Goal: Task Accomplishment & Management: Use online tool/utility

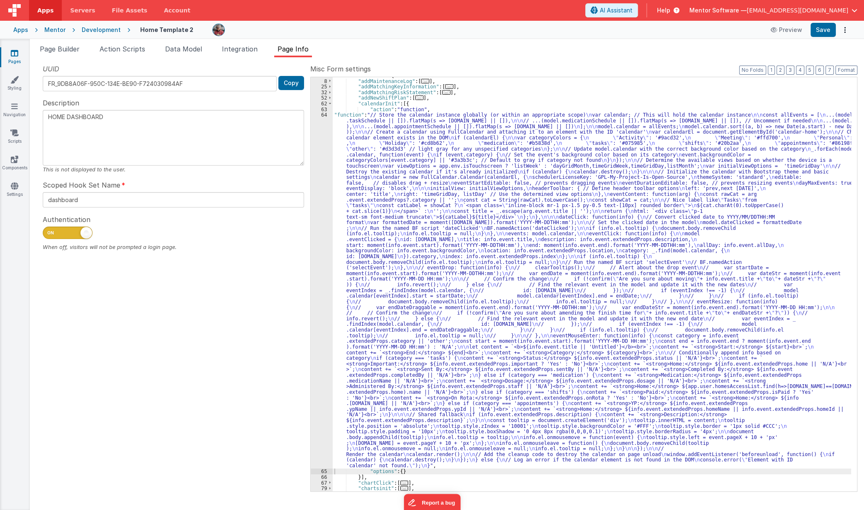
scroll to position [38, 0]
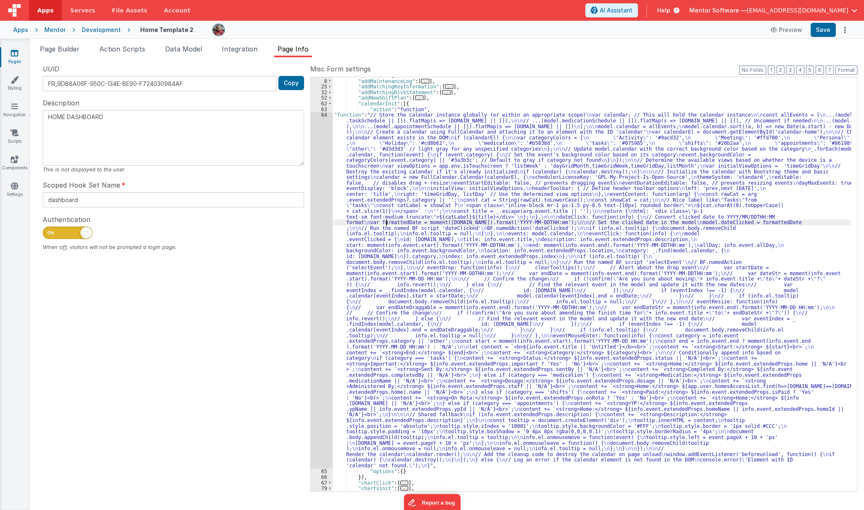
click at [388, 224] on div ""namedActions" : { "addMaintenanceLog" : [ ... ] , "addMatchingKeyInformation" …" at bounding box center [592, 285] width 519 height 425
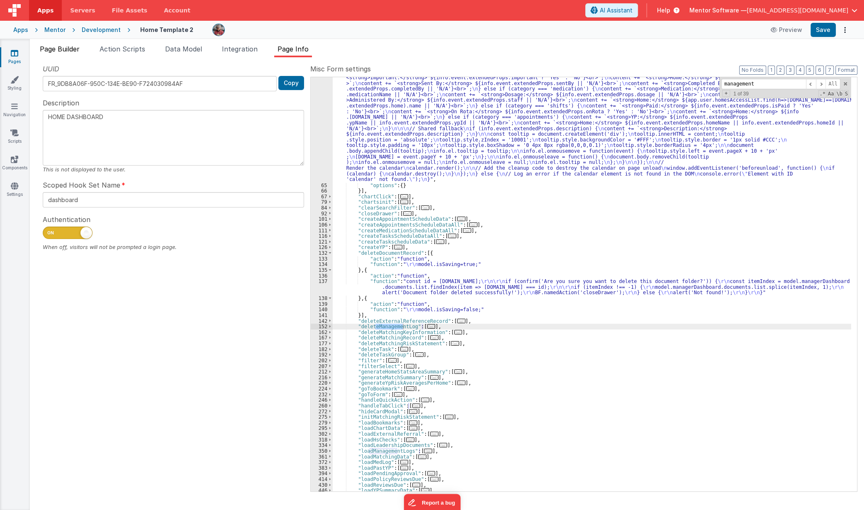
type input "management"
click at [68, 45] on span "Page Builder" at bounding box center [60, 49] width 40 height 8
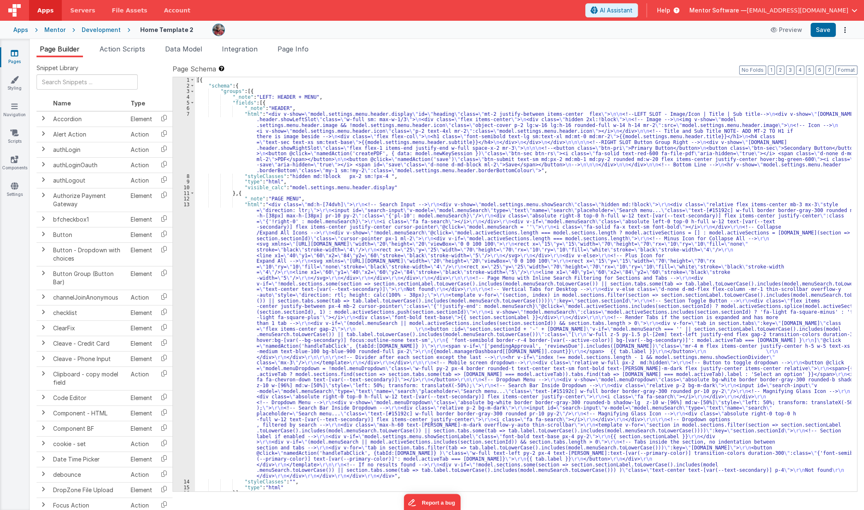
click at [393, 255] on div "[{ "schema" : { "groups" : [{ "_note" : "LEFT: HEADER + MENU" , "fields" : [{ "…" at bounding box center [523, 289] width 657 height 425
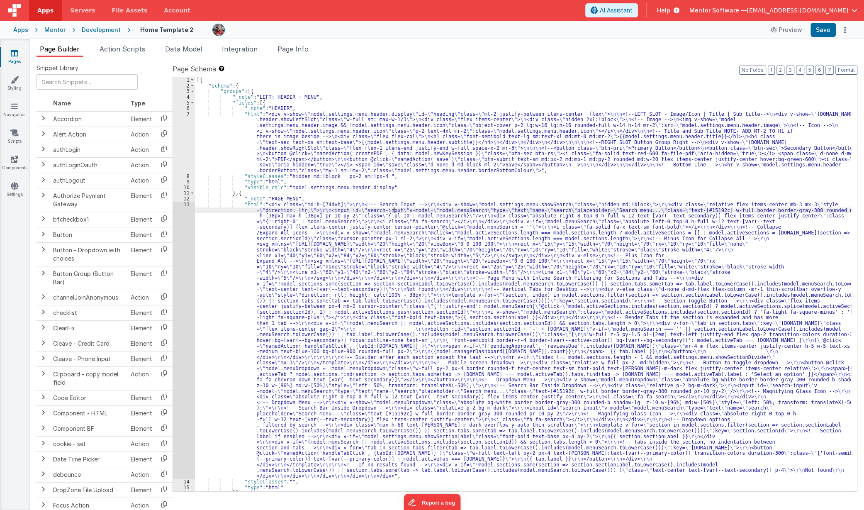
click at [394, 210] on div "[{ "schema" : { "groups" : [{ "_note" : "LEFT: HEADER + MENU" , "fields" : [{ "…" at bounding box center [523, 289] width 657 height 425
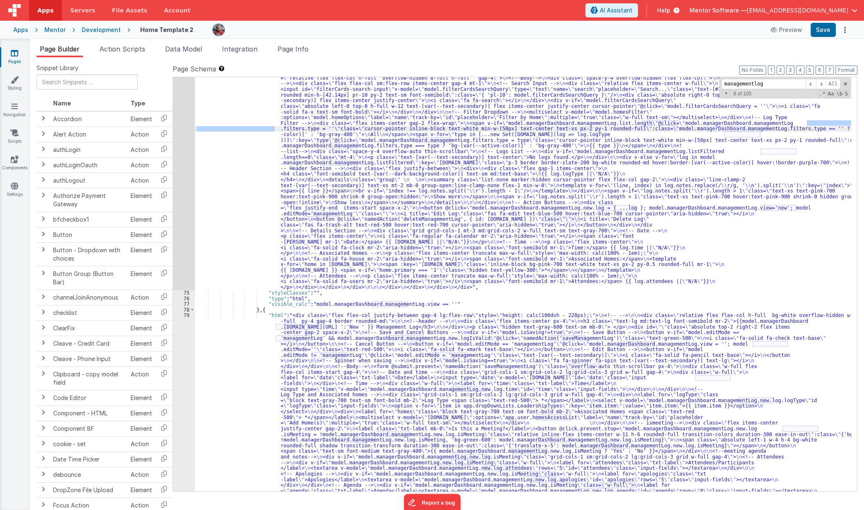
scroll to position [1638, 0]
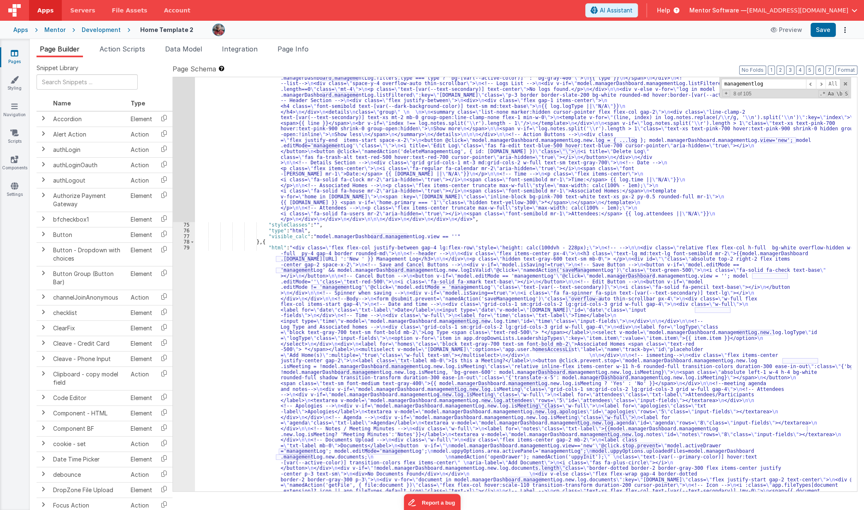
type input "managementlog"
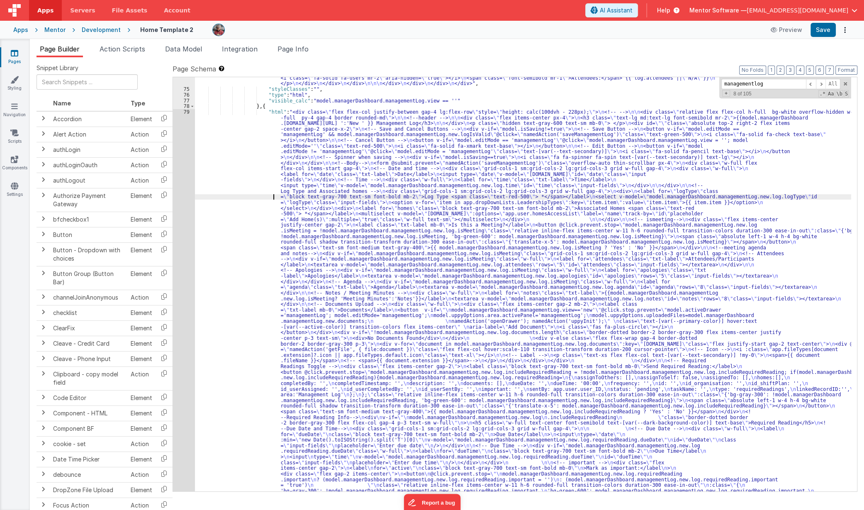
scroll to position [1773, 0]
click at [182, 320] on div "74 75 76 77 78 79 80 81 82 83 84 85 86 87 88 89 90 91 92 93 94 95 96 97 98 99 1…" at bounding box center [184, 455] width 22 height 1178
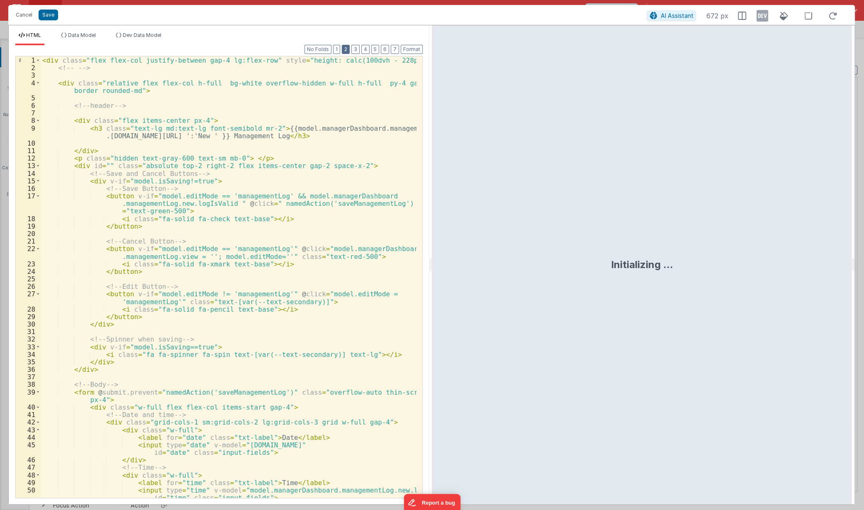
click at [347, 50] on button "2" at bounding box center [346, 49] width 8 height 9
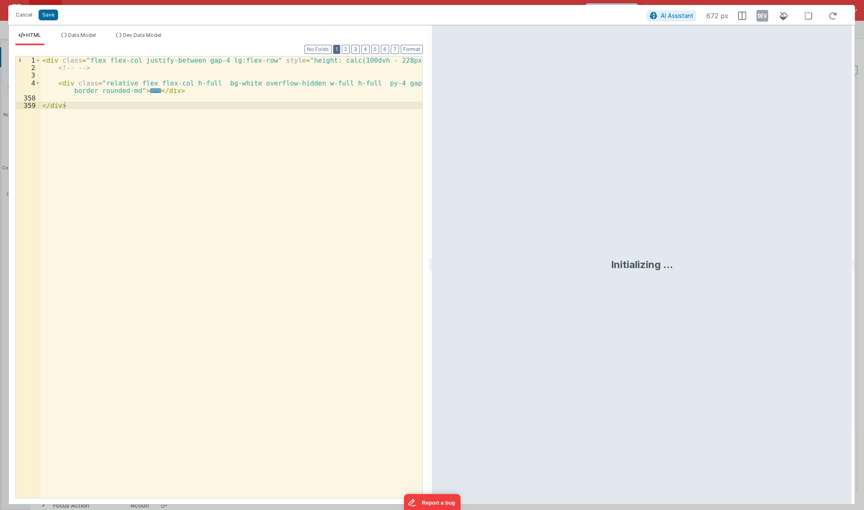
click at [336, 53] on button "1" at bounding box center [336, 49] width 7 height 9
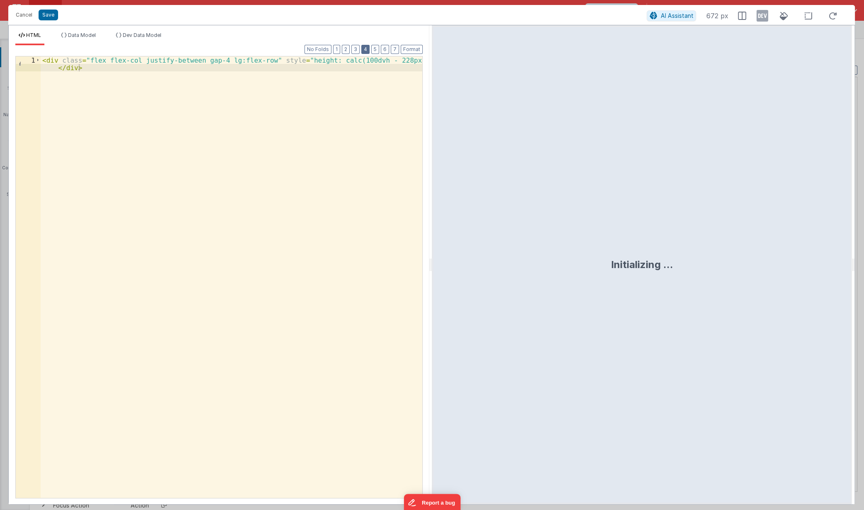
click at [366, 49] on button "4" at bounding box center [365, 49] width 8 height 9
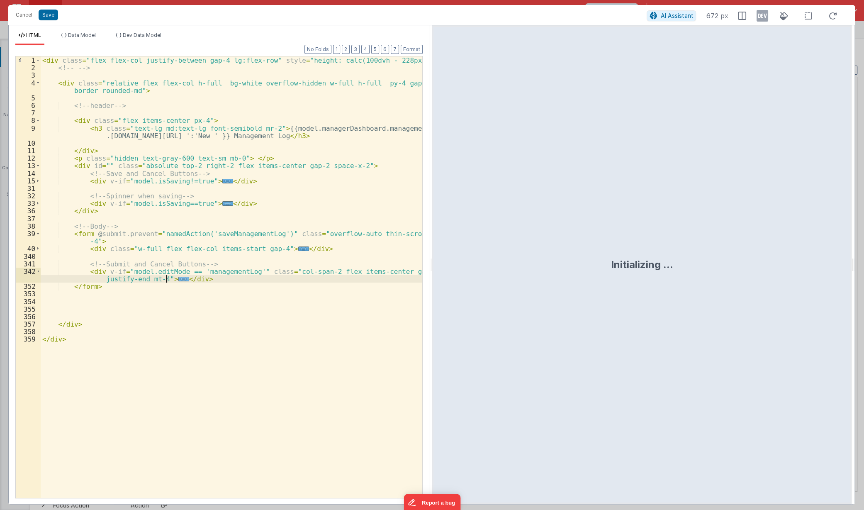
click at [178, 279] on span "..." at bounding box center [183, 279] width 11 height 5
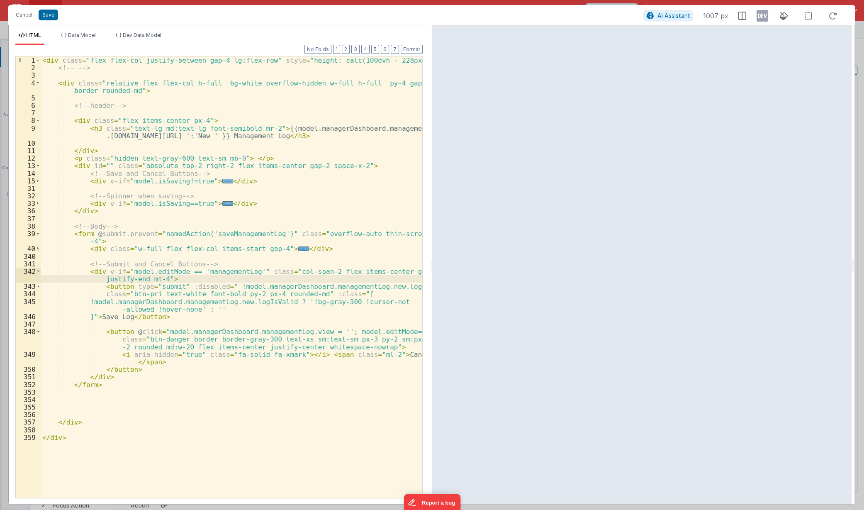
click at [222, 181] on span "..." at bounding box center [227, 181] width 11 height 5
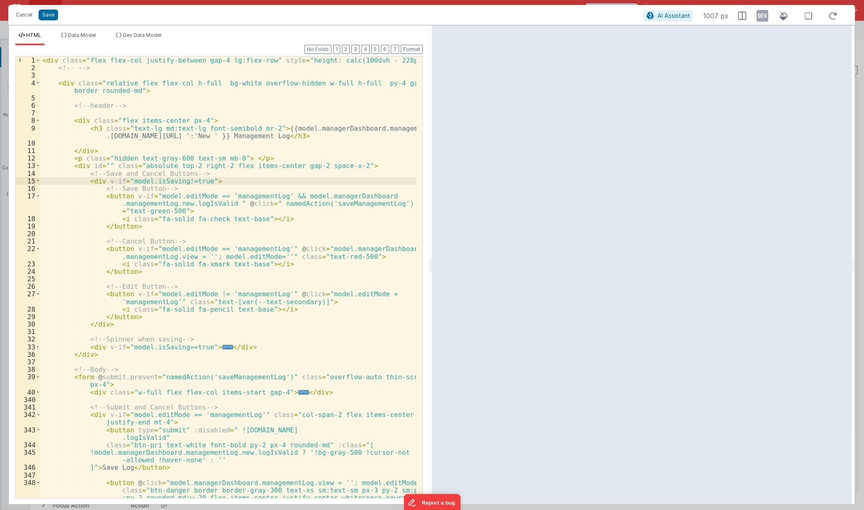
scroll to position [22, 0]
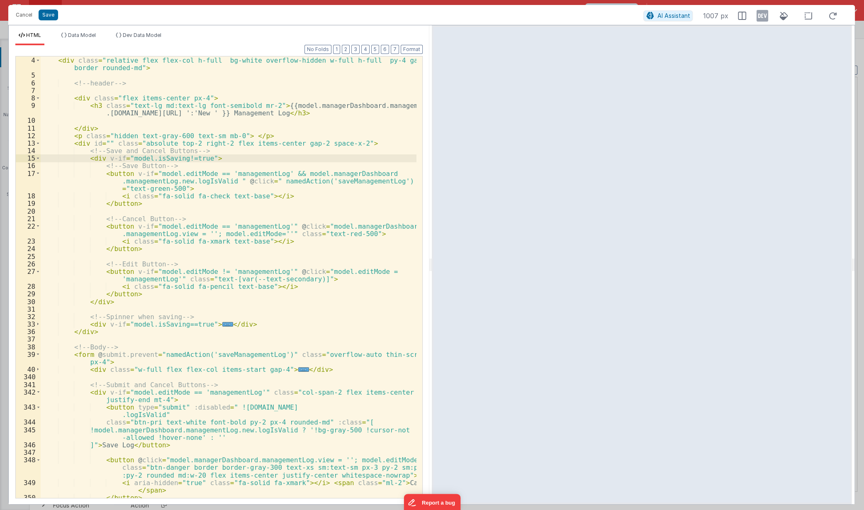
click at [268, 371] on div "< div class = "relative flex flex-col h-full bg-white overflow-hidden w-full h-…" at bounding box center [229, 277] width 376 height 457
click at [298, 370] on span "..." at bounding box center [303, 369] width 11 height 5
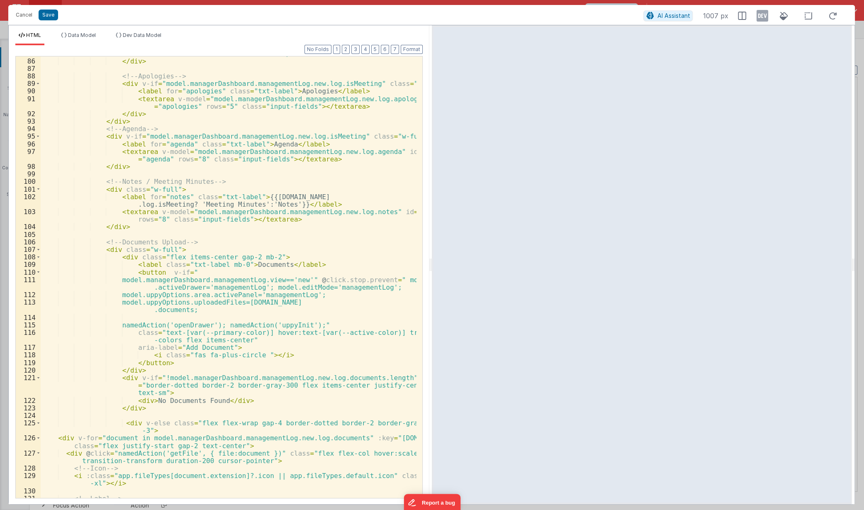
scroll to position [814, 0]
drag, startPoint x: 255, startPoint y: 289, endPoint x: 366, endPoint y: 289, distance: 110.8
click at [366, 289] on div "< textarea v-model = "model.managerDashboard.managementLog.new.log.attendees" r…" at bounding box center [229, 274] width 376 height 465
click at [138, 211] on div "< textarea v-model = "model.managerDashboard.managementLog.new.log.attendees" r…" at bounding box center [229, 274] width 376 height 465
click at [30, 17] on button "Cancel" at bounding box center [24, 15] width 25 height 12
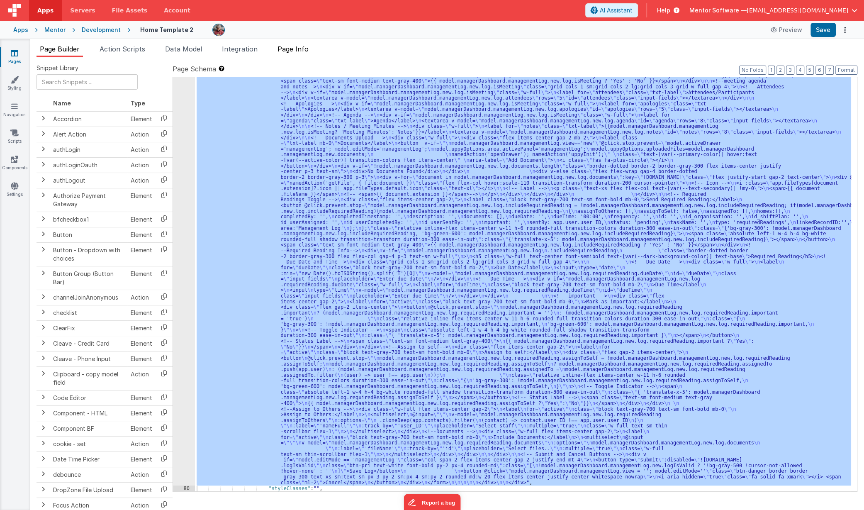
click at [301, 49] on span "Page Info" at bounding box center [293, 49] width 31 height 8
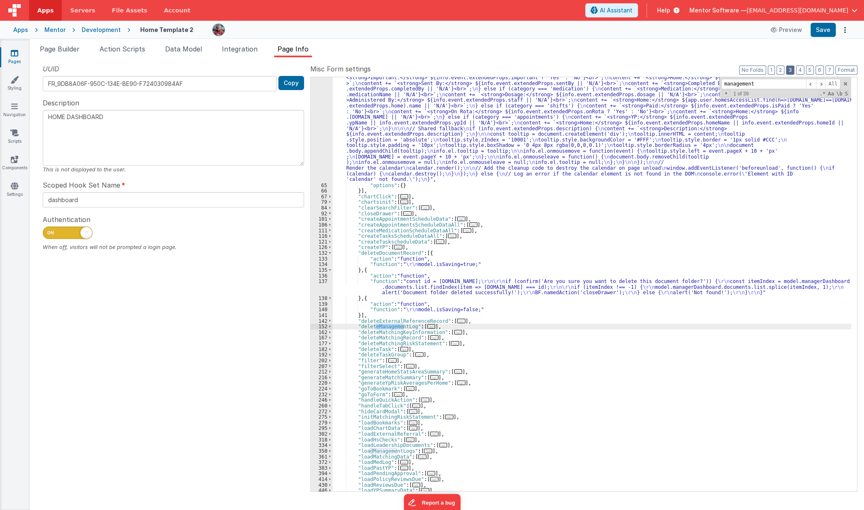
click at [794, 68] on button "3" at bounding box center [790, 70] width 8 height 9
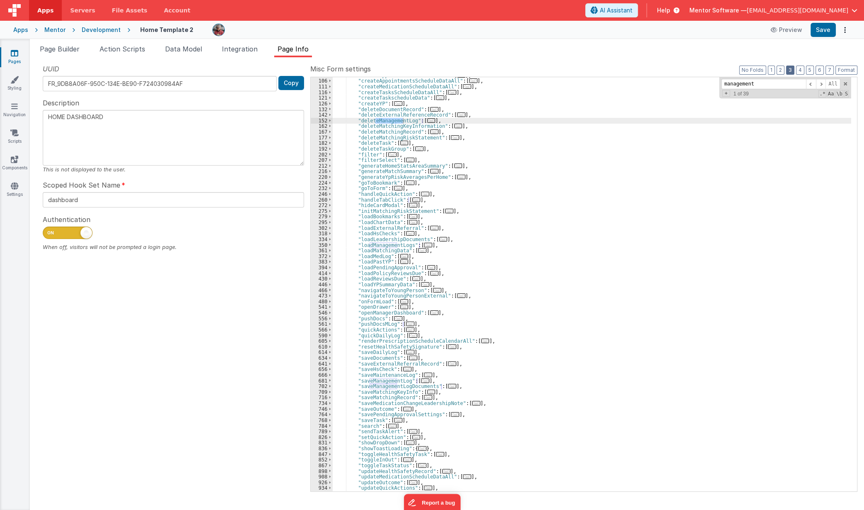
scroll to position [27, 0]
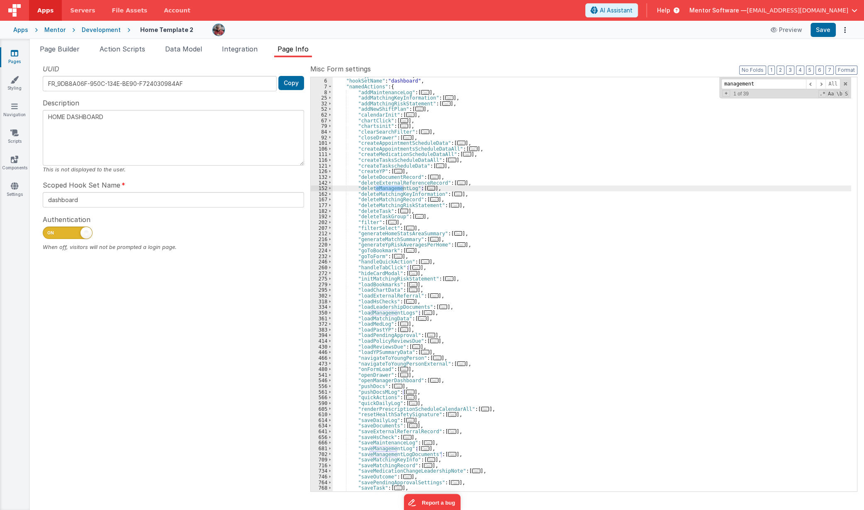
click at [403, 137] on span "..." at bounding box center [407, 137] width 8 height 5
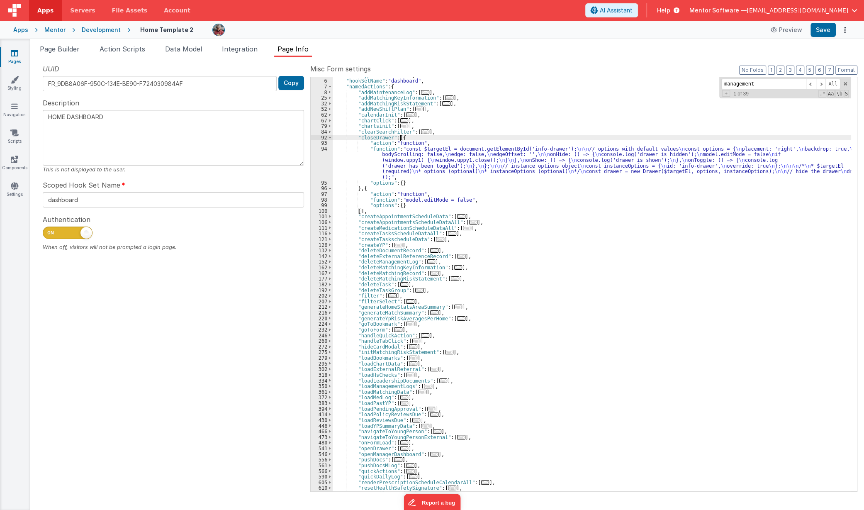
click at [376, 158] on div ""formType" : "formblank" , "hookSetName" : "dashboard" , "namedActions" : { "ad…" at bounding box center [592, 285] width 519 height 425
click at [321, 168] on div "94" at bounding box center [322, 163] width 22 height 34
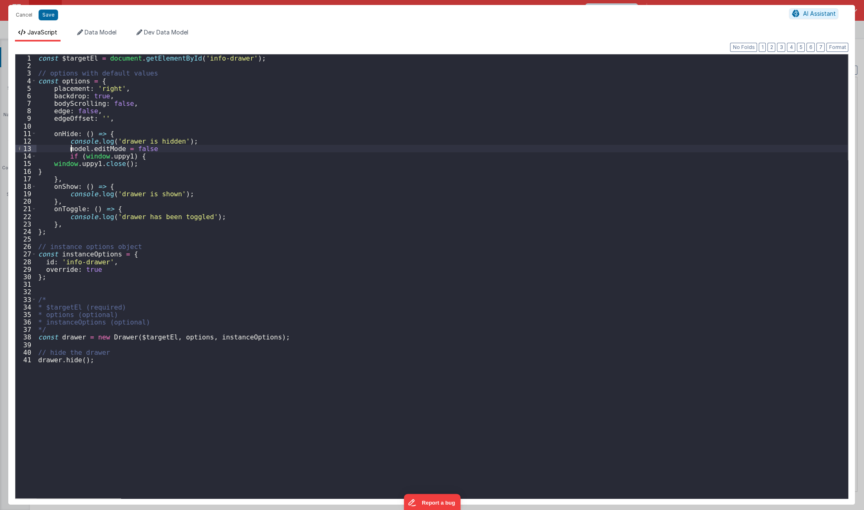
click at [72, 149] on div "const $targetEl = document . getElementById ( 'info-drawer' ) ; // options with…" at bounding box center [443, 283] width 812 height 459
click at [68, 149] on div "const $targetEl = document . getElementById ( 'info-drawer' ) ; // options with…" at bounding box center [443, 283] width 812 height 459
click at [179, 171] on div "const $targetEl = document . getElementById ( 'info-drawer' ) ; // options with…" at bounding box center [443, 283] width 812 height 459
click at [48, 17] on button "Save" at bounding box center [49, 15] width 20 height 11
type textarea "HOME DASHBOARD"
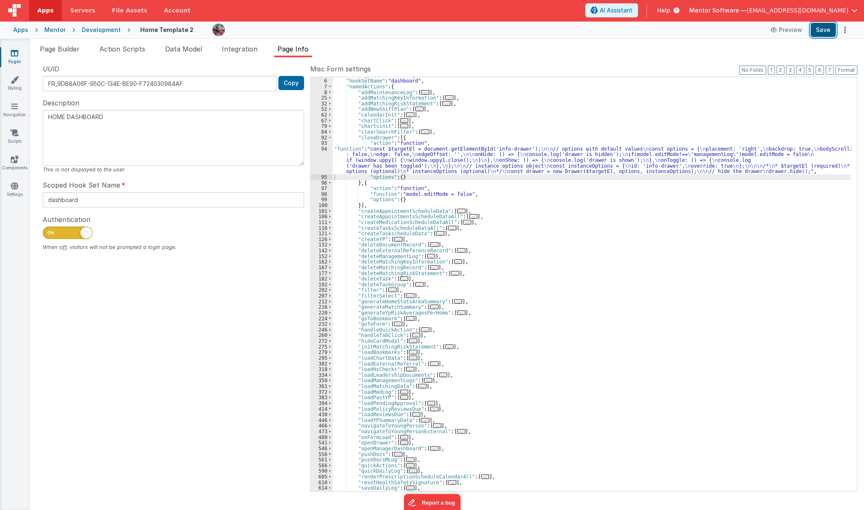
drag, startPoint x: 824, startPoint y: 33, endPoint x: 819, endPoint y: 34, distance: 5.5
click at [825, 33] on button "Save" at bounding box center [823, 30] width 25 height 14
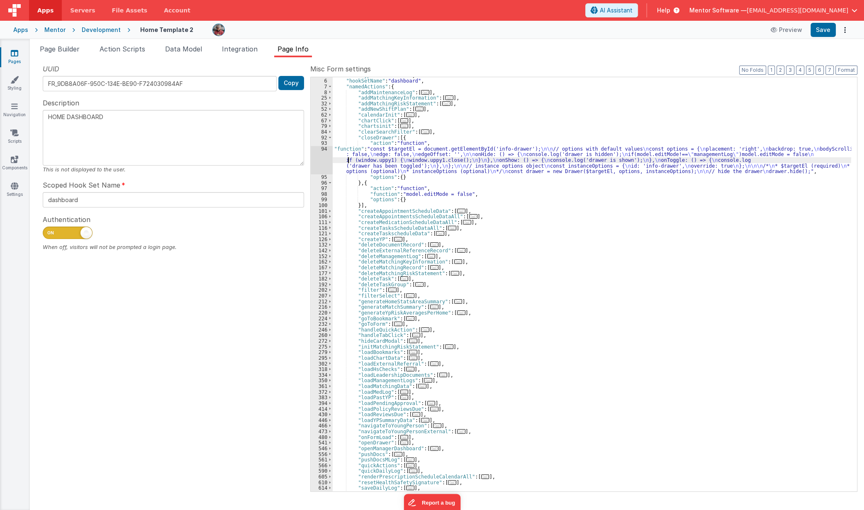
click at [349, 161] on div ""formType" : "formblank" , "hookSetName" : "dashboard" , "namedActions" : { "ad…" at bounding box center [592, 285] width 519 height 425
click at [322, 163] on div "94" at bounding box center [322, 160] width 22 height 28
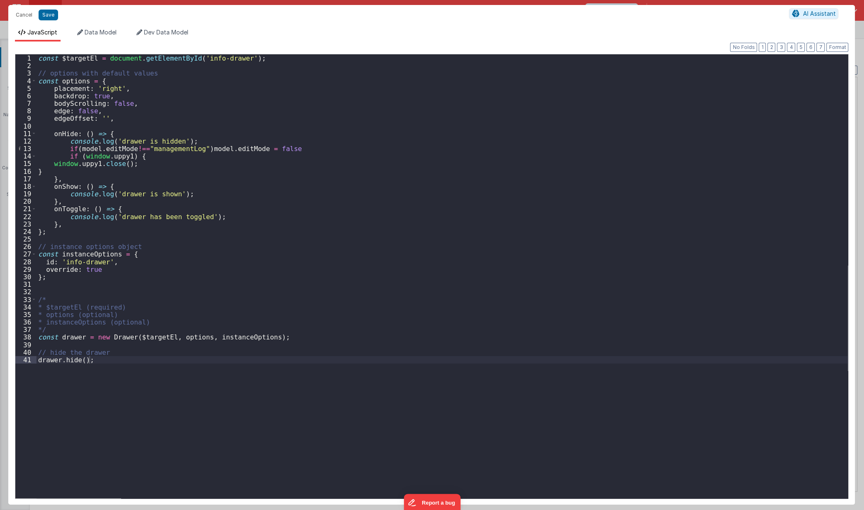
click at [131, 150] on div "const $targetEl = document . getElementById ( 'info-drawer' ) ; // options with…" at bounding box center [443, 283] width 812 height 459
drag, startPoint x: 70, startPoint y: 148, endPoint x: 310, endPoint y: 146, distance: 240.7
click at [310, 146] on div "const $targetEl = document . getElementById ( 'info-drawer' ) ; // options with…" at bounding box center [443, 283] width 812 height 459
click at [299, 150] on div "const $targetEl = document . getElementById ( 'info-drawer' ) ; // options with…" at bounding box center [443, 276] width 812 height 444
drag, startPoint x: 40, startPoint y: 19, endPoint x: 37, endPoint y: 28, distance: 9.2
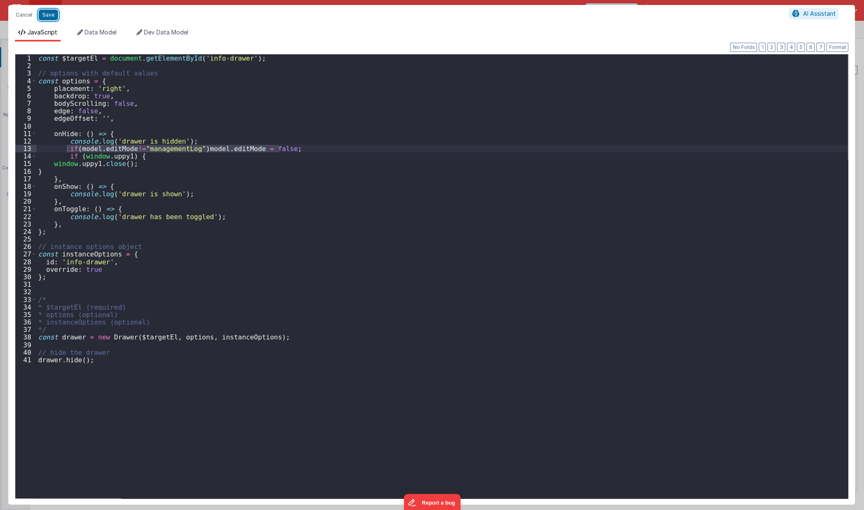
click at [40, 20] on button "Save" at bounding box center [49, 15] width 20 height 11
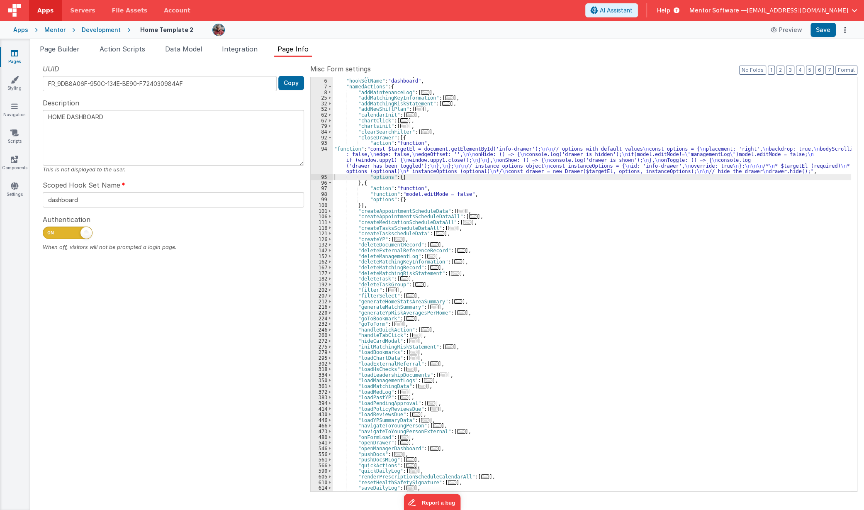
click at [400, 444] on span "..." at bounding box center [404, 442] width 8 height 5
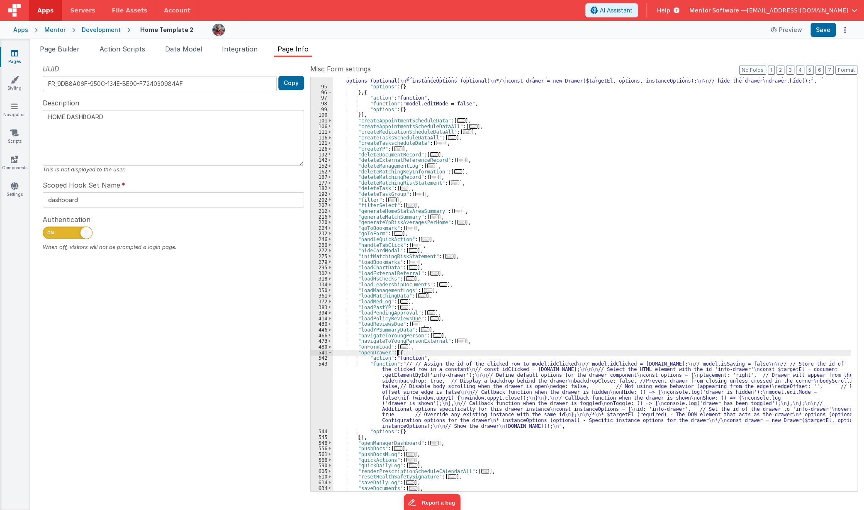
scroll to position [117, 0]
click at [355, 391] on div ""function" : "const $targetEl = document.getElementById('info-drawer'); \n\n //…" at bounding box center [592, 280] width 519 height 448
click at [324, 395] on div "543" at bounding box center [322, 395] width 22 height 68
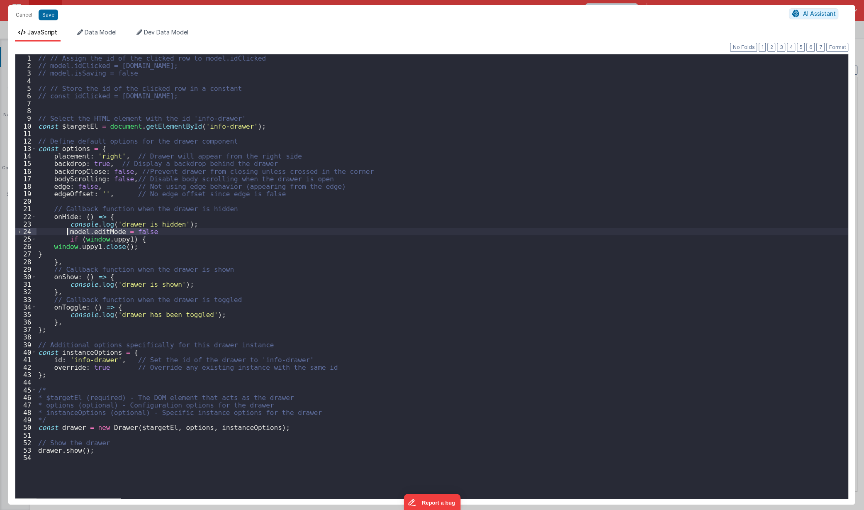
drag, startPoint x: 152, startPoint y: 232, endPoint x: 83, endPoint y: 238, distance: 69.6
click at [66, 233] on div "// // Assign the id of the clicked row to model.idClicked // model.idClicked = …" at bounding box center [443, 283] width 812 height 459
click at [47, 12] on button "Save" at bounding box center [49, 15] width 20 height 11
type textarea "HOME DASHBOARD"
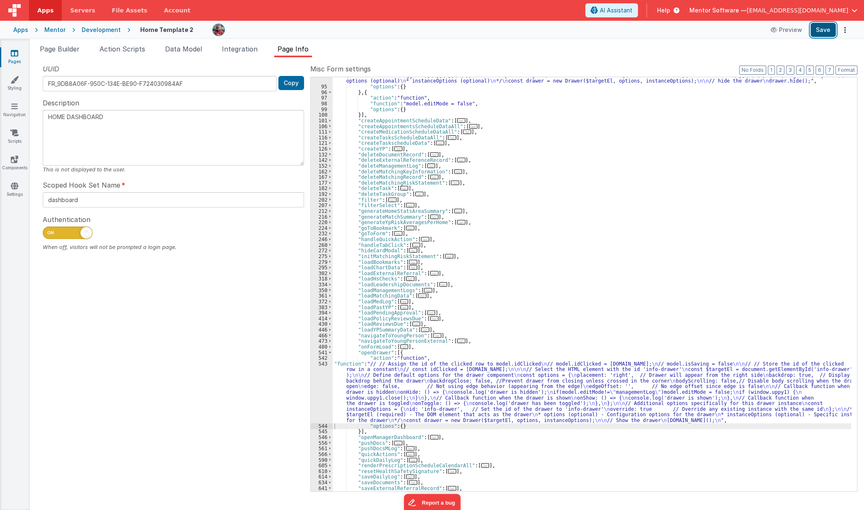
click at [818, 29] on button "Save" at bounding box center [823, 30] width 25 height 14
click at [58, 51] on span "Page Builder" at bounding box center [60, 49] width 40 height 8
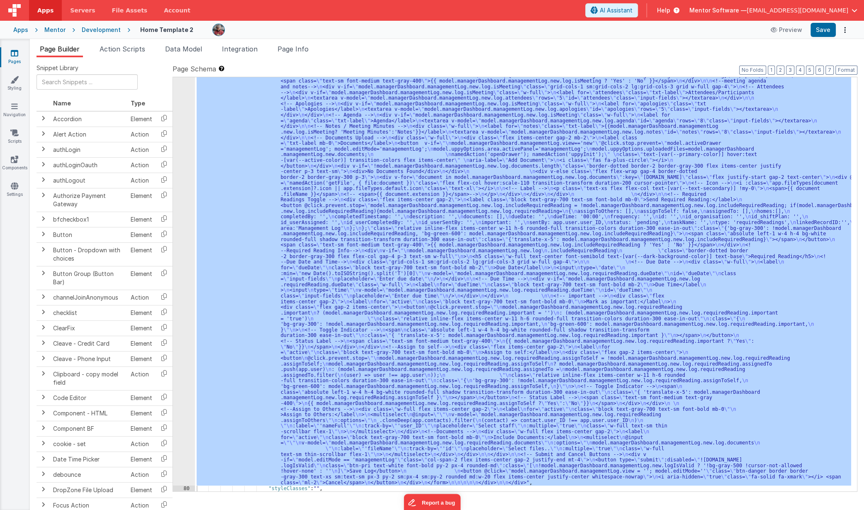
click at [448, 289] on div ""html" : "<div class= \" flex flex-col justify-between gap-4 lg:flex-row \" sty…" at bounding box center [523, 284] width 657 height 414
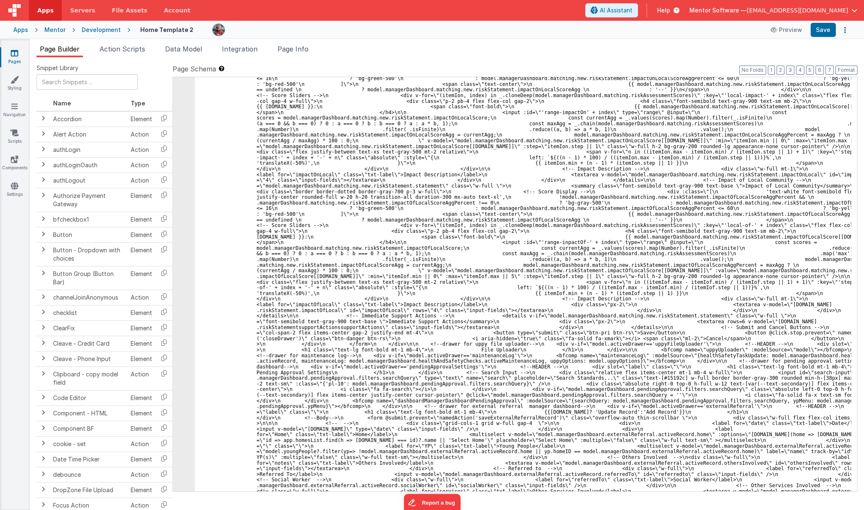
scroll to position [11113, 0]
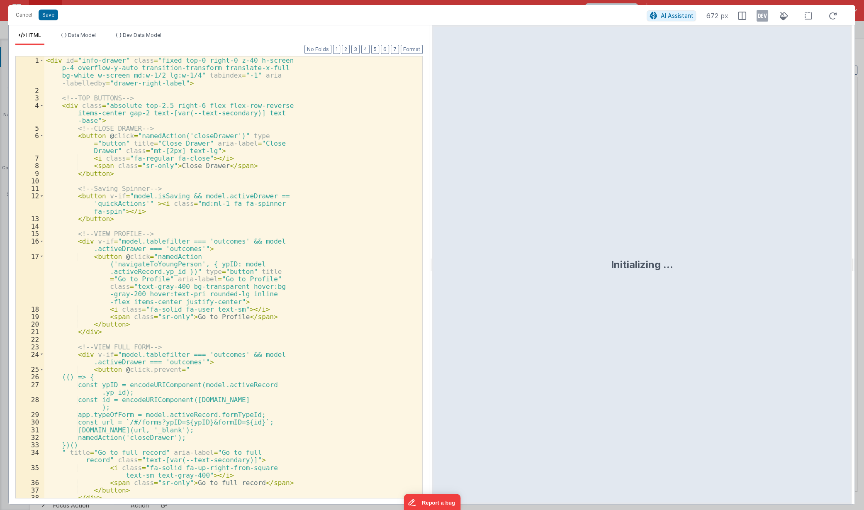
scroll to position [11322, 0]
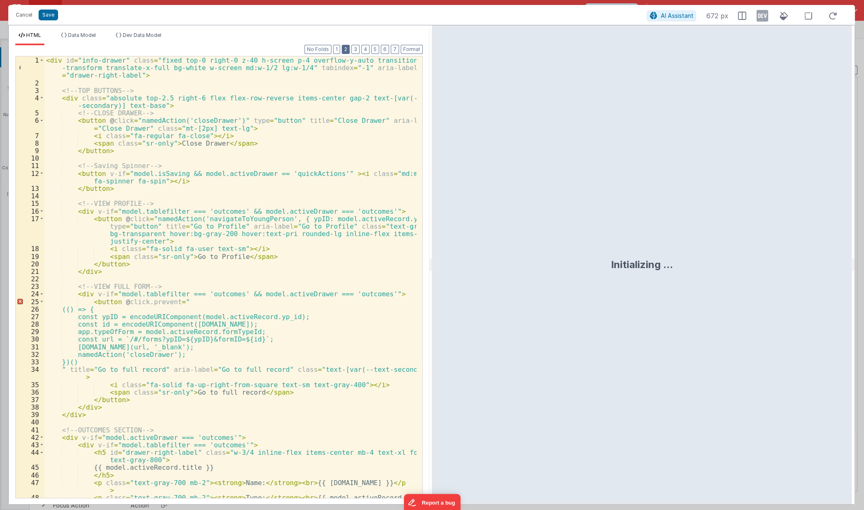
click at [345, 49] on button "2" at bounding box center [346, 49] width 8 height 9
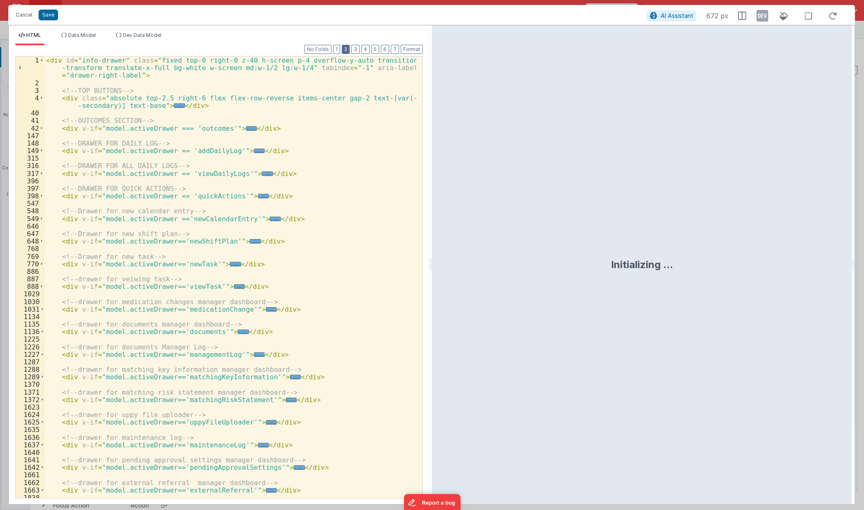
scroll to position [10, 0]
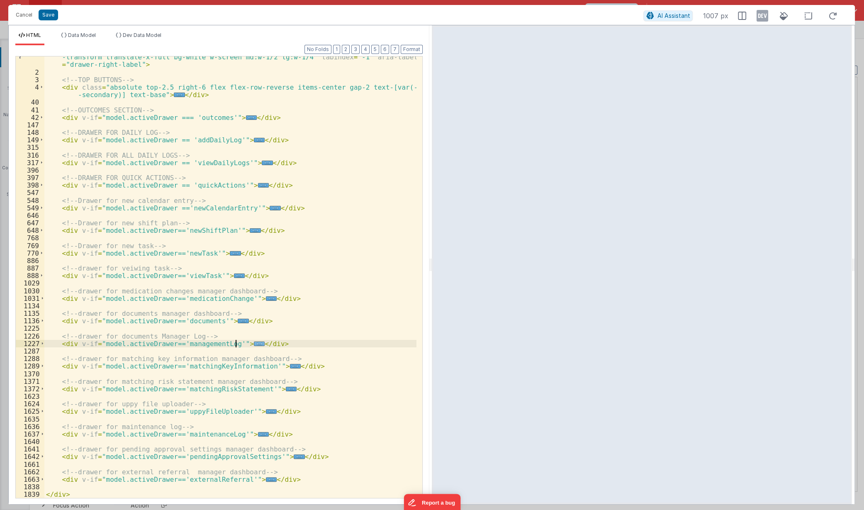
click at [254, 344] on span "..." at bounding box center [259, 344] width 11 height 5
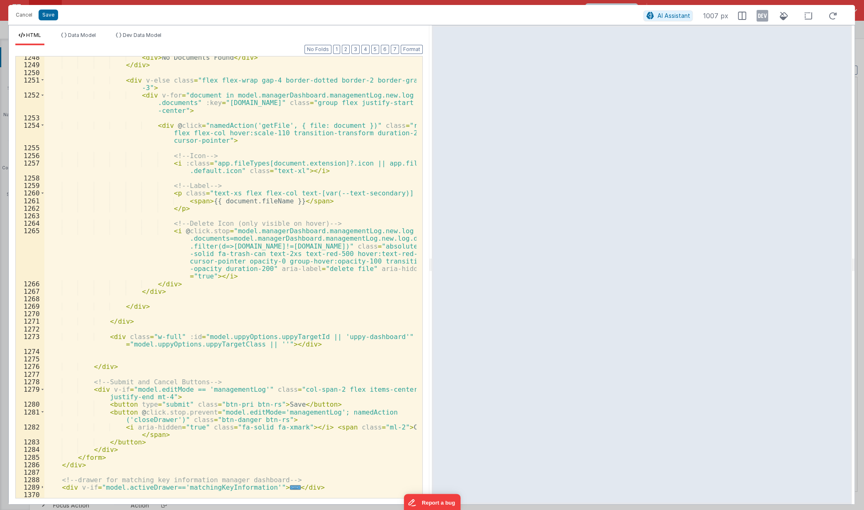
scroll to position [576, 0]
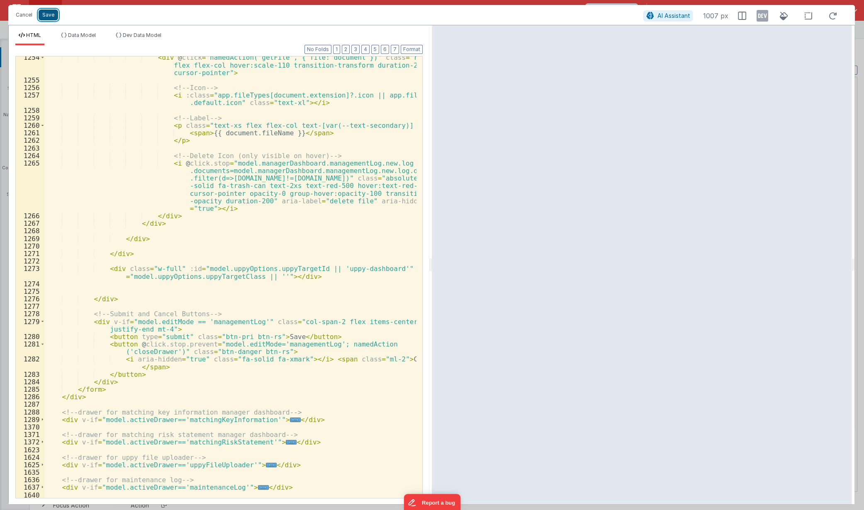
click at [49, 12] on button "Save" at bounding box center [49, 15] width 20 height 11
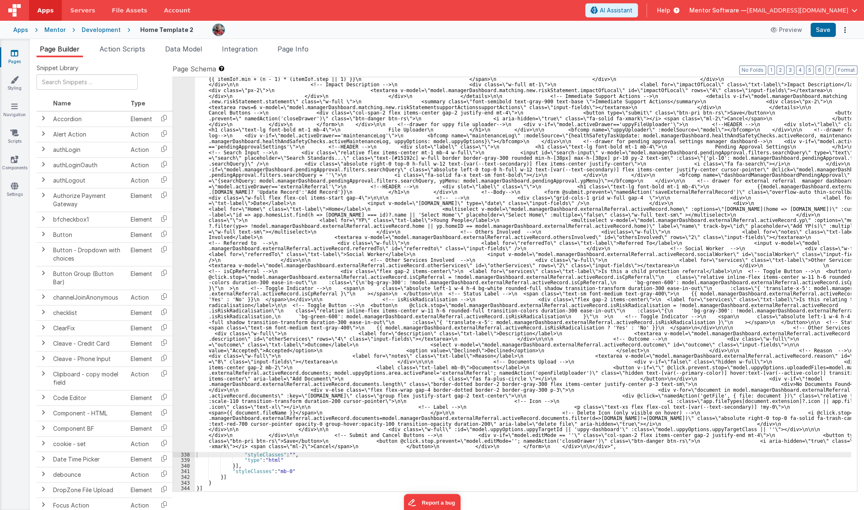
scroll to position [11147, 0]
click at [290, 49] on span "Page Info" at bounding box center [293, 49] width 31 height 8
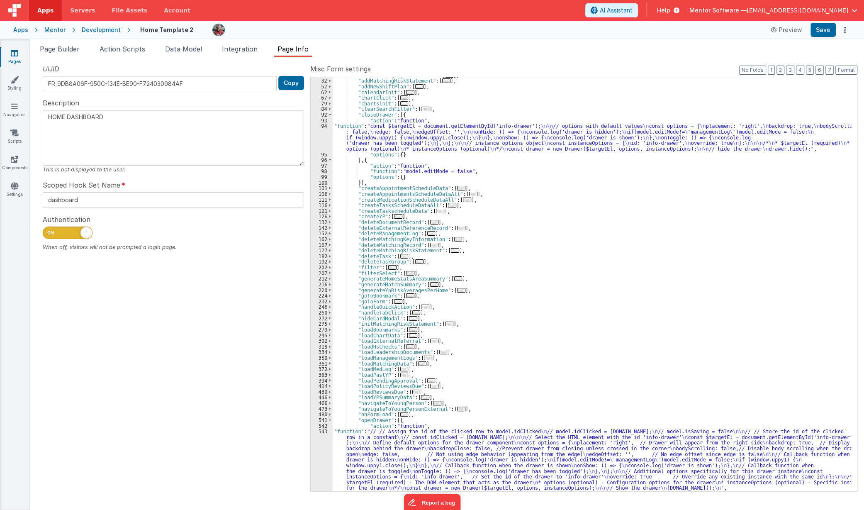
scroll to position [0, 0]
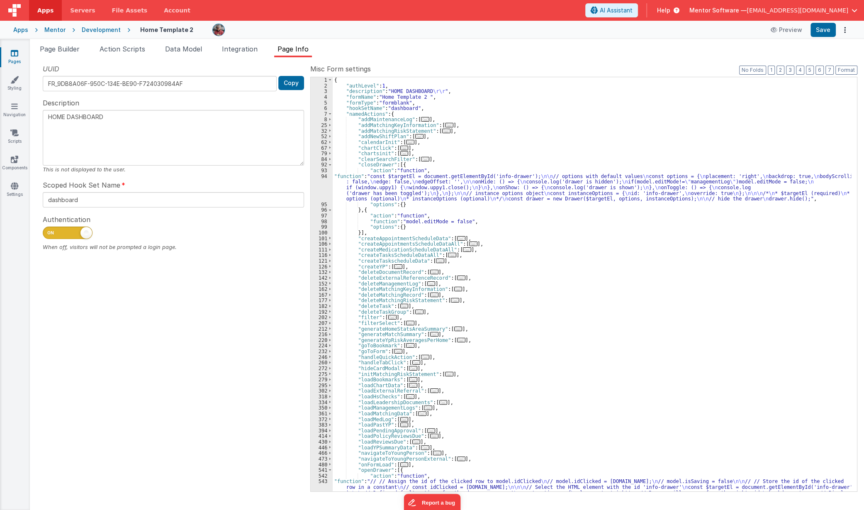
click at [399, 176] on div "{ "authLevel" : 1 , "description" : "HOME DASHBOARD \r\r " , "formName" : "Home…" at bounding box center [592, 318] width 519 height 482
click at [317, 186] on div "94" at bounding box center [322, 187] width 22 height 28
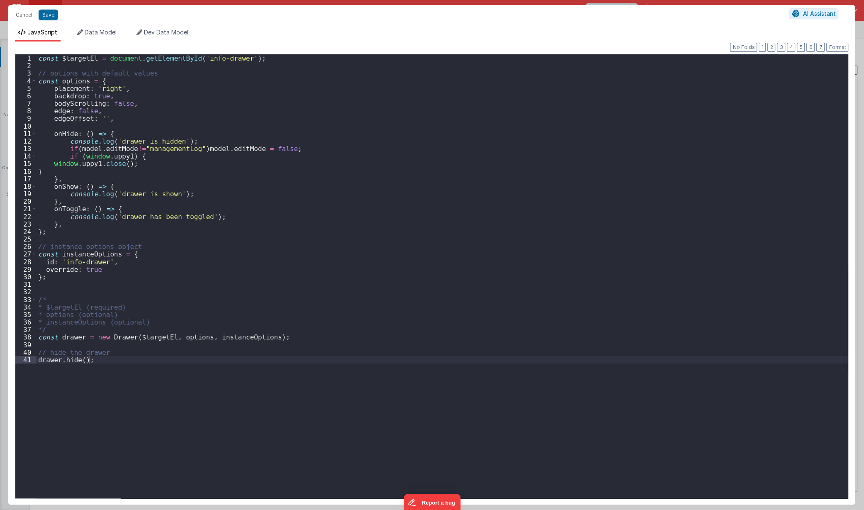
click at [195, 151] on div "const $targetEl = document . getElementById ( 'info-drawer' ) ; // options with…" at bounding box center [443, 283] width 812 height 459
click at [386, 205] on div "const $targetEl = document . getElementById ( 'info-drawer' ) ; // options with…" at bounding box center [443, 283] width 812 height 459
click at [46, 19] on button "Save" at bounding box center [49, 15] width 20 height 11
type textarea "HOME DASHBOARD"
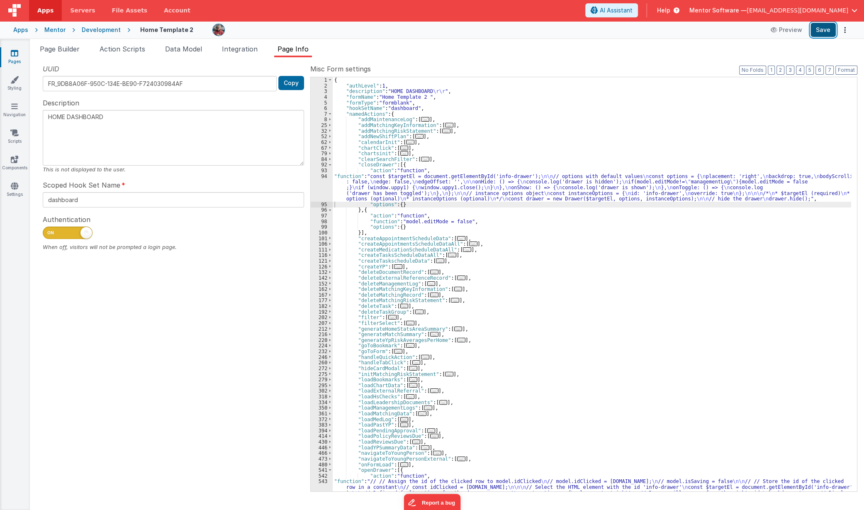
click at [813, 36] on button "Save" at bounding box center [823, 30] width 25 height 14
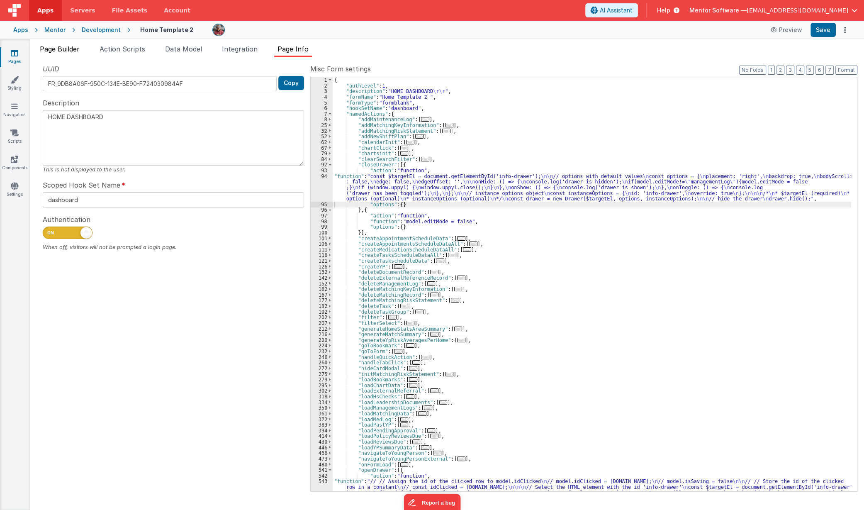
click at [78, 51] on span "Page Builder" at bounding box center [60, 49] width 40 height 8
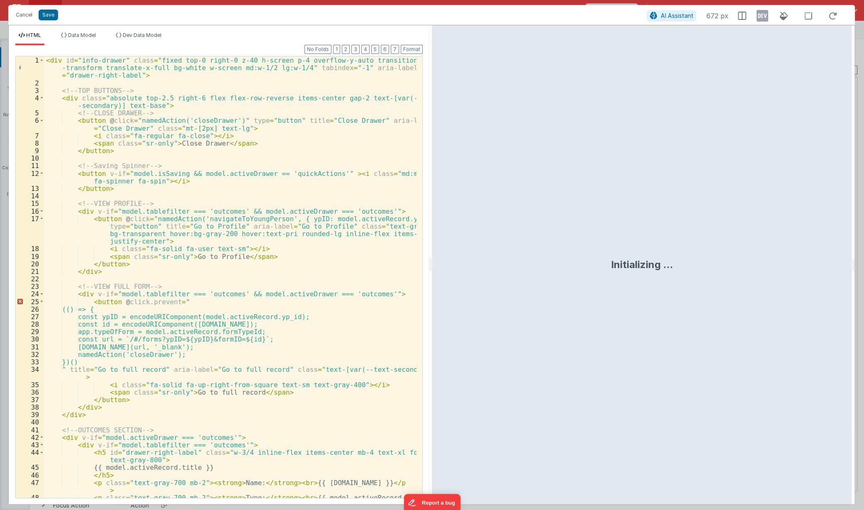
click at [341, 181] on div "< div id = "info-drawer" class = "fixed top-0 right-0 z-40 h-screen p-4 overflo…" at bounding box center [230, 296] width 372 height 480
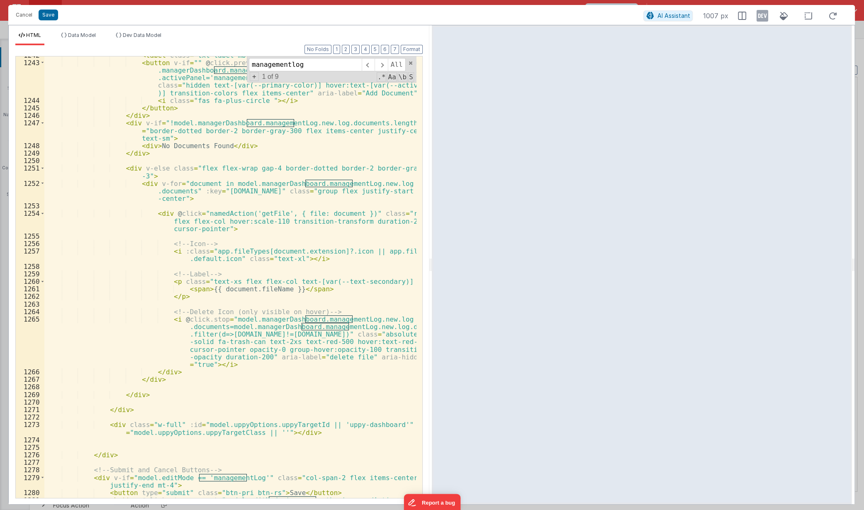
scroll to position [9158, 0]
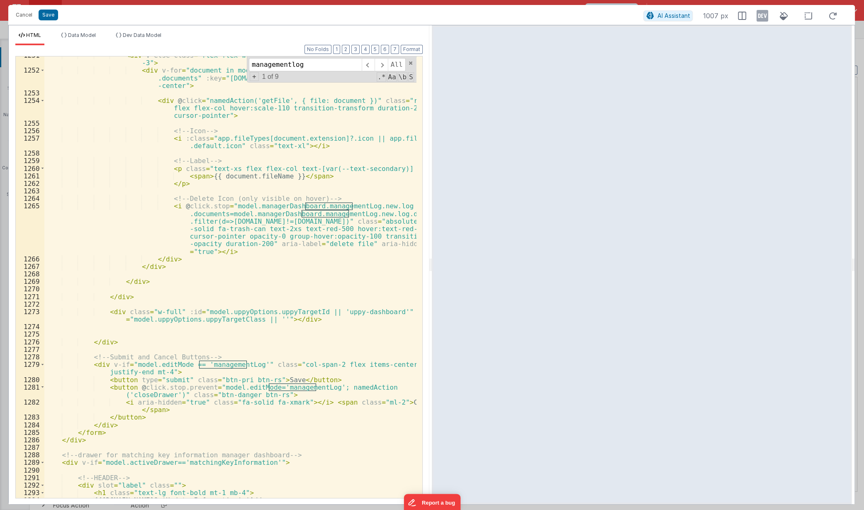
type input "managementlog"
click at [248, 441] on div "< div v-else class = "flex flex-wrap gap-4 border-dotted border-2 border-gray-3…" at bounding box center [230, 287] width 372 height 472
drag, startPoint x: 329, startPoint y: 388, endPoint x: 210, endPoint y: 384, distance: 119.2
click at [210, 384] on div "< div v-else class = "flex flex-wrap gap-4 border-dotted border-2 border-gray-3…" at bounding box center [230, 287] width 372 height 472
click at [221, 385] on div "< div v-else class = "flex flex-wrap gap-4 border-dotted border-2 border-gray-3…" at bounding box center [230, 277] width 372 height 442
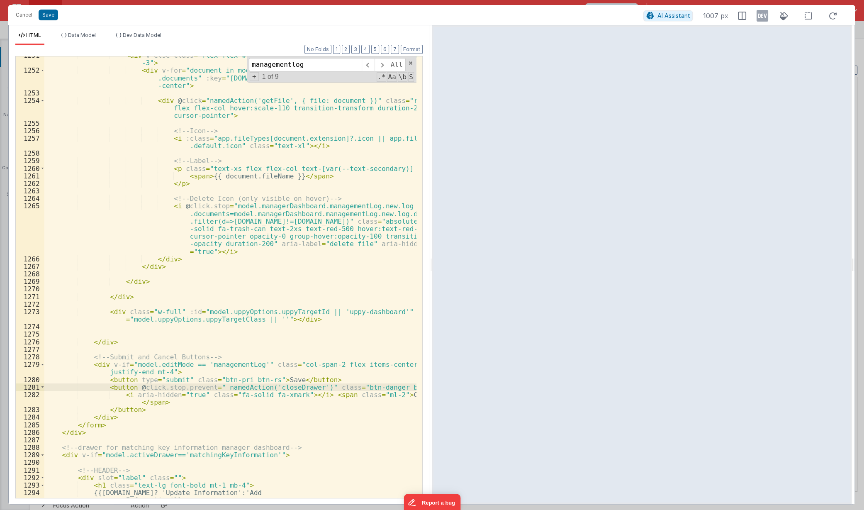
scroll to position [9161, 0]
click at [43, 17] on button "Save" at bounding box center [49, 15] width 20 height 11
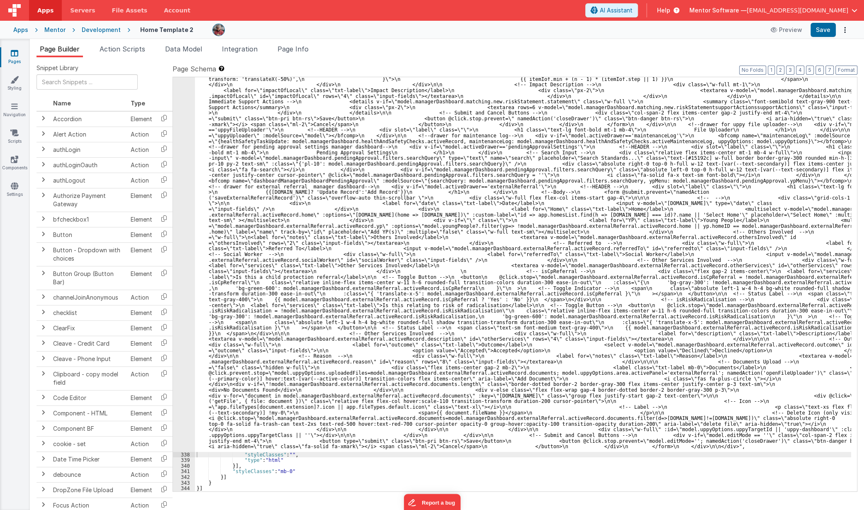
scroll to position [11141, 0]
click at [818, 35] on button "Save" at bounding box center [823, 30] width 25 height 14
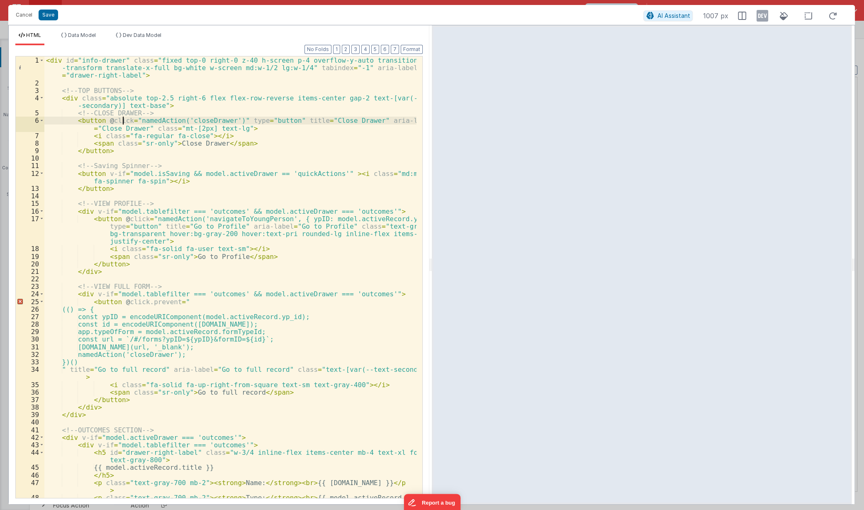
click at [123, 123] on div "< div id = "info-drawer" class = "fixed top-0 right-0 z-40 h-screen p-4 overflo…" at bounding box center [230, 296] width 372 height 480
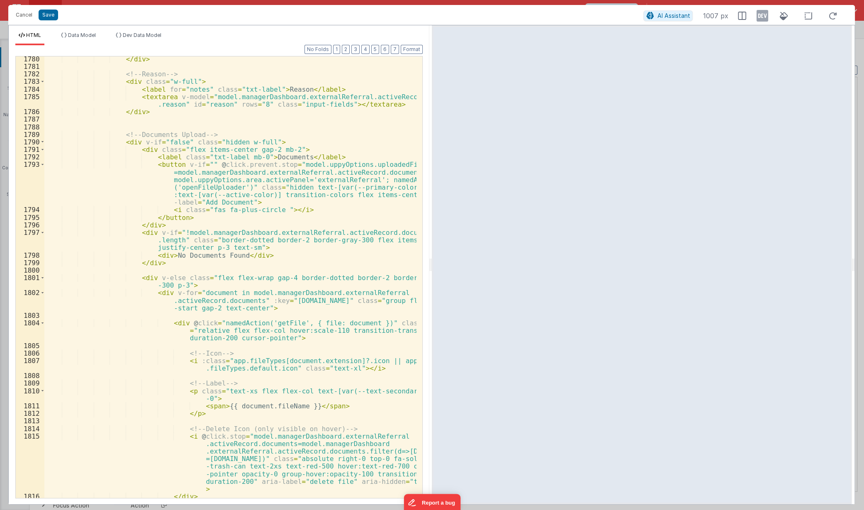
scroll to position [13156, 0]
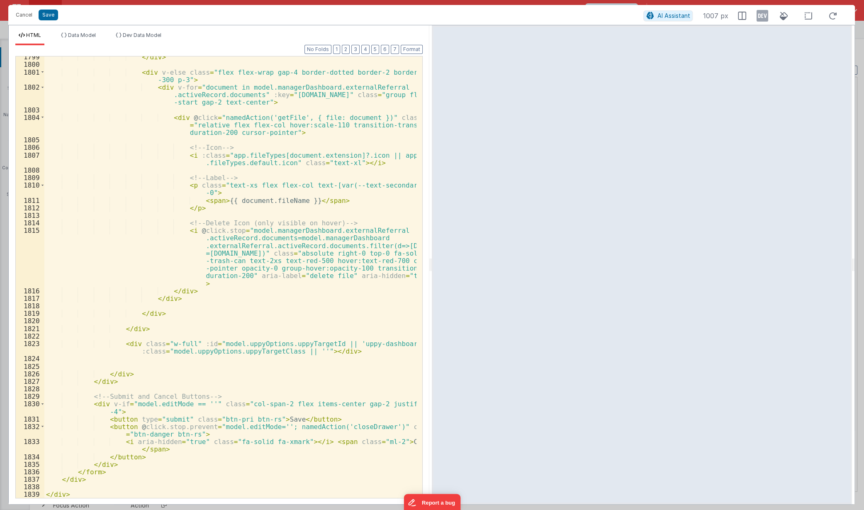
drag, startPoint x: 419, startPoint y: 73, endPoint x: 6, endPoint y: 2, distance: 418.6
click at [337, 315] on div "</ div > < div v-else class = "flex flex-wrap gap-4 border-dotted border-2 bord…" at bounding box center [230, 281] width 372 height 457
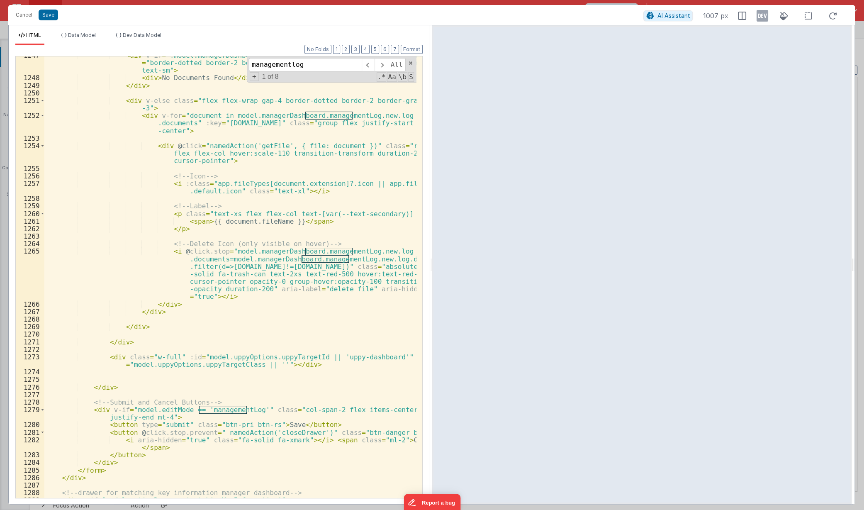
scroll to position [9127, 0]
type input "managementlog"
click at [178, 409] on div "< div v-if = "!model.managerDashboard.managementLog.new.log.documents.length" c…" at bounding box center [230, 287] width 372 height 472
click at [178, 342] on div "< div v-if = "!model.managerDashboard.managementLog.new.log.documents.length" c…" at bounding box center [230, 287] width 372 height 472
drag, startPoint x: 48, startPoint y: 17, endPoint x: 57, endPoint y: 12, distance: 10.2
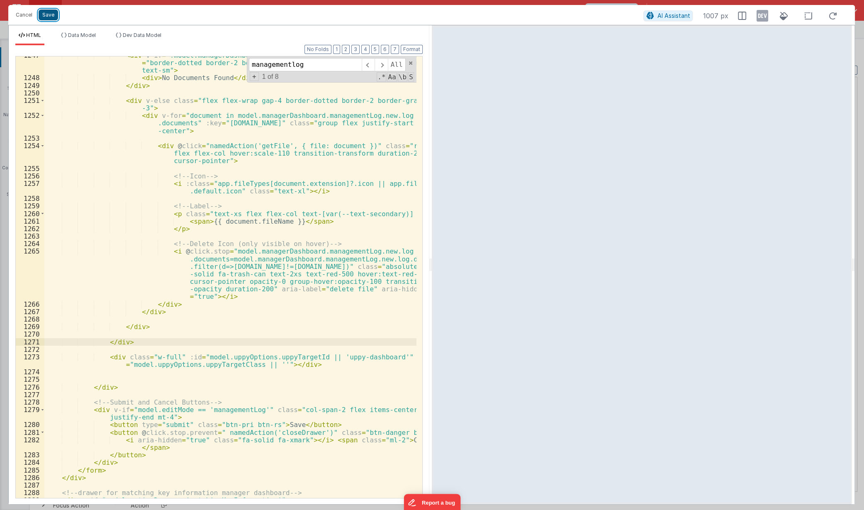
click at [47, 17] on button "Save" at bounding box center [49, 15] width 20 height 11
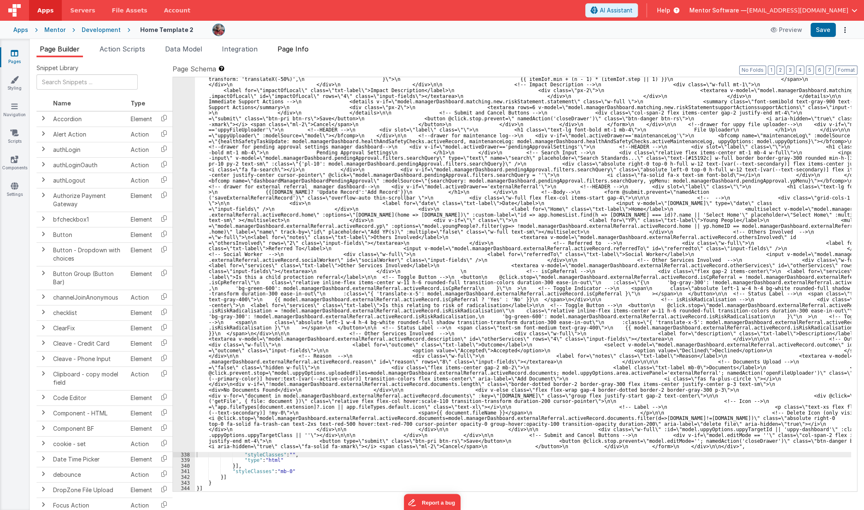
click at [298, 49] on span "Page Info" at bounding box center [293, 49] width 31 height 8
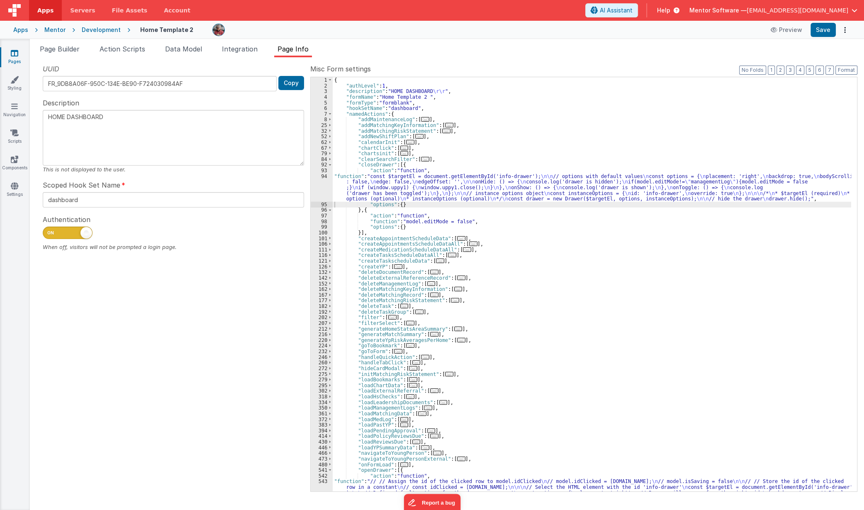
click at [368, 190] on div "{ "authLevel" : 1 , "description" : "HOME DASHBOARD \r\r " , "formName" : "Home…" at bounding box center [592, 318] width 519 height 482
click at [316, 190] on div "94" at bounding box center [322, 187] width 22 height 28
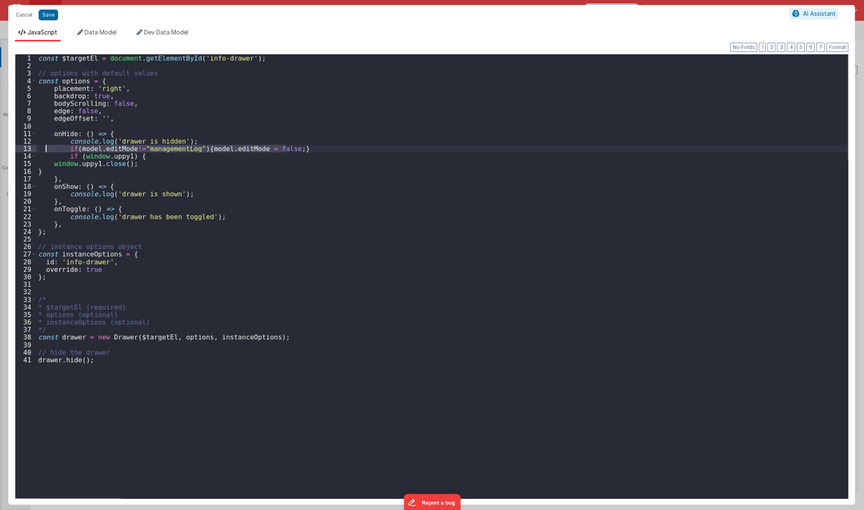
drag, startPoint x: 301, startPoint y: 149, endPoint x: 46, endPoint y: 149, distance: 255.2
click at [46, 149] on div "const $targetEl = document . getElementById ( 'info-drawer' ) ; // options with…" at bounding box center [443, 283] width 812 height 459
click at [46, 17] on button "Save" at bounding box center [49, 15] width 20 height 11
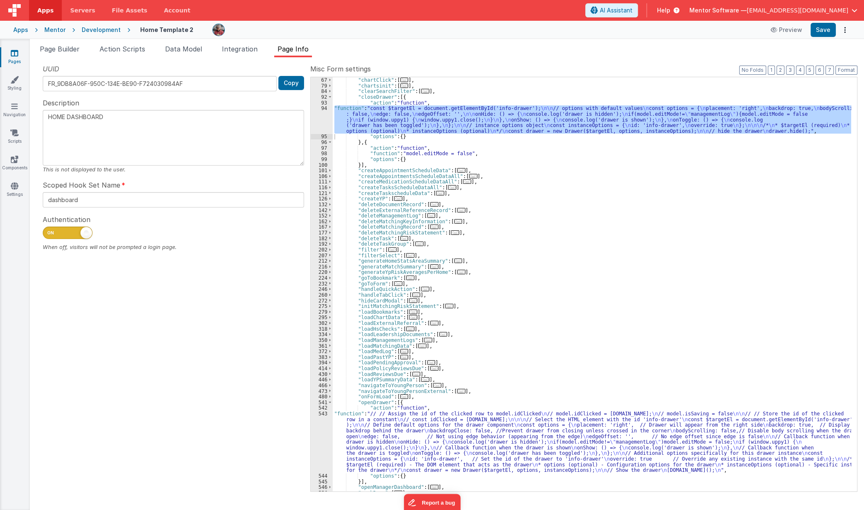
scroll to position [90, 0]
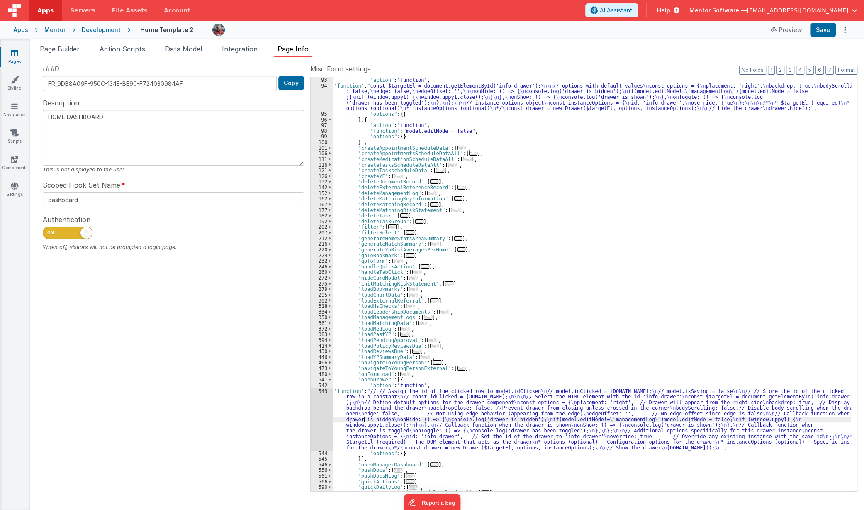
click at [365, 417] on div ""closeDrawer" : [{ "action" : "function" , "function" : "const $targetEl = docu…" at bounding box center [592, 284] width 519 height 425
click at [320, 427] on div "543" at bounding box center [322, 419] width 22 height 62
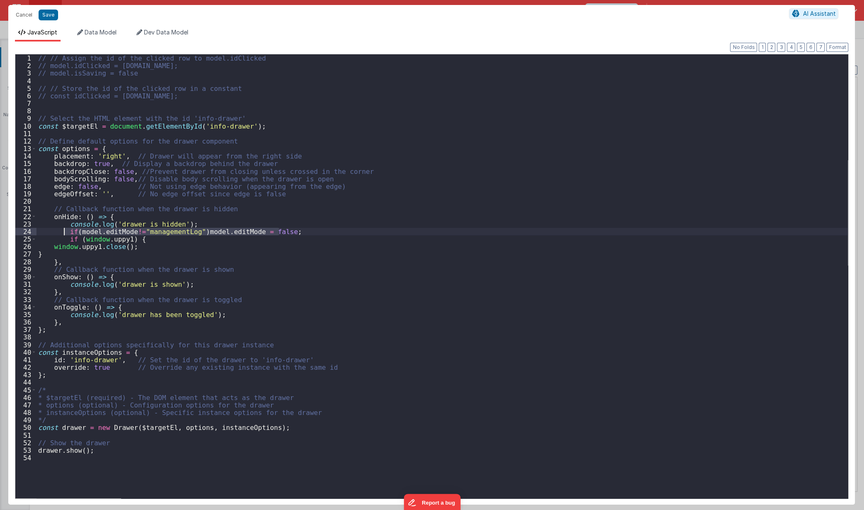
drag, startPoint x: 302, startPoint y: 232, endPoint x: 63, endPoint y: 229, distance: 239.1
click at [63, 229] on div "// // Assign the id of the clicked row to model.idClicked // model.idClicked = …" at bounding box center [443, 283] width 812 height 459
click at [51, 17] on button "Save" at bounding box center [49, 15] width 20 height 11
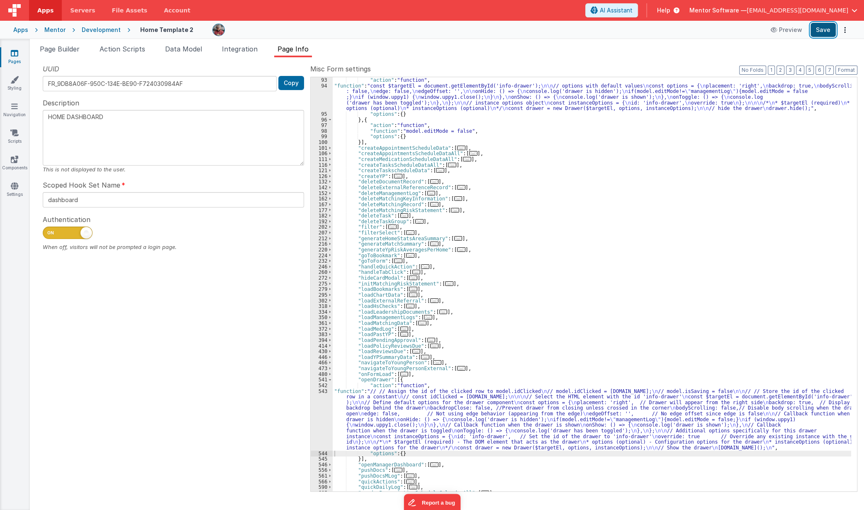
click at [830, 32] on button "Save" at bounding box center [823, 30] width 25 height 14
click at [364, 412] on div ""closeDrawer" : [{ "action" : "function" , "function" : "const $targetEl = docu…" at bounding box center [592, 284] width 519 height 425
click at [315, 412] on div "543" at bounding box center [322, 419] width 22 height 62
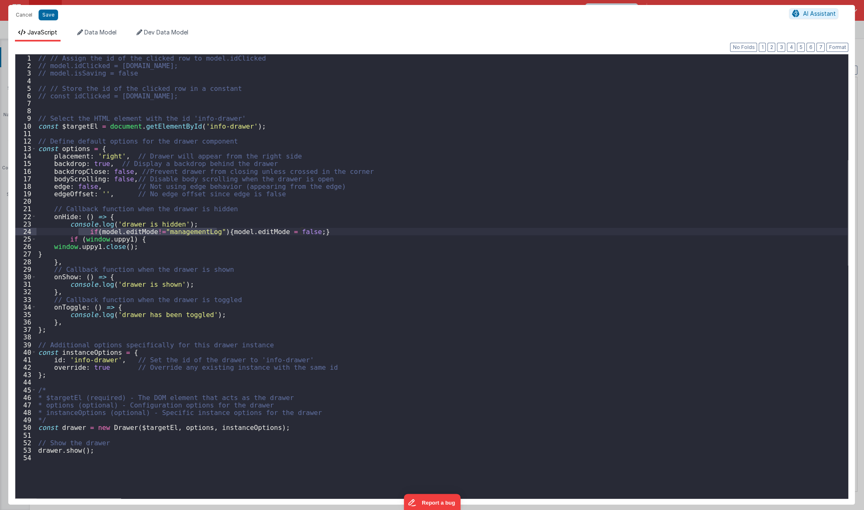
drag, startPoint x: 77, startPoint y: 230, endPoint x: 216, endPoint y: 229, distance: 138.6
click at [216, 229] on div "// // Assign the id of the clicked row to model.idClicked // model.idClicked = …" at bounding box center [443, 283] width 812 height 459
click at [186, 237] on div "// // Assign the id of the clicked row to model.idClicked // model.idClicked = …" at bounding box center [443, 283] width 812 height 459
click at [45, 11] on button "Save" at bounding box center [49, 15] width 20 height 11
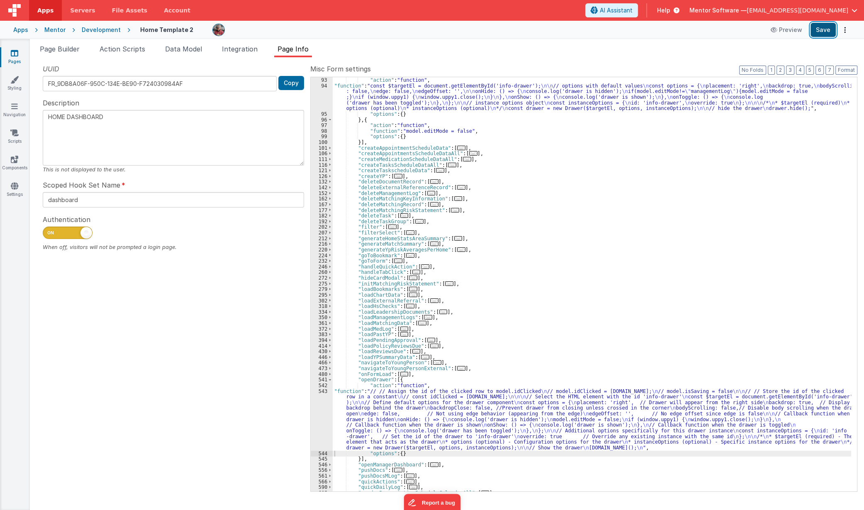
click at [825, 30] on button "Save" at bounding box center [823, 30] width 25 height 14
click at [374, 98] on div ""closeDrawer" : [{ "action" : "function" , "function" : "const $targetEl = docu…" at bounding box center [592, 284] width 519 height 425
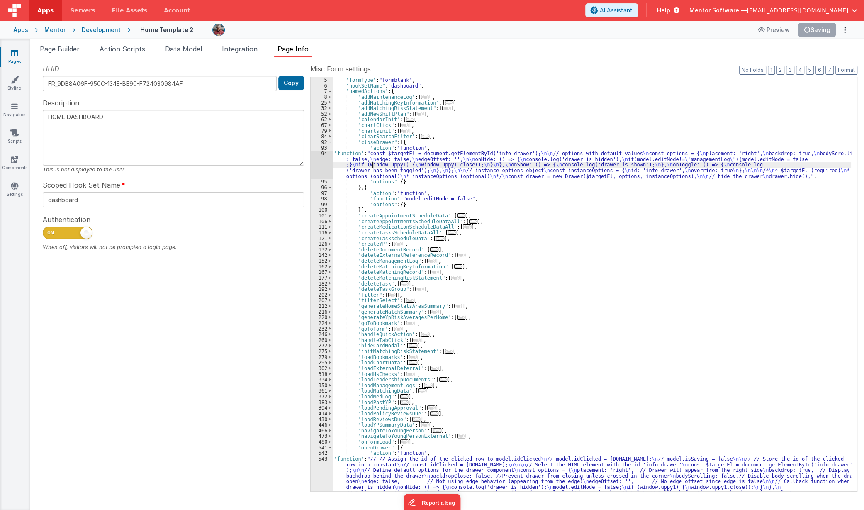
scroll to position [22, 0]
click at [323, 167] on div "94" at bounding box center [322, 165] width 22 height 28
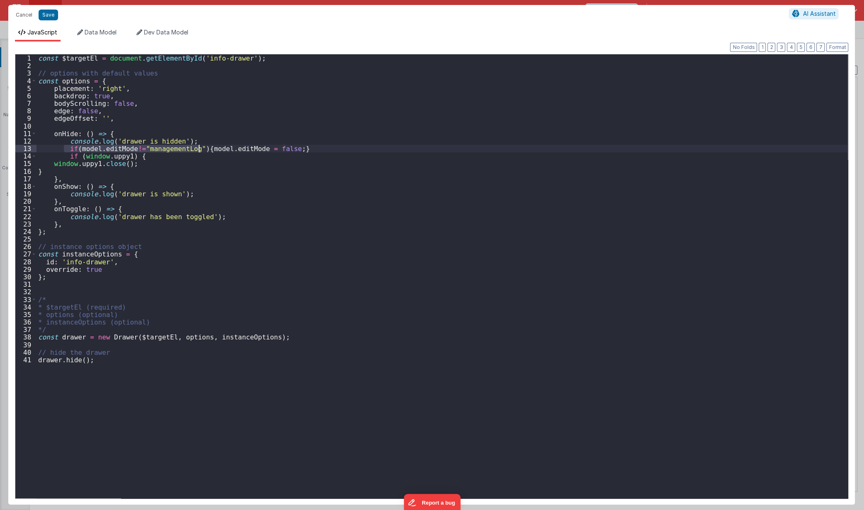
drag, startPoint x: 64, startPoint y: 149, endPoint x: 198, endPoint y: 149, distance: 133.6
click at [198, 149] on div "const $targetEl = document . getElementById ( 'info-drawer' ) ; // options with…" at bounding box center [443, 283] width 812 height 459
click at [49, 17] on button "Save" at bounding box center [49, 15] width 20 height 11
type textarea "HOME DASHBOARD"
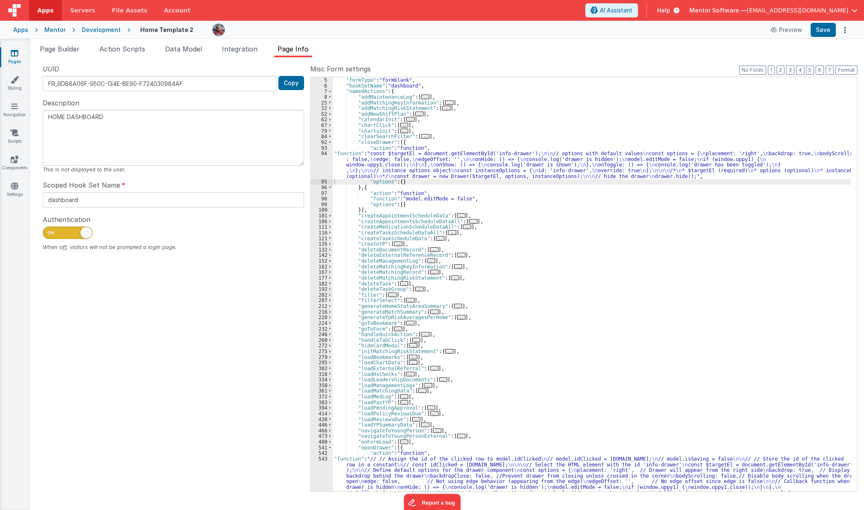
scroll to position [68, 0]
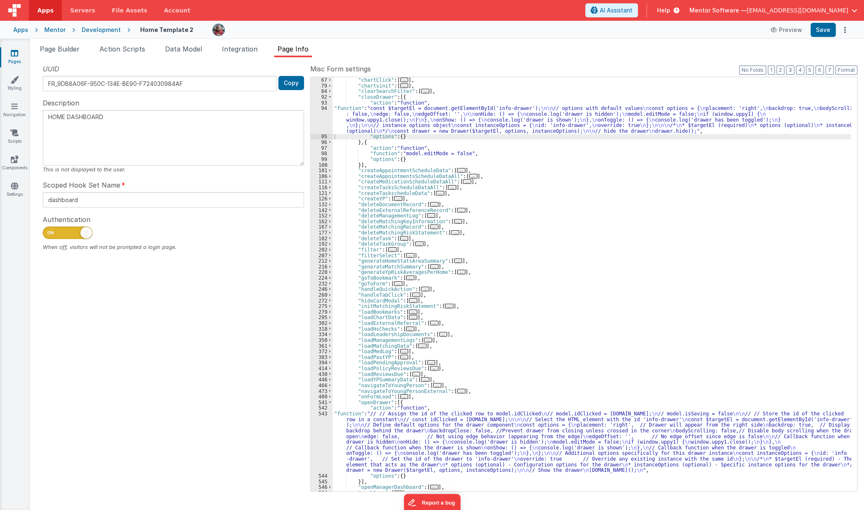
click at [364, 449] on div ""calendarInit" : [ ... ] , "chartClick" : [ ... ] , "chartsinit" : [ ... ] , "c…" at bounding box center [592, 284] width 519 height 425
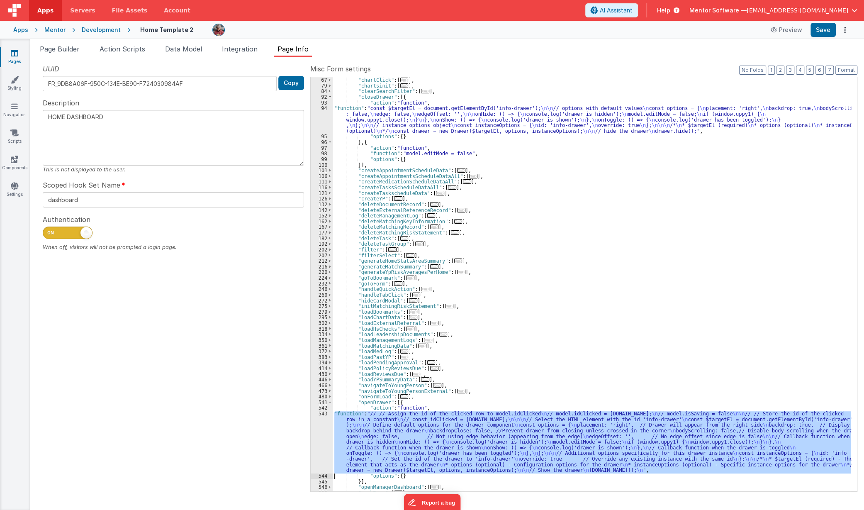
click at [320, 449] on div "543" at bounding box center [322, 442] width 22 height 62
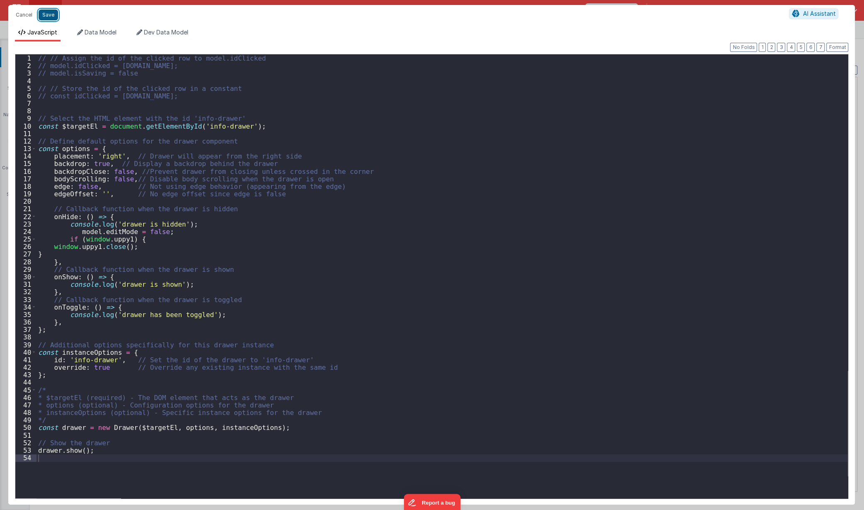
click at [49, 16] on button "Save" at bounding box center [49, 15] width 20 height 11
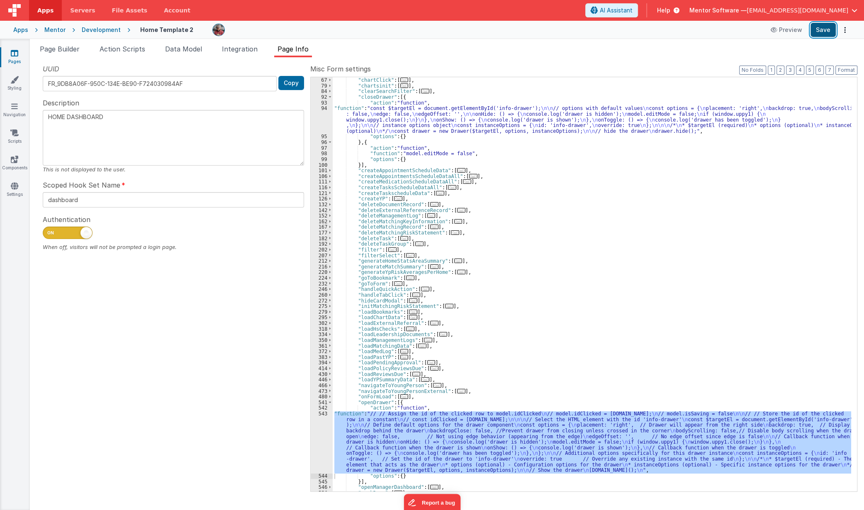
click at [821, 32] on button "Save" at bounding box center [823, 30] width 25 height 14
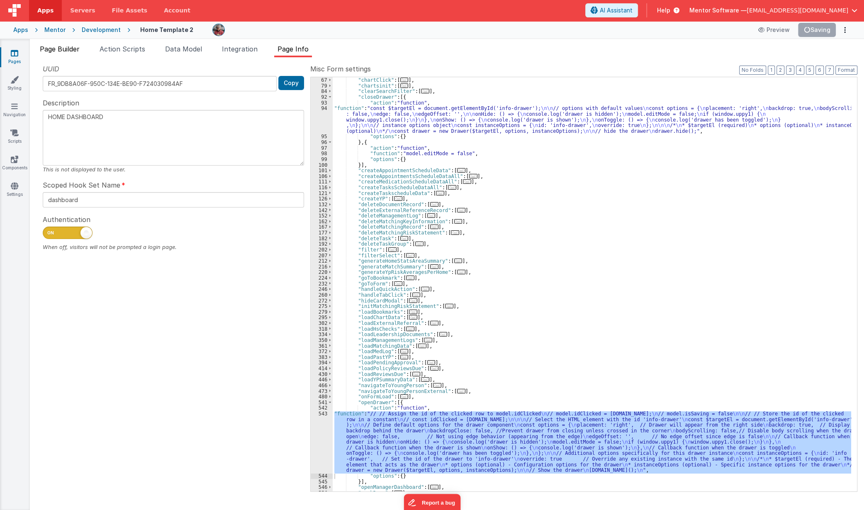
click at [56, 48] on span "Page Builder" at bounding box center [60, 49] width 40 height 8
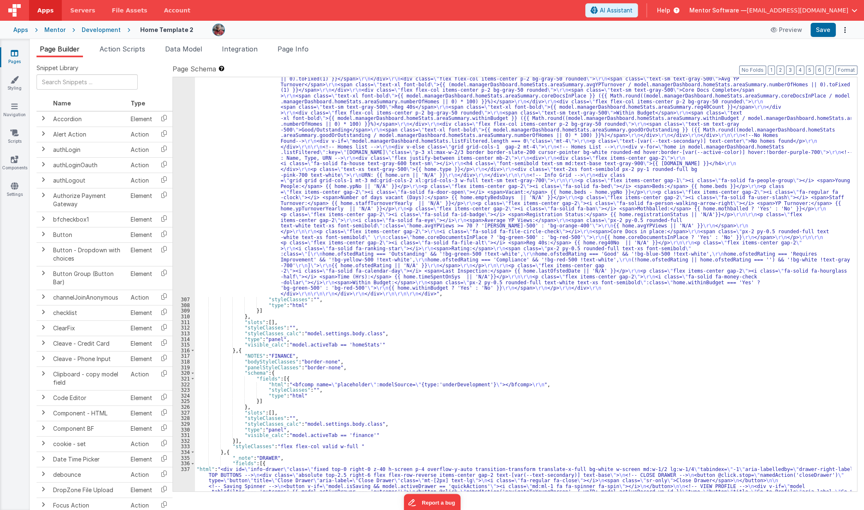
scroll to position [8201, 0]
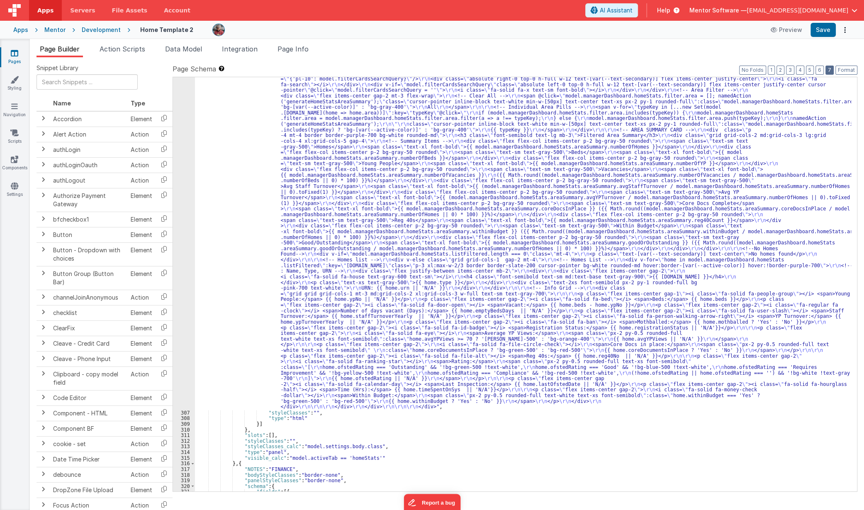
click at [830, 66] on button "7" at bounding box center [830, 70] width 8 height 9
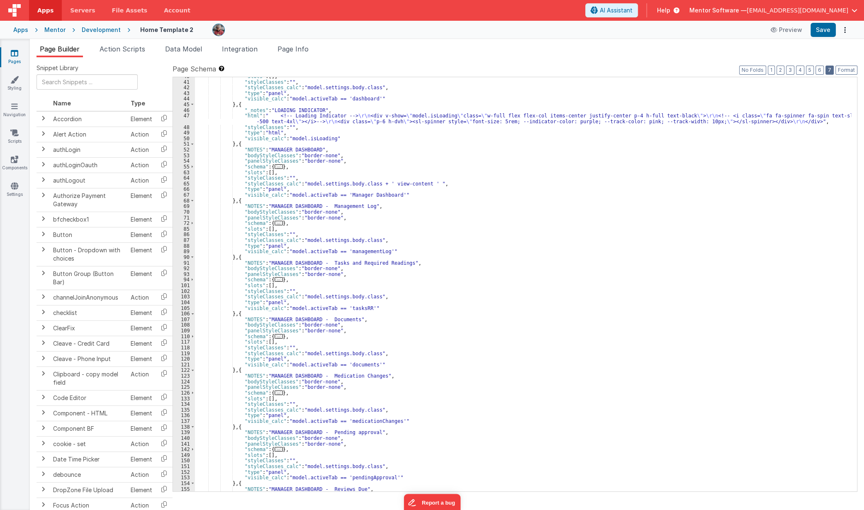
scroll to position [739, 0]
click at [275, 224] on span "..." at bounding box center [279, 223] width 8 height 5
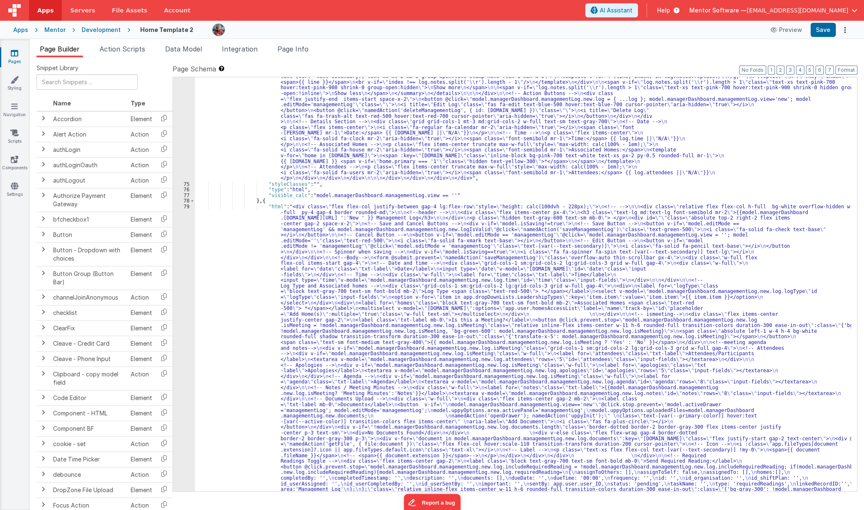
scroll to position [1010, 0]
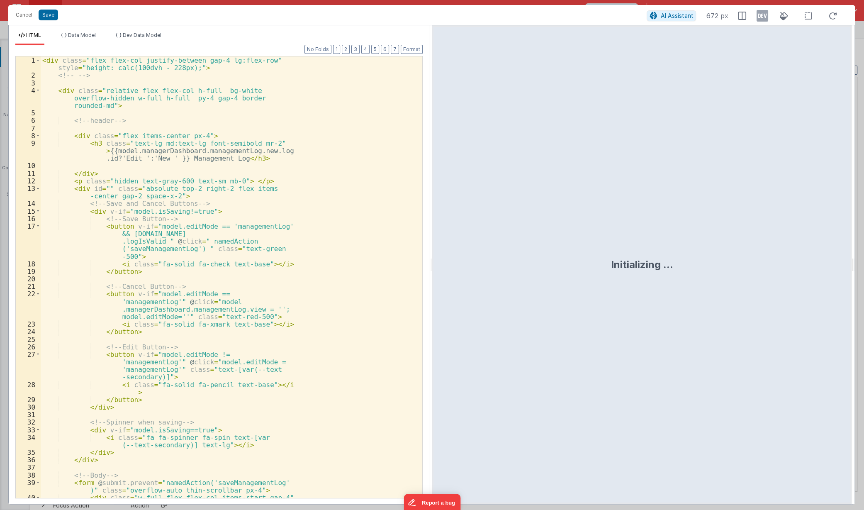
scroll to position [1272, 0]
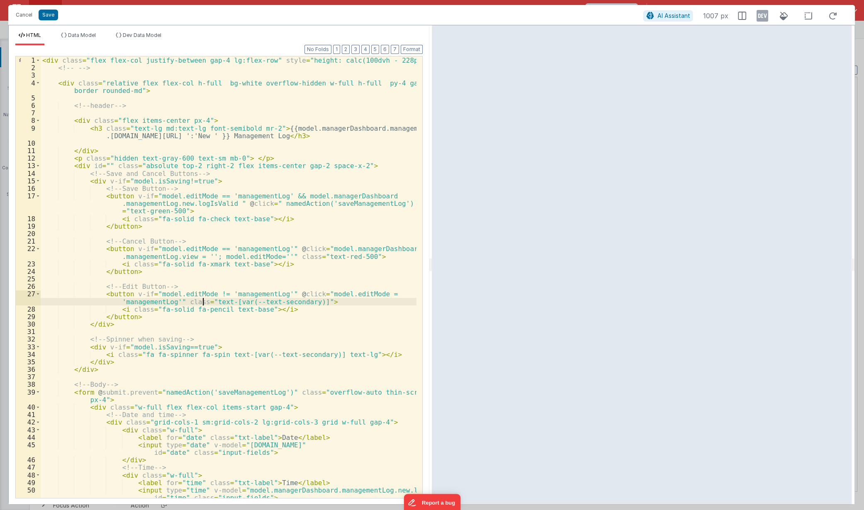
click at [201, 302] on div "< div class = "flex flex-col justify-between gap-4 lg:flex-row" style = "height…" at bounding box center [229, 284] width 376 height 457
drag, startPoint x: 151, startPoint y: 248, endPoint x: 273, endPoint y: 248, distance: 121.2
click at [273, 248] on div "< div class = "flex flex-col justify-between gap-4 lg:flex-row" style = "height…" at bounding box center [229, 284] width 376 height 457
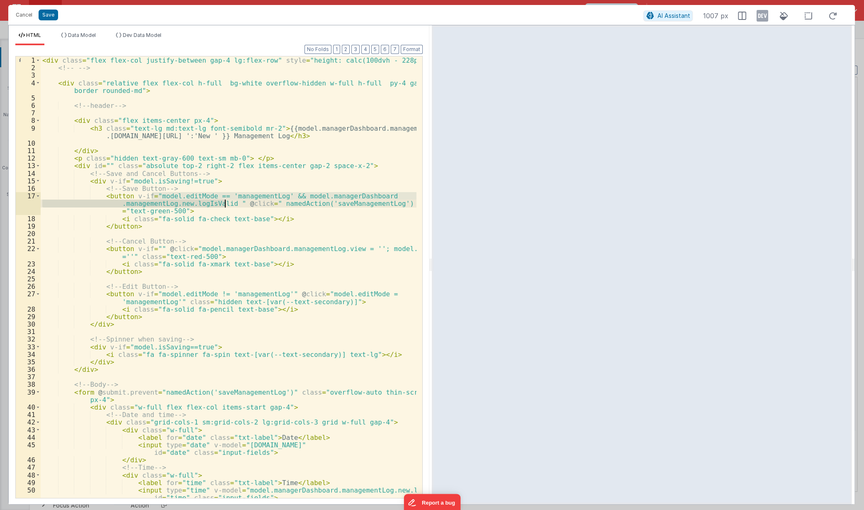
drag, startPoint x: 151, startPoint y: 195, endPoint x: 223, endPoint y: 202, distance: 72.2
click at [223, 202] on div "< div class = "flex flex-col justify-between gap-4 lg:flex-row" style = "height…" at bounding box center [229, 284] width 376 height 457
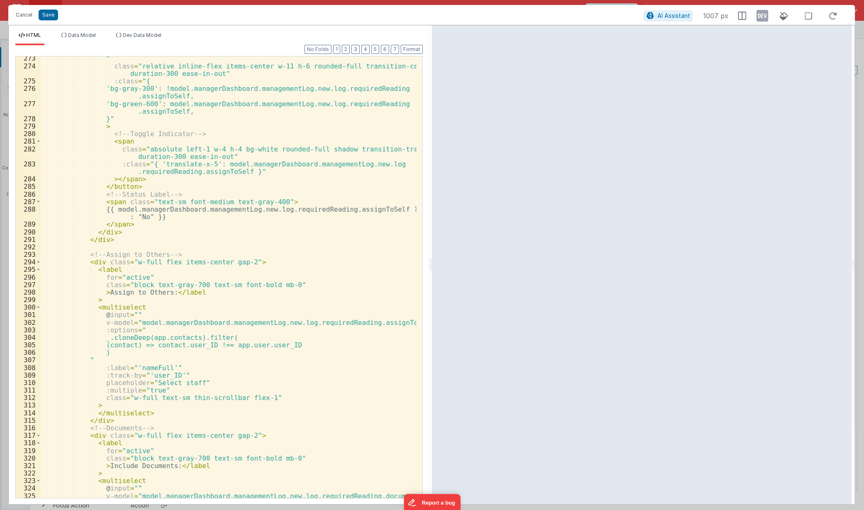
scroll to position [2802, 0]
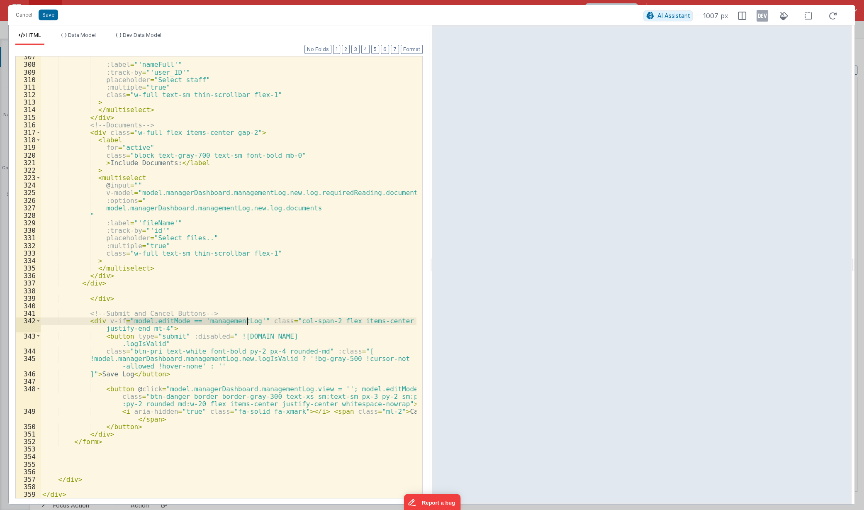
drag, startPoint x: 128, startPoint y: 321, endPoint x: 246, endPoint y: 321, distance: 118.3
click at [246, 321] on div "" :label = "'nameFull'" :track-by = "'user_ID'" placeholder = "Select staff" :m…" at bounding box center [229, 281] width 376 height 457
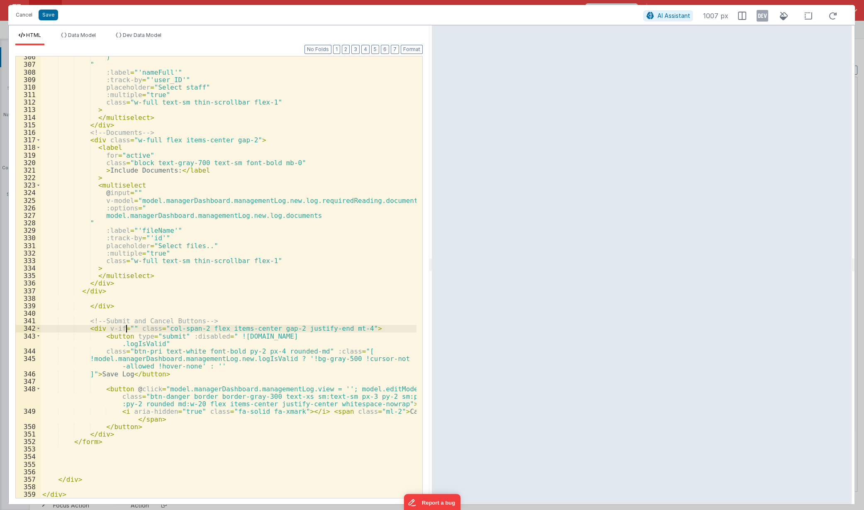
scroll to position [2795, 0]
click at [44, 15] on button "Save" at bounding box center [49, 15] width 20 height 11
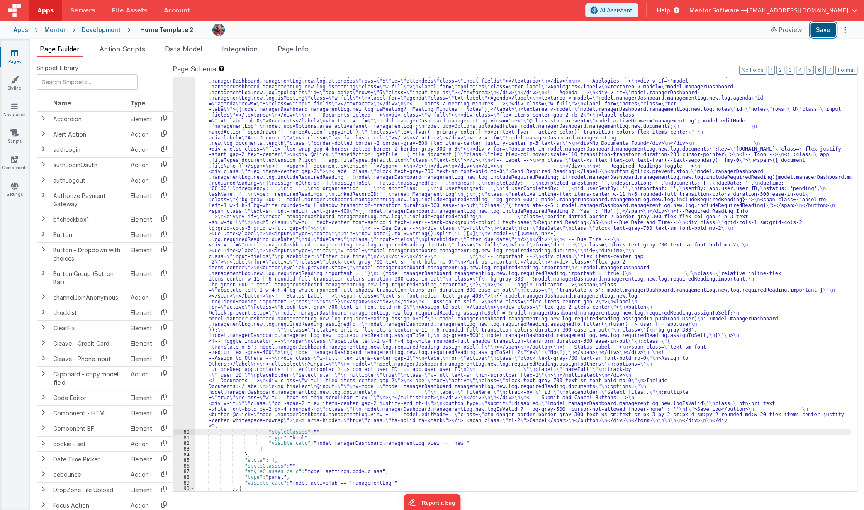
click at [818, 32] on button "Save" at bounding box center [823, 30] width 25 height 14
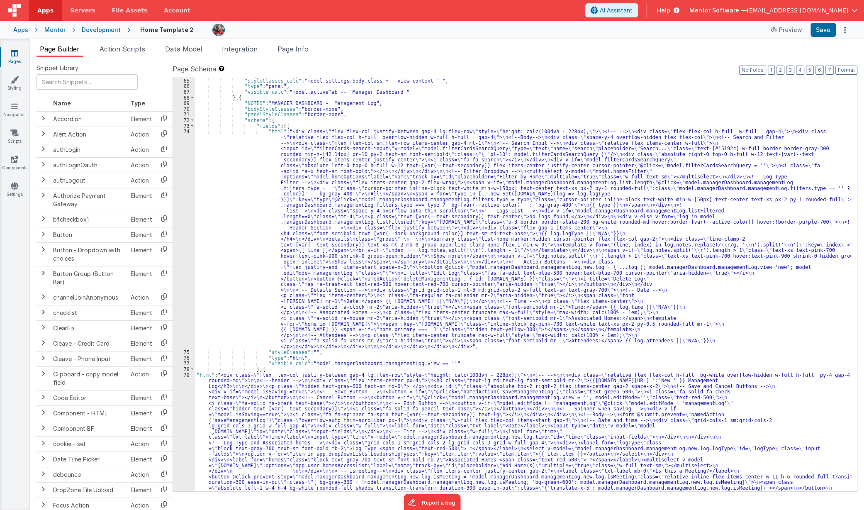
scroll to position [842, 0]
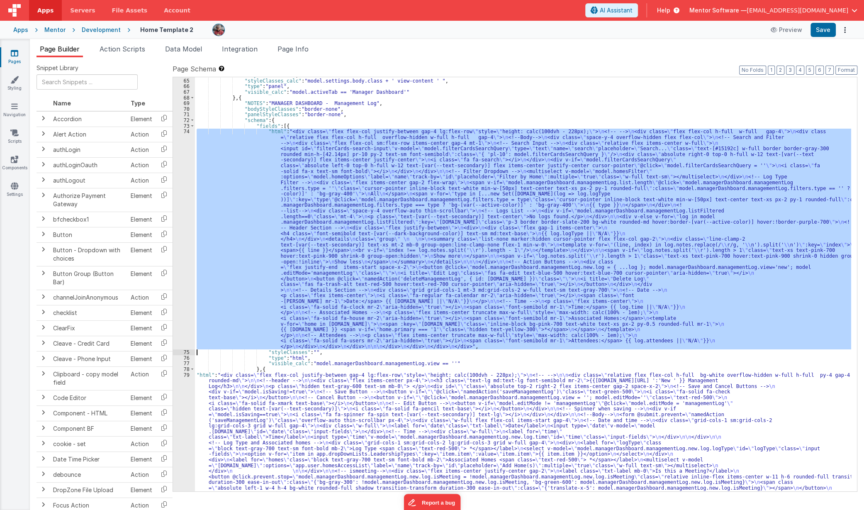
click at [185, 251] on div "74" at bounding box center [184, 239] width 22 height 221
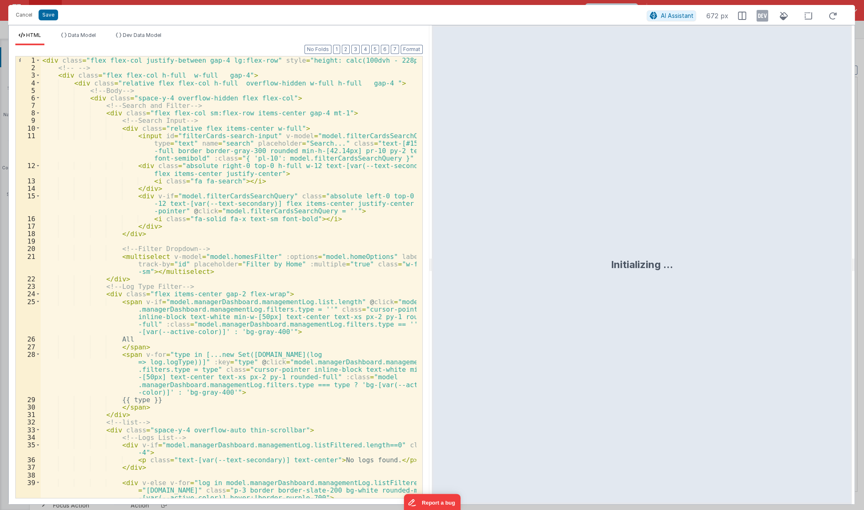
click at [270, 298] on div "< div class = "flex flex-col justify-between gap-4 lg:flex-row" style = "height…" at bounding box center [229, 284] width 376 height 457
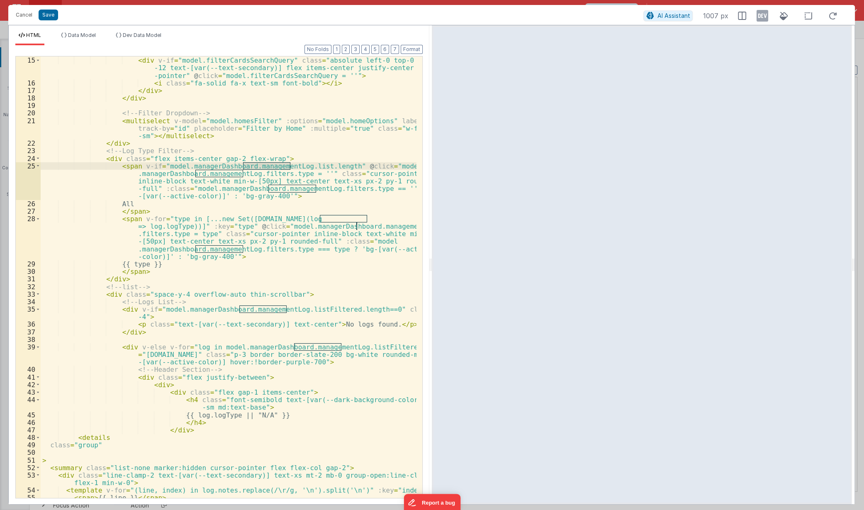
scroll to position [249, 0]
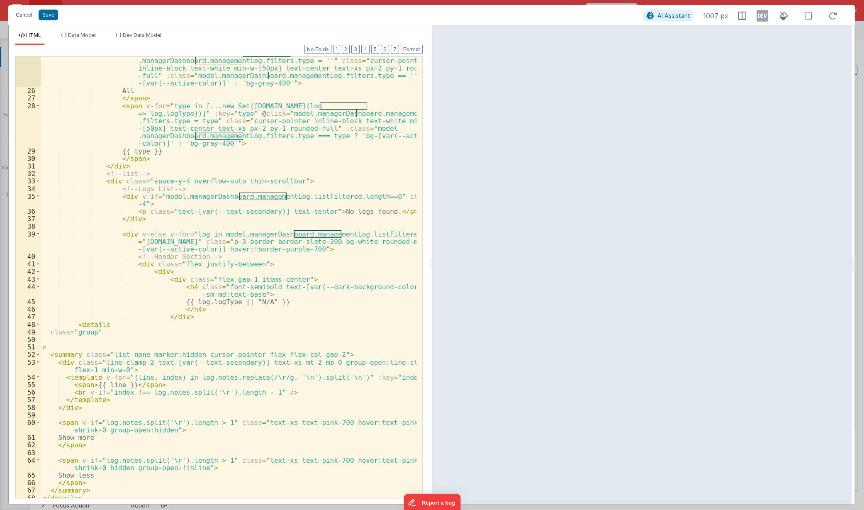
click at [24, 17] on button "Cancel" at bounding box center [24, 15] width 25 height 12
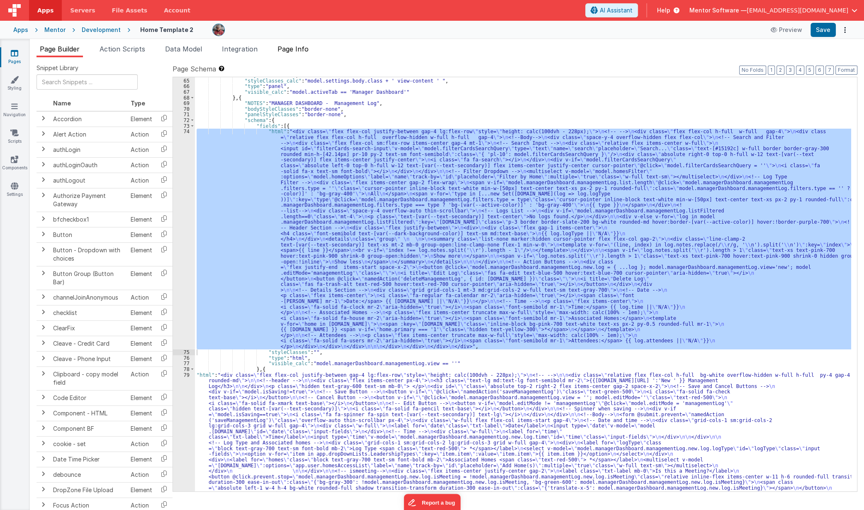
click at [307, 50] on span "Page Info" at bounding box center [293, 49] width 31 height 8
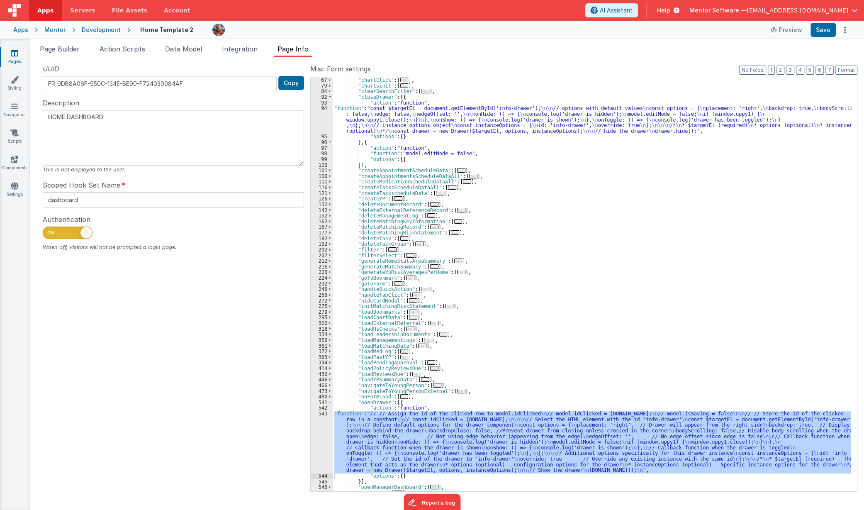
scroll to position [0, 0]
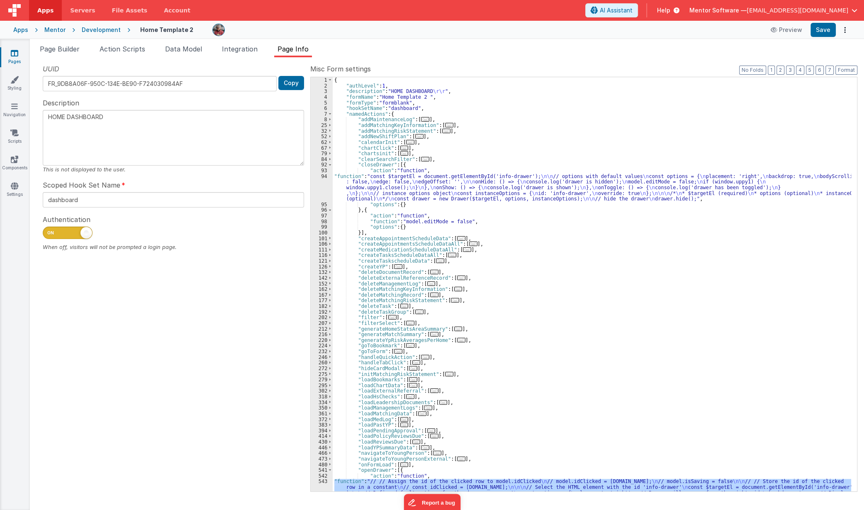
click at [424, 406] on span "..." at bounding box center [428, 407] width 8 height 5
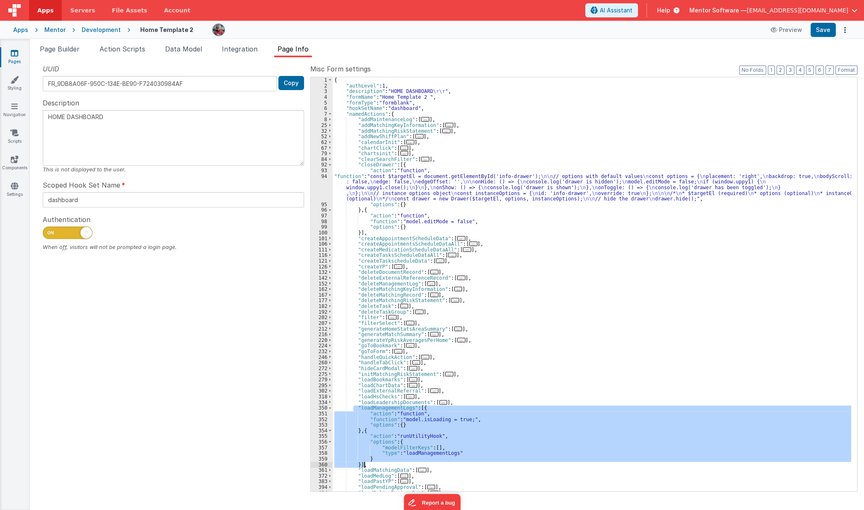
drag, startPoint x: 352, startPoint y: 406, endPoint x: 376, endPoint y: 464, distance: 62.0
click at [376, 464] on div "{ "authLevel" : 1 , "description" : "HOME DASHBOARD \r\r " , "formName" : "Home…" at bounding box center [592, 289] width 519 height 425
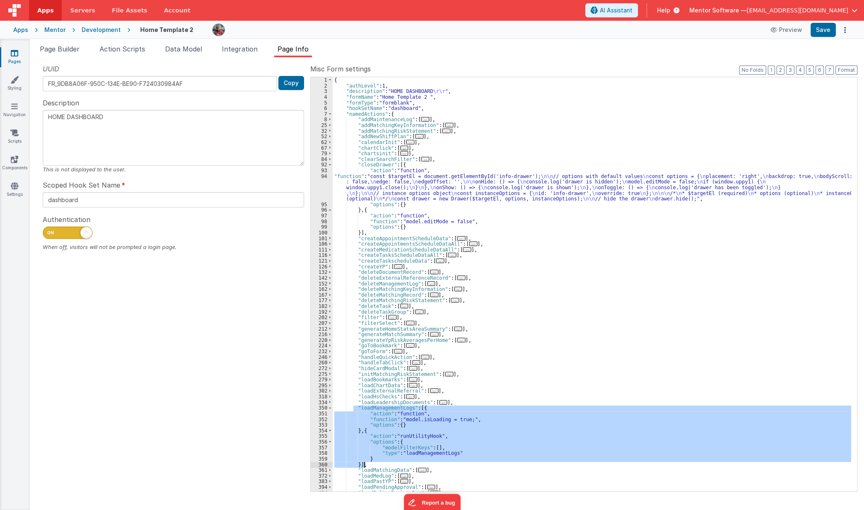
click at [394, 409] on div "{ "authLevel" : 1 , "description" : "HOME DASHBOARD \r\r " , "formName" : "Home…" at bounding box center [592, 284] width 519 height 414
click at [394, 409] on div "{ "authLevel" : 1 , "description" : "HOME DASHBOARD \r\r " , "formName" : "Home…" at bounding box center [592, 289] width 519 height 425
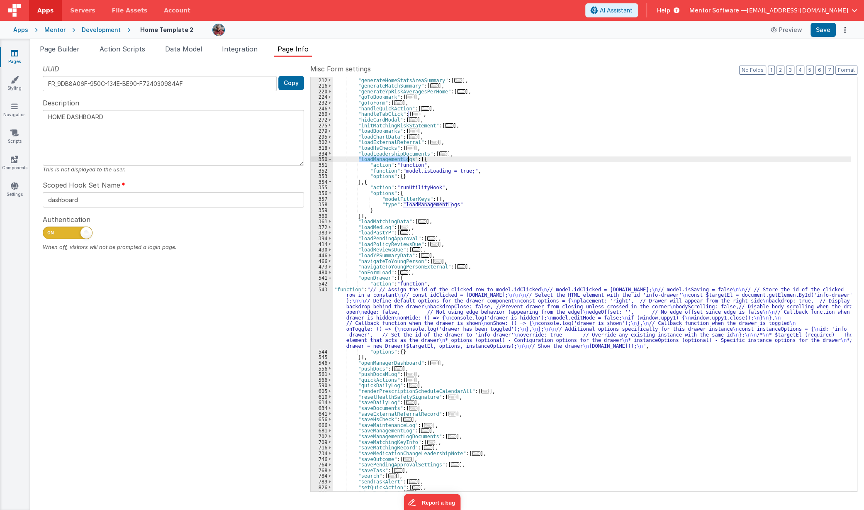
scroll to position [249, 0]
click at [421, 430] on span "..." at bounding box center [425, 430] width 8 height 5
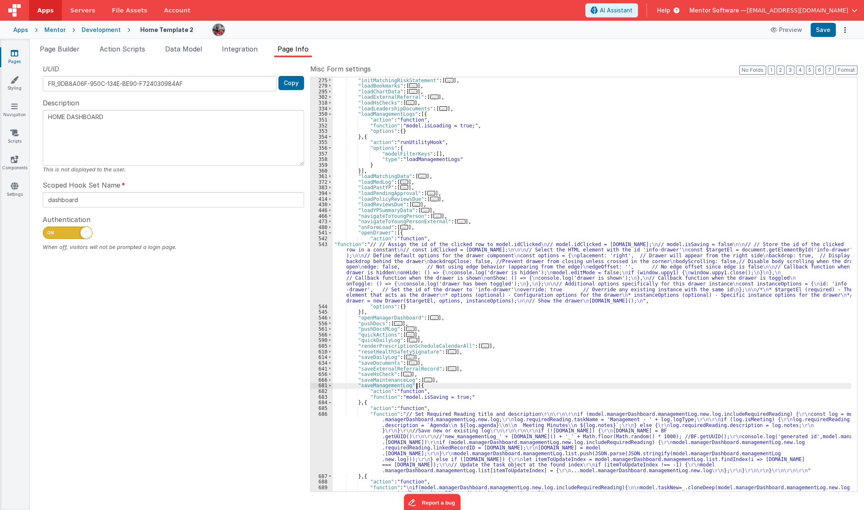
scroll to position [384, 0]
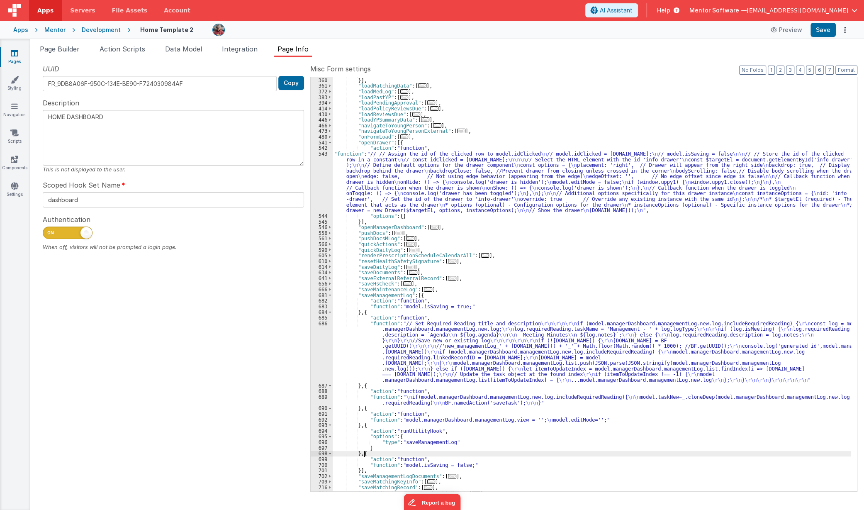
click at [364, 455] on div "} }] , "loadMatchingData" : [ ... ] , "loadMedLog" : [ ... ] , "loadPastYP" : […" at bounding box center [592, 284] width 519 height 425
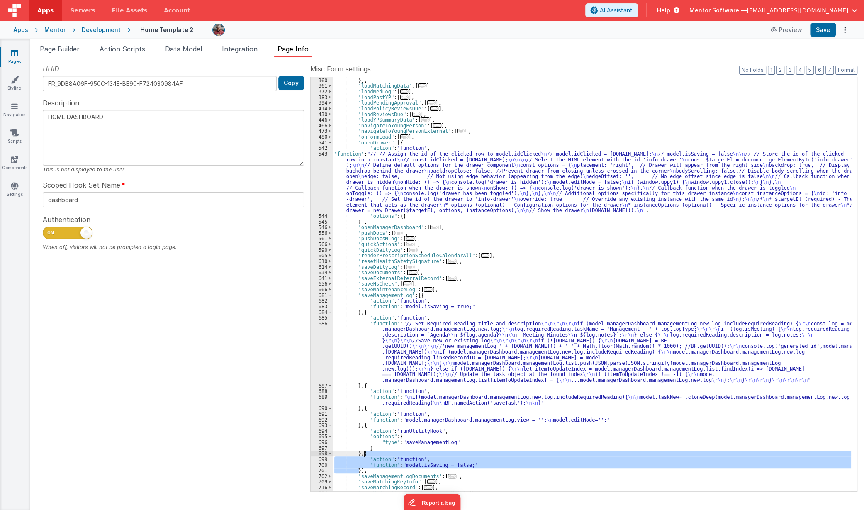
click at [364, 455] on div "} }] , "loadMatchingData" : [ ... ] , "loadMedLog" : [ ... ] , "loadPastYP" : […" at bounding box center [592, 284] width 519 height 425
click at [364, 408] on div "} }] , "loadMatchingData" : [ ... ] , "loadMedLog" : [ ... ] , "loadPastYP" : […" at bounding box center [592, 284] width 519 height 425
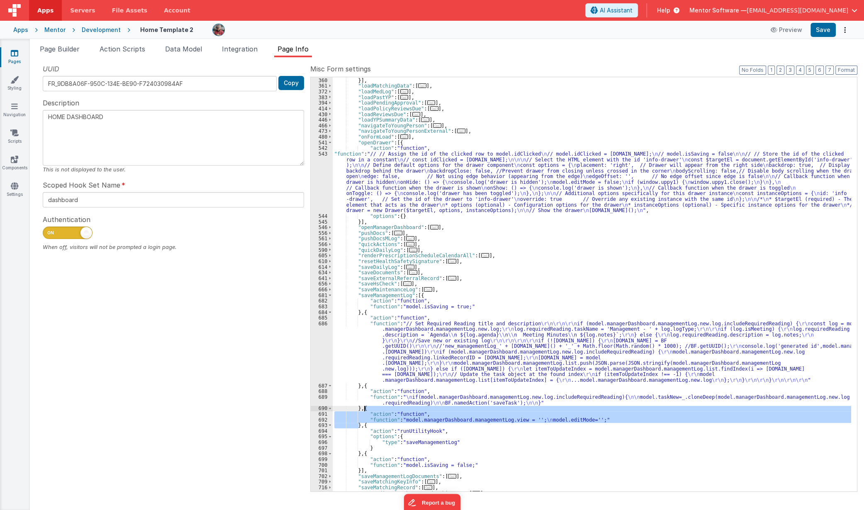
click at [364, 408] on div "} }] , "loadMatchingData" : [ ... ] , "loadMedLog" : [ ... ] , "loadPastYP" : […" at bounding box center [592, 284] width 519 height 425
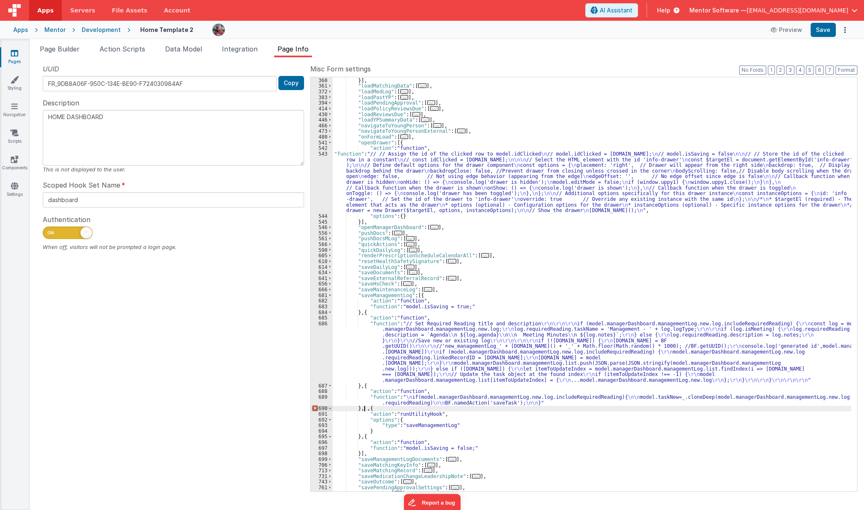
type textarea "HOME DASHBOARD"
click at [357, 454] on div "} }] , "loadMatchingData" : [ ... ] , "loadMedLog" : [ ... ] , "loadPastYP" : […" at bounding box center [592, 284] width 519 height 425
click at [361, 454] on div "} }] , "loadMatchingData" : [ ... ] , "loadMedLog" : [ ... ] , "loadPastYP" : […" at bounding box center [592, 284] width 519 height 425
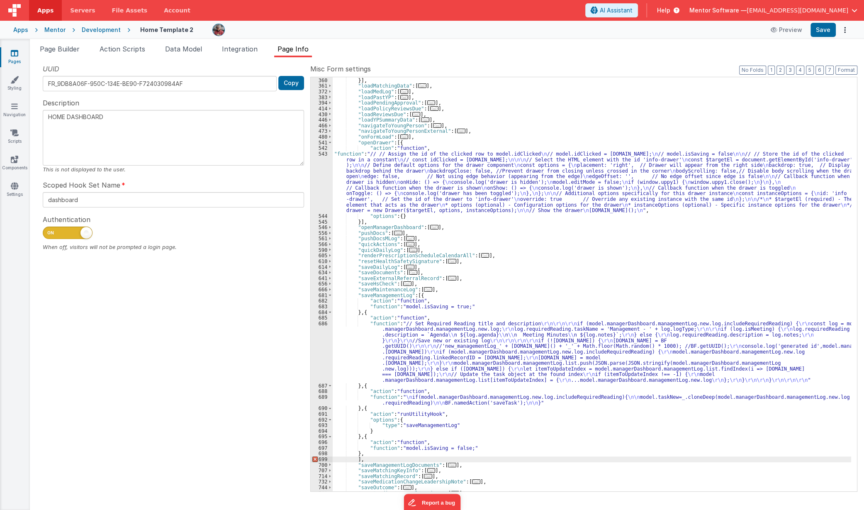
type textarea "HOME DASHBOARD"
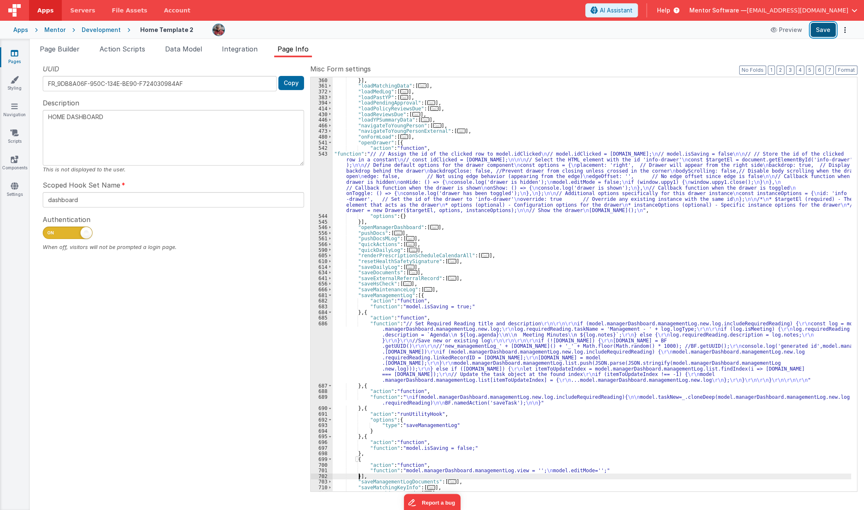
click at [814, 33] on button "Save" at bounding box center [823, 30] width 25 height 14
click at [47, 46] on span "Page Builder" at bounding box center [60, 49] width 40 height 8
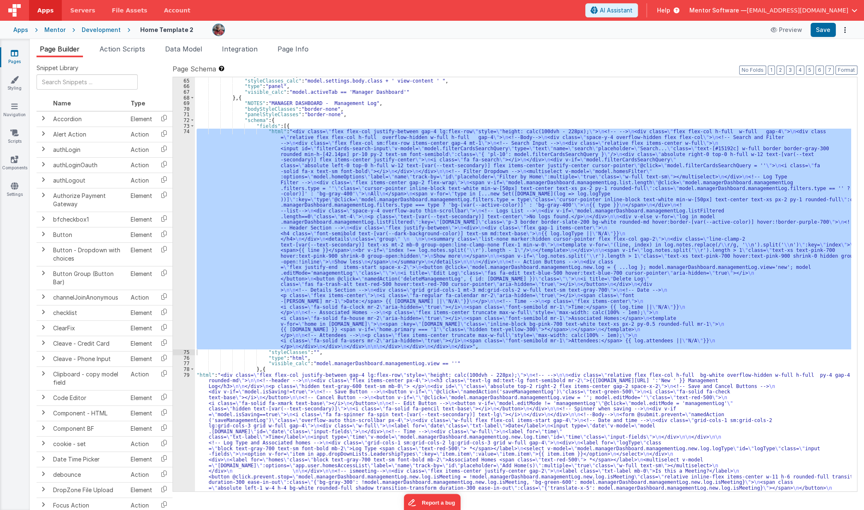
click at [460, 225] on div ""styleClasses" : "" , "styleClasses_calc" : "model.settings.body.class + ' view…" at bounding box center [523, 284] width 657 height 414
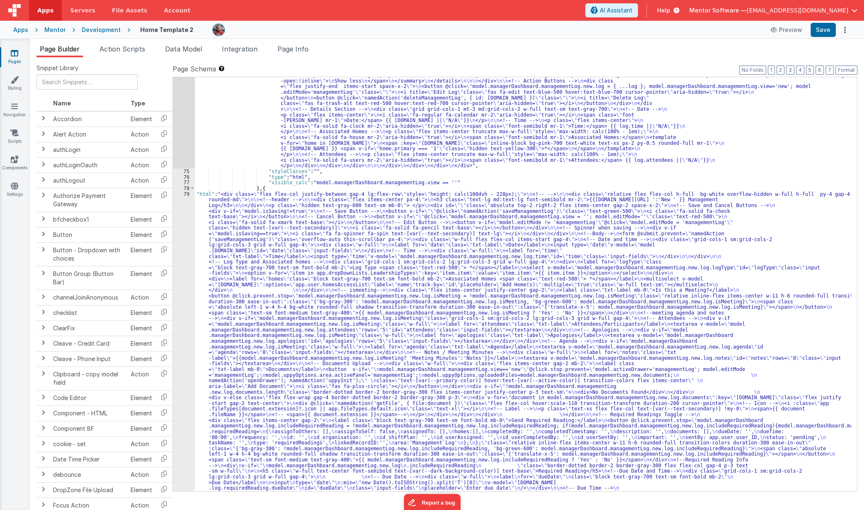
scroll to position [1091, 0]
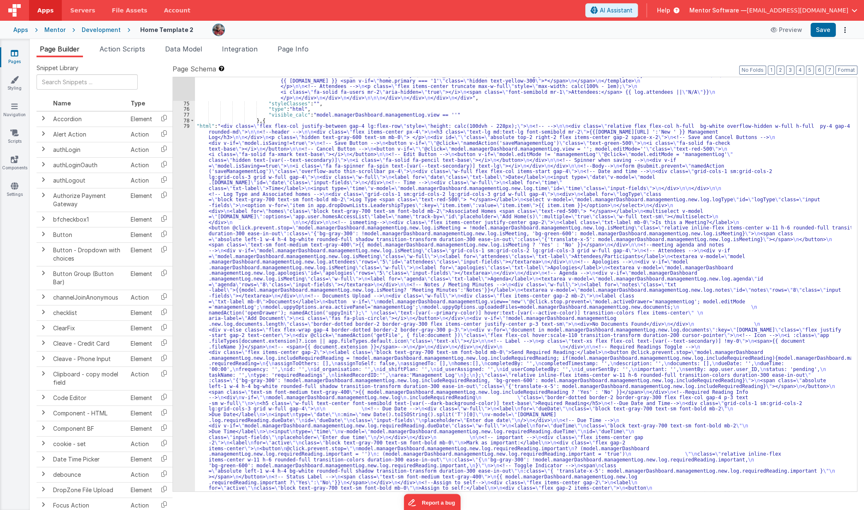
click at [245, 235] on div ""html" : "<div class= \" flex flex-col justify-between gap-4 lg:flex-row \" sty…" at bounding box center [523, 441] width 657 height 1122
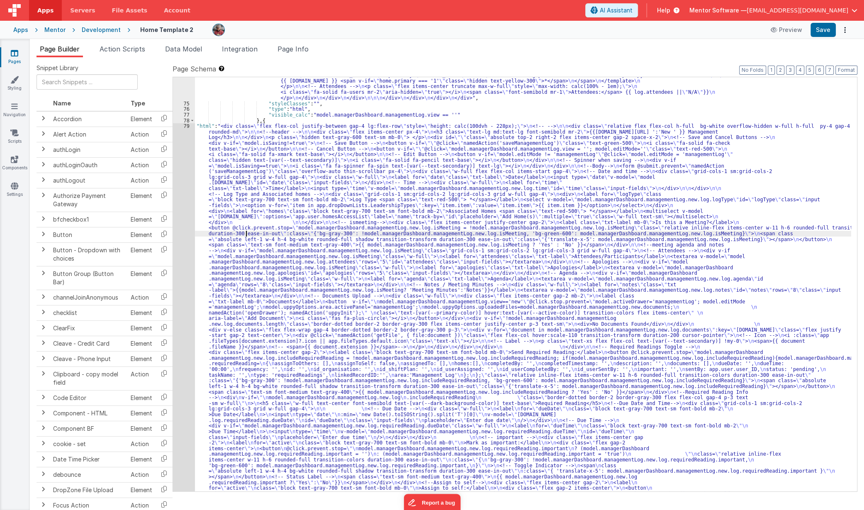
click at [177, 297] on div "74 75 76 77 78 79 80 81 82 83 84 85 86 87 88 89 90 91 92 93 94 101 102 103 104 …" at bounding box center [184, 441] width 22 height 1122
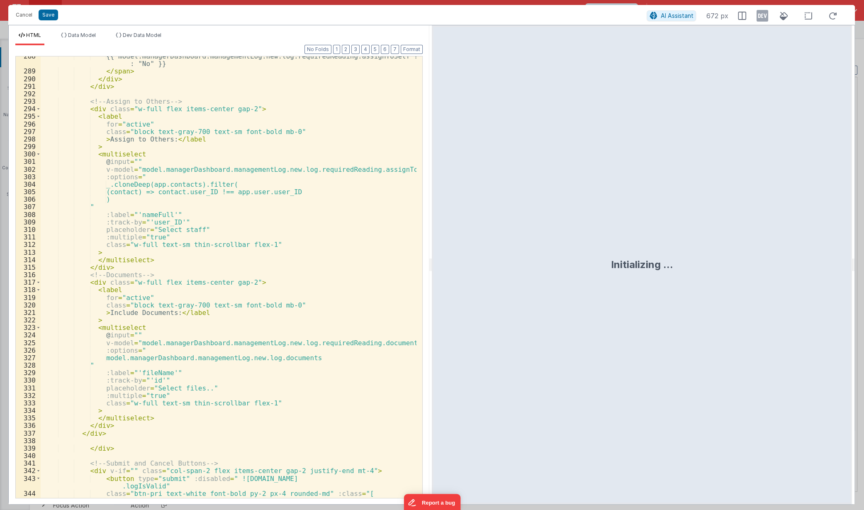
scroll to position [2795, 0]
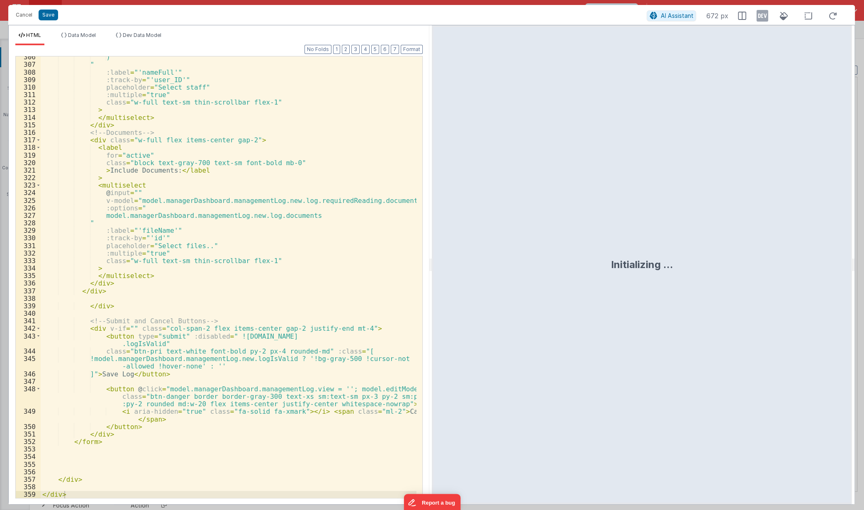
drag, startPoint x: 421, startPoint y: 116, endPoint x: 11, endPoint y: 10, distance: 423.3
click at [129, 336] on div ") " :label = "'nameFull'" :track-by = "'user_ID'" placeholder = "Select staff" …" at bounding box center [229, 281] width 376 height 457
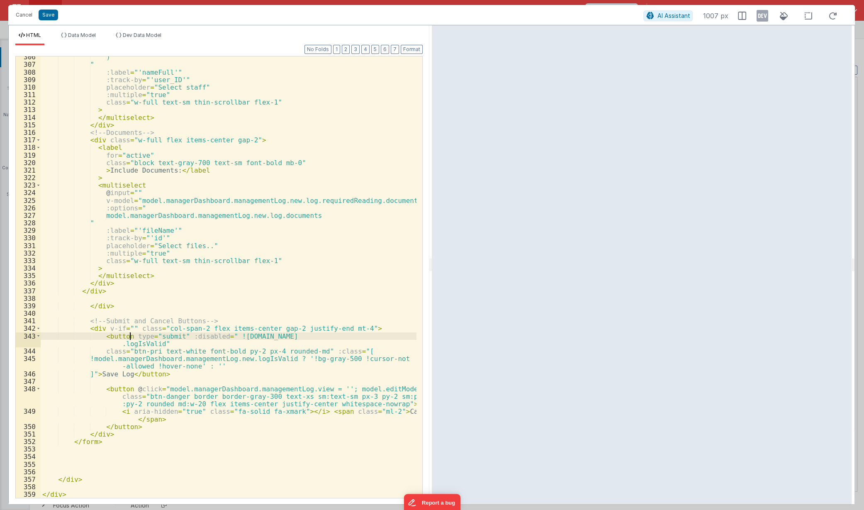
click at [366, 327] on div ") " :label = "'nameFull'" :track-by = "'user_ID'" placeholder = "Select staff" …" at bounding box center [229, 281] width 376 height 457
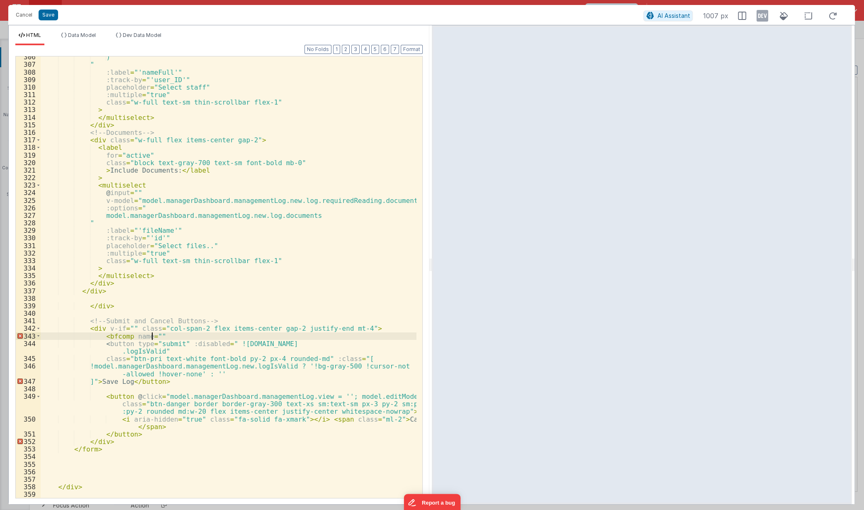
paste textarea
click at [125, 337] on div ") " :label = "'nameFull'" :track-by = "'user_ID'" placeholder = "Select staff" …" at bounding box center [229, 281] width 376 height 457
click at [55, 16] on button "Save" at bounding box center [49, 15] width 20 height 11
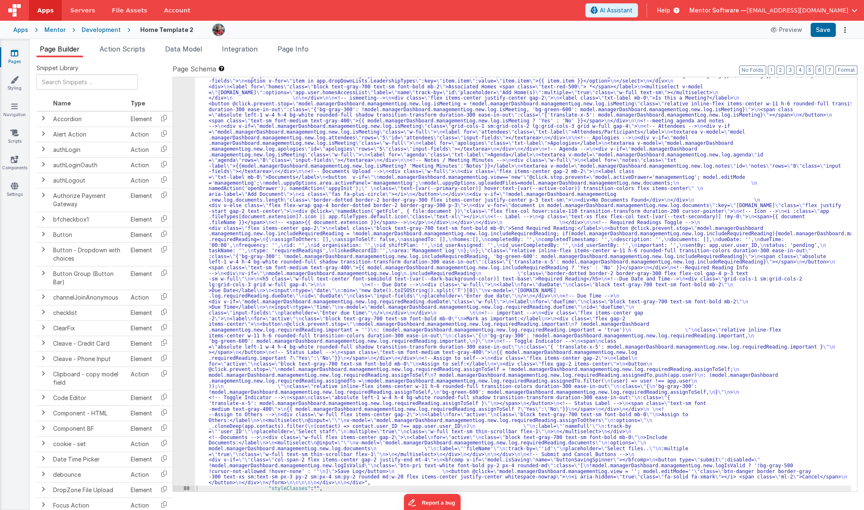
click at [404, 346] on div ""html" : "<div class= \" flex flex-col justify-between gap-4 lg:flex-row \" sty…" at bounding box center [523, 452] width 657 height 906
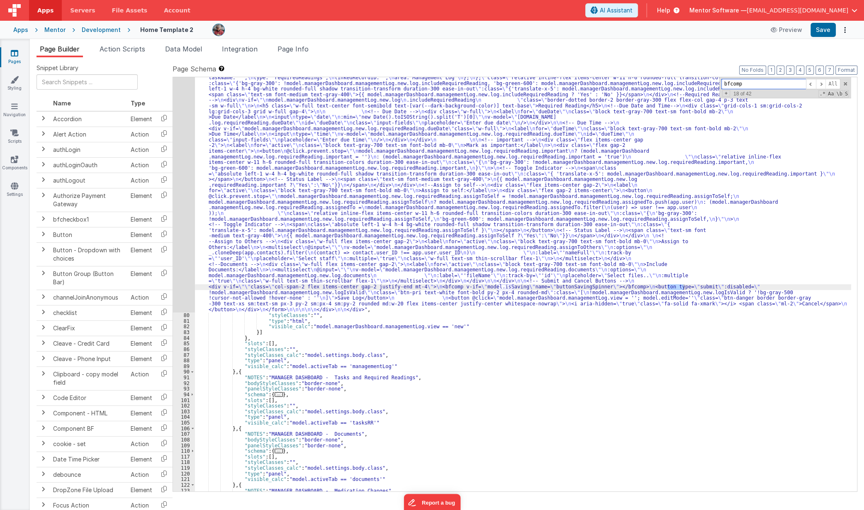
scroll to position [1389, 0]
type input "bfcomp"
click at [825, 34] on button "Save" at bounding box center [823, 30] width 25 height 14
click at [291, 261] on div ""html" : "<div class= \" flex flex-col justify-between gap-4 lg:flex-row \" sty…" at bounding box center [523, 279] width 657 height 906
click at [183, 285] on div "79" at bounding box center [184, 69] width 22 height 487
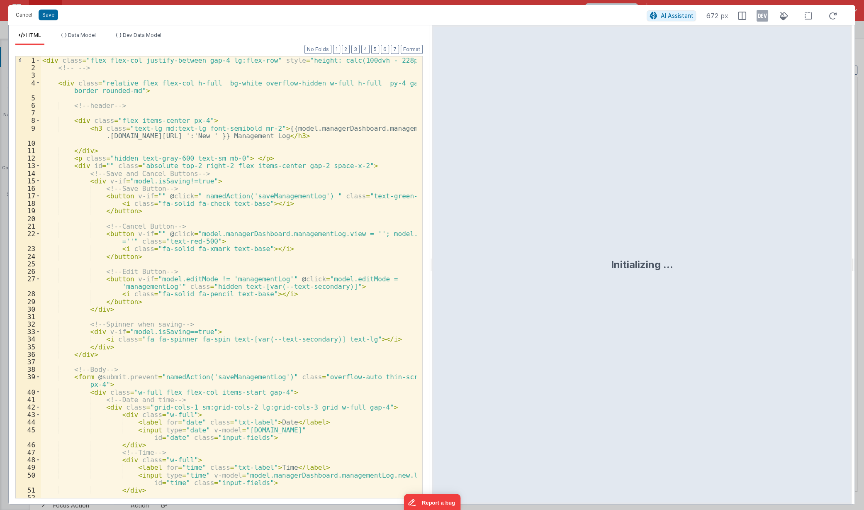
click at [21, 17] on button "Cancel" at bounding box center [24, 15] width 25 height 12
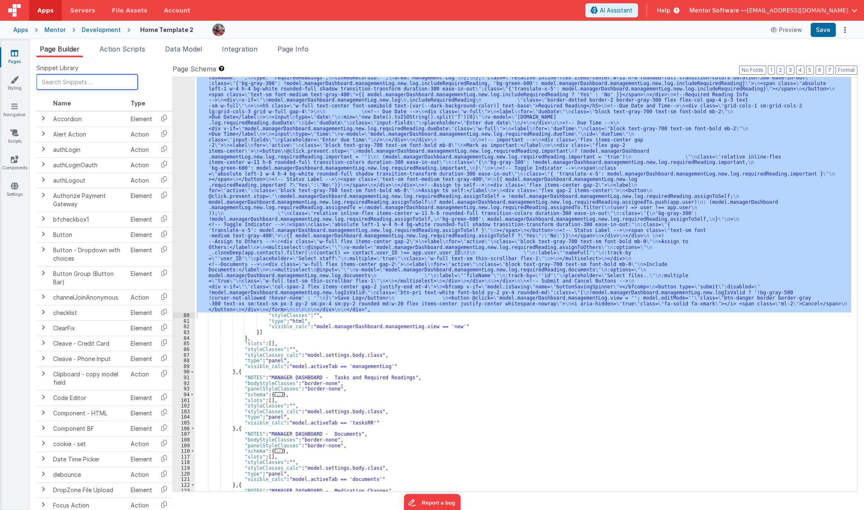
click at [68, 84] on input "text" at bounding box center [87, 81] width 101 height 15
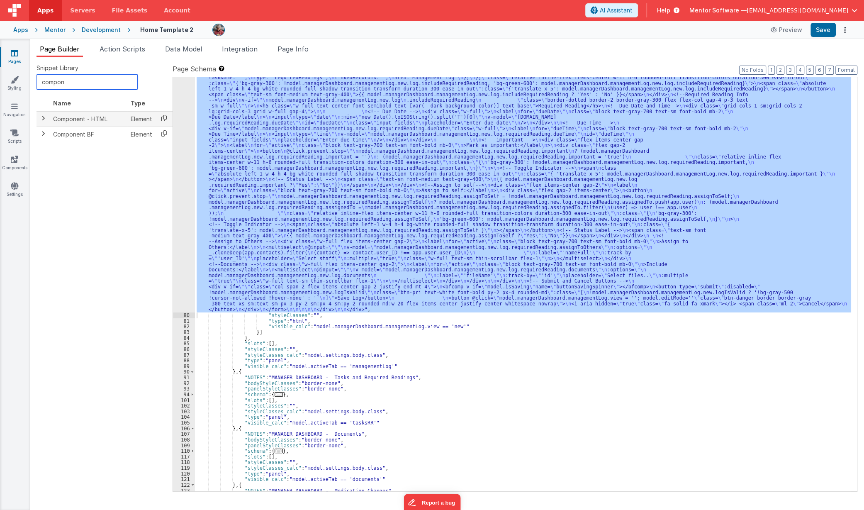
type input "compon"
click at [161, 122] on icon at bounding box center [164, 118] width 17 height 13
click at [249, 217] on div ""html" : "<div class= \" flex flex-col justify-between gap-4 lg:flex-row \" sty…" at bounding box center [523, 284] width 657 height 414
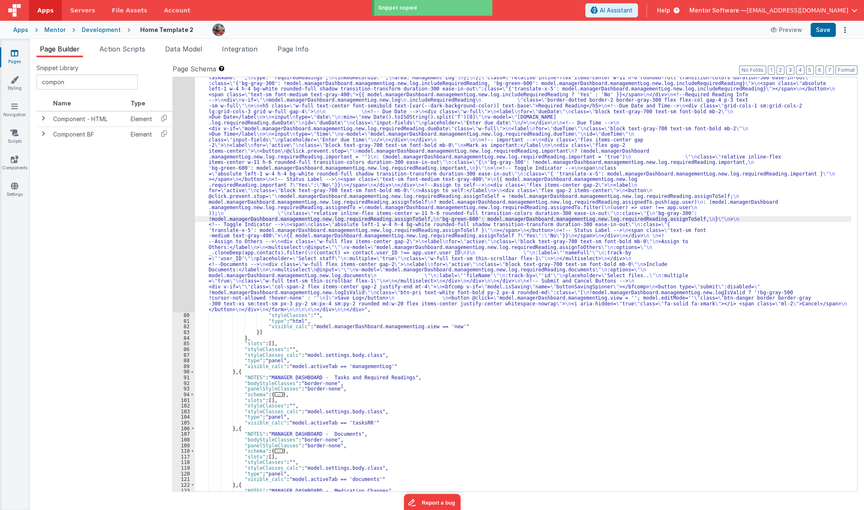
click at [180, 246] on div "79" at bounding box center [184, 69] width 22 height 487
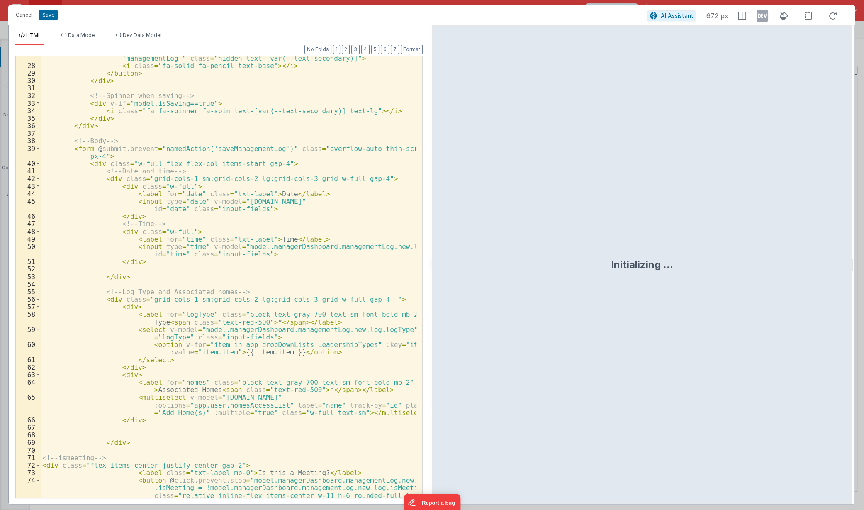
scroll to position [2802, 0]
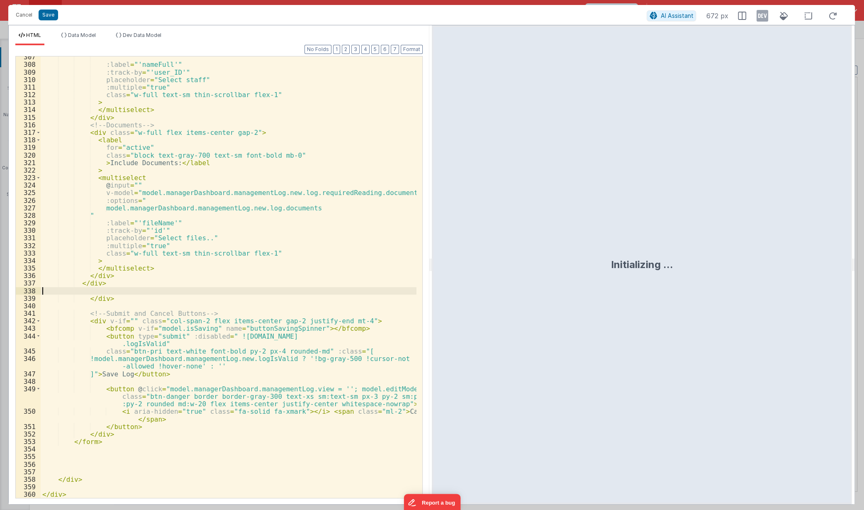
click at [266, 291] on div "" :label = "'nameFull'" :track-by = "'user_ID'" placeholder = "Select staff" :m…" at bounding box center [229, 281] width 376 height 457
click at [259, 298] on div "" :label = "'nameFull'" :track-by = "'user_ID'" placeholder = "Select staff" :m…" at bounding box center [229, 281] width 376 height 457
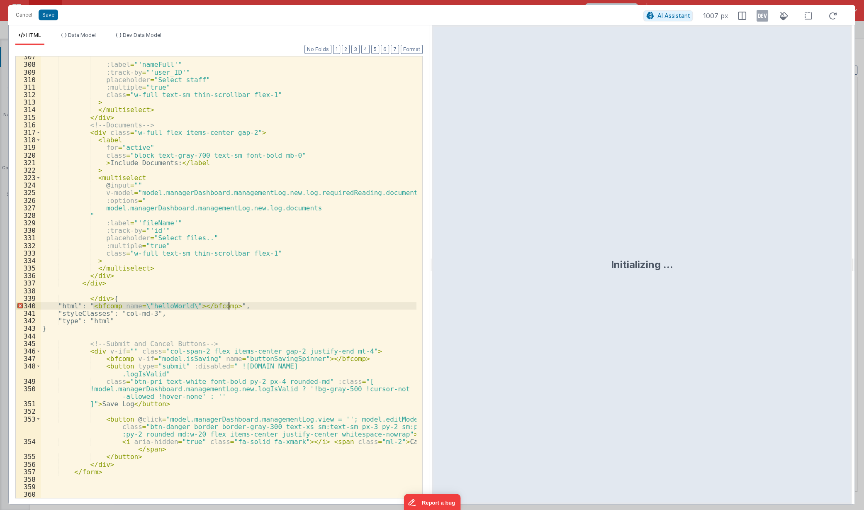
drag, startPoint x: 94, startPoint y: 306, endPoint x: 228, endPoint y: 306, distance: 134.5
click at [228, 306] on div "" :label = "'nameFull'" :track-by = "'user_ID'" placeholder = "Select staff" :m…" at bounding box center [229, 281] width 376 height 457
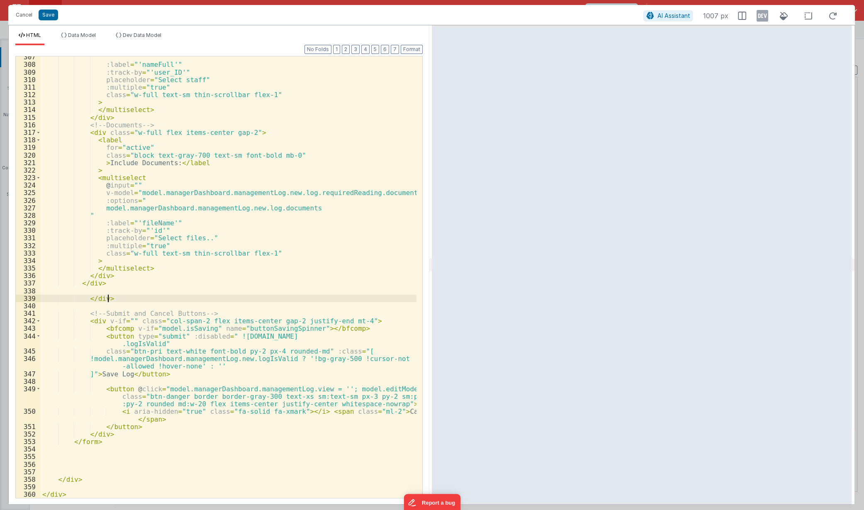
click at [361, 321] on div "" :label = "'nameFull'" :track-by = "'user_ID'" placeholder = "Select staff" :m…" at bounding box center [229, 281] width 376 height 457
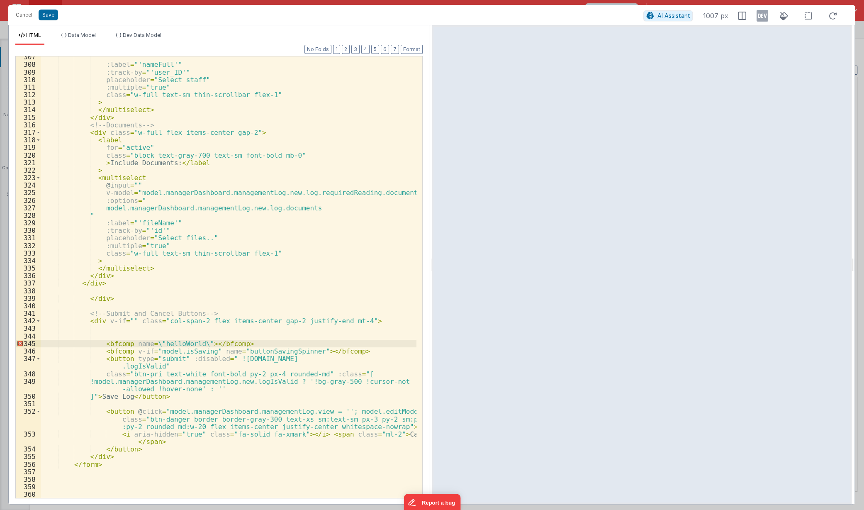
click at [150, 343] on div "" :label = "'nameFull'" :track-by = "'user_ID'" placeholder = "Select staff" :m…" at bounding box center [229, 281] width 376 height 457
click at [264, 355] on div "" :label = "'nameFull'" :track-by = "'user_ID'" placeholder = "Select staff" :m…" at bounding box center [229, 281] width 376 height 457
click at [172, 344] on div "" :label = "'nameFull'" :track-by = "'user_ID'" placeholder = "Select staff" :m…" at bounding box center [229, 281] width 376 height 457
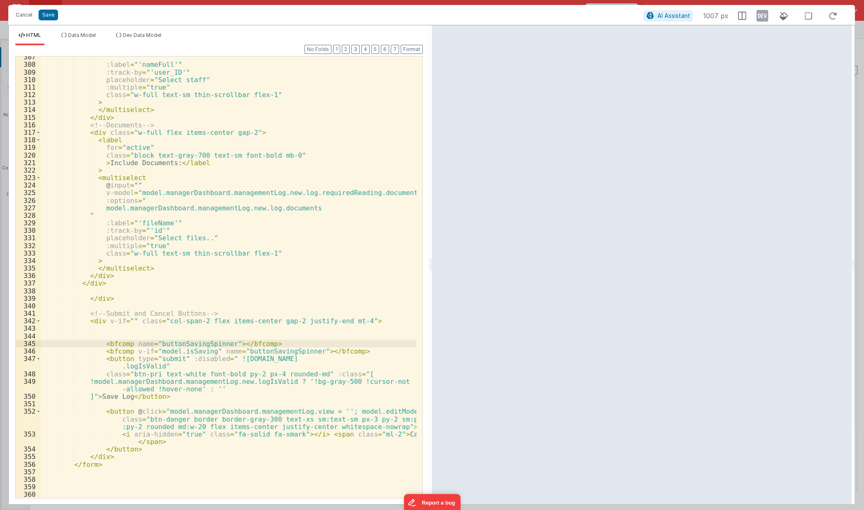
click at [255, 374] on div "" :label = "'nameFull'" :track-by = "'user_ID'" placeholder = "Select staff" :m…" at bounding box center [229, 281] width 376 height 457
click at [831, 11] on icon at bounding box center [833, 16] width 18 height 10
click at [831, 15] on icon at bounding box center [833, 16] width 18 height 10
click at [224, 347] on div "" :label = "'nameFull'" :track-by = "'user_ID'" placeholder = "Select staff" :m…" at bounding box center [229, 281] width 376 height 457
click at [41, 15] on button "Save" at bounding box center [49, 15] width 20 height 11
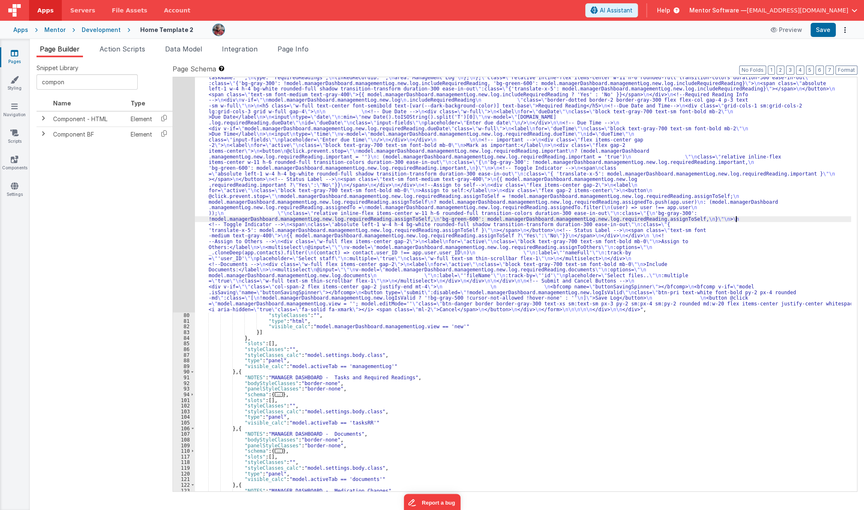
click at [736, 220] on div ""html" : "<div class= \" flex flex-col justify-between gap-4 lg:flex-row \" sty…" at bounding box center [523, 279] width 657 height 906
click at [821, 86] on span at bounding box center [821, 84] width 10 height 10
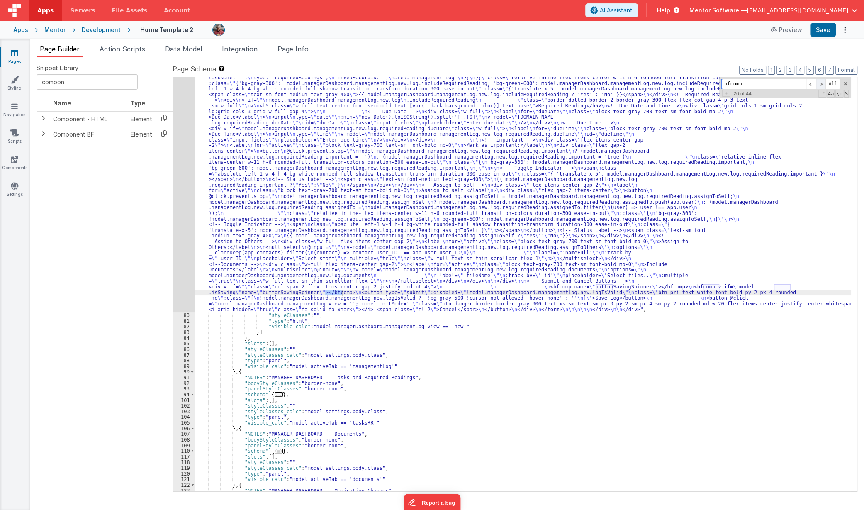
click at [821, 86] on span at bounding box center [821, 84] width 10 height 10
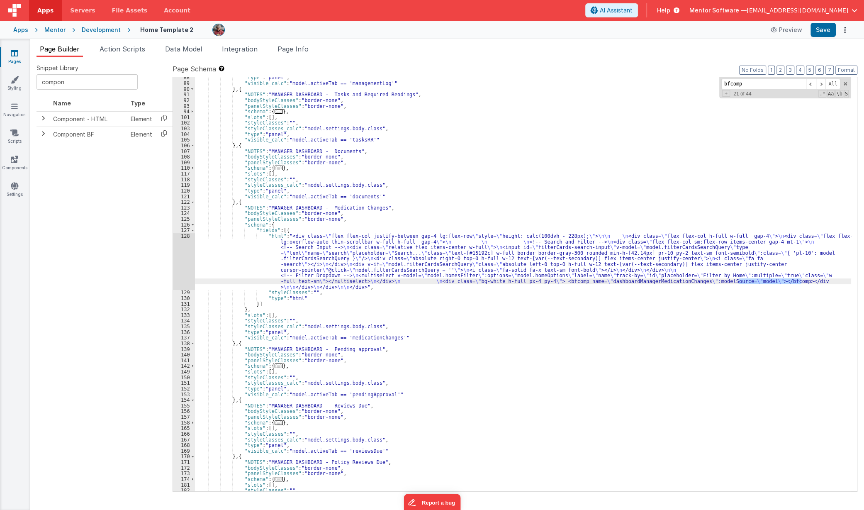
drag, startPoint x: 740, startPoint y: 282, endPoint x: 803, endPoint y: 281, distance: 62.7
click at [803, 281] on div ""type" : "panel" , "visible_calc" : "model.activeTab == 'managementLog'" } , { …" at bounding box center [523, 287] width 657 height 425
click at [810, 83] on span at bounding box center [811, 84] width 10 height 10
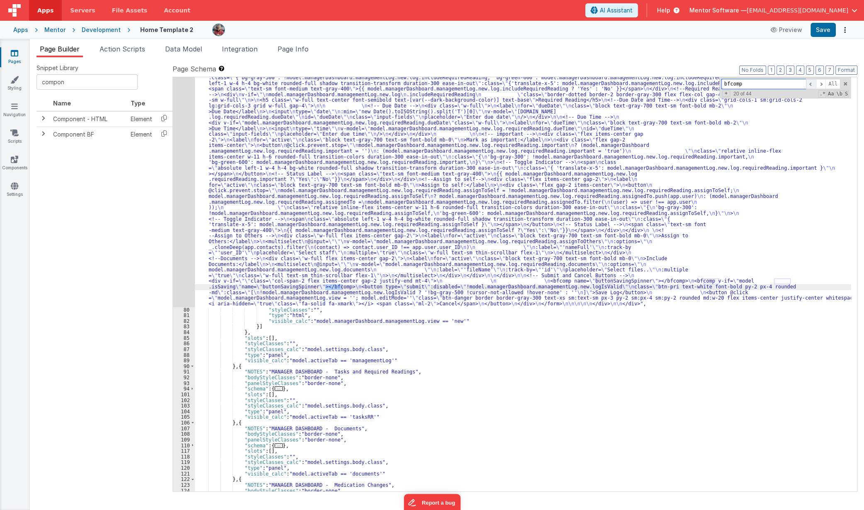
scroll to position [1394, 0]
click at [416, 225] on div ""html" : "<div class= \" flex flex-col justify-between gap-4 lg:flex-row \" sty…" at bounding box center [523, 273] width 657 height 906
click at [181, 268] on div "79" at bounding box center [184, 63] width 22 height 487
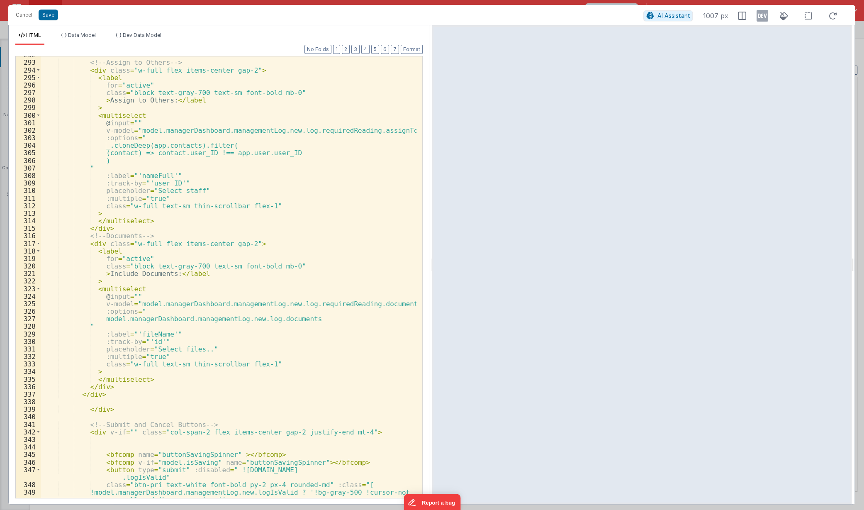
scroll to position [2825, 0]
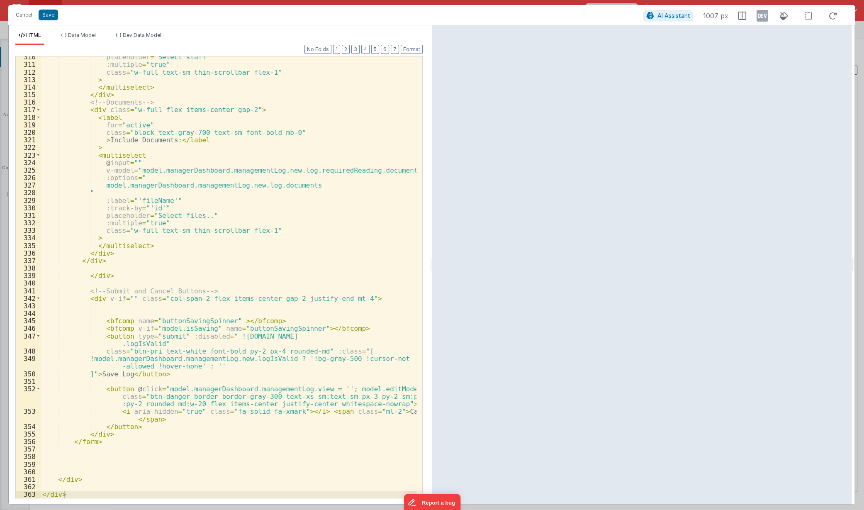
click at [175, 307] on div "placeholder = "Select staff" :multiple = "true" class = "w-full text-sm thin-sc…" at bounding box center [229, 281] width 376 height 457
click at [175, 314] on div "placeholder = "Select staff" :multiple = "true" class = "w-full text-sm thin-sc…" at bounding box center [229, 281] width 376 height 457
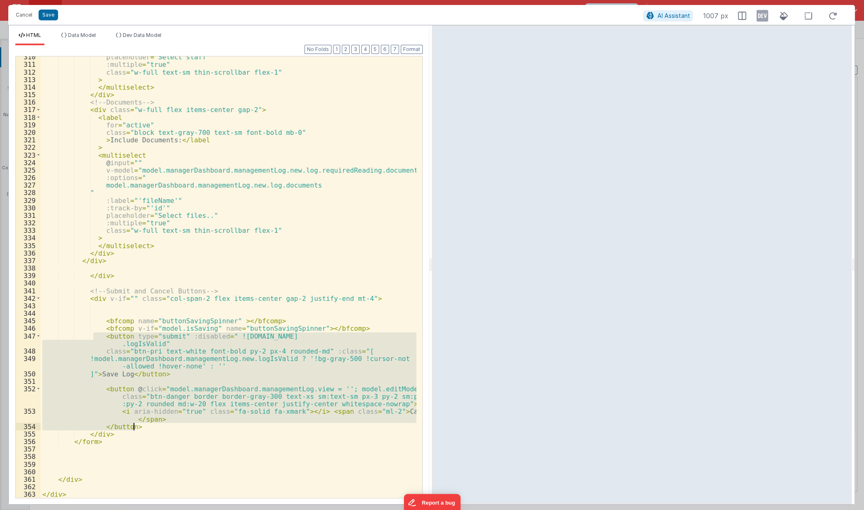
drag, startPoint x: 95, startPoint y: 337, endPoint x: 195, endPoint y: 428, distance: 136.0
click at [195, 428] on div "placeholder = "Select staff" :multiple = "true" class = "w-full text-sm thin-sc…" at bounding box center [229, 281] width 376 height 457
click at [216, 324] on div "placeholder = "Select staff" :multiple = "true" class = "w-full text-sm thin-sc…" at bounding box center [229, 281] width 376 height 457
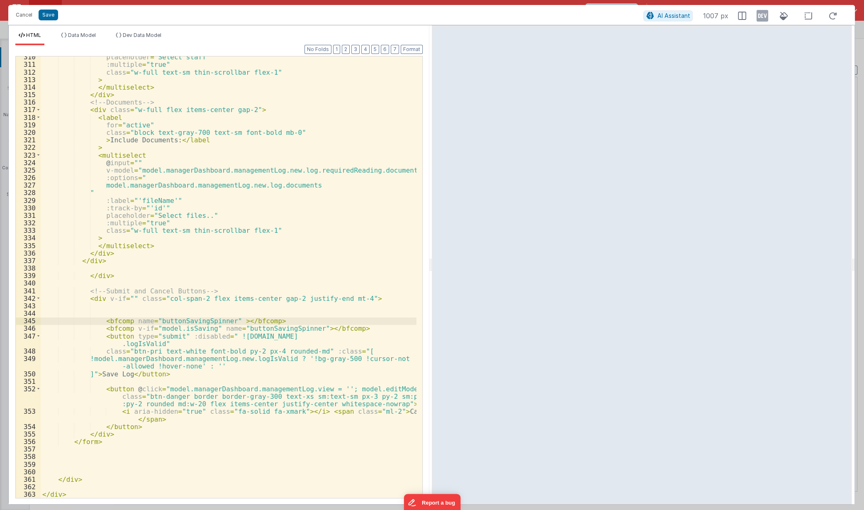
click at [220, 323] on div "placeholder = "Select staff" :multiple = "true" class = "w-full text-sm thin-sc…" at bounding box center [229, 281] width 376 height 457
click at [223, 321] on div "placeholder = "Select staff" :multiple = "true" class = "w-full text-sm thin-sc…" at bounding box center [229, 281] width 376 height 457
click at [225, 320] on div "placeholder = "Select staff" :multiple = "true" class = "w-full text-sm thin-sc…" at bounding box center [229, 281] width 376 height 457
paste textarea
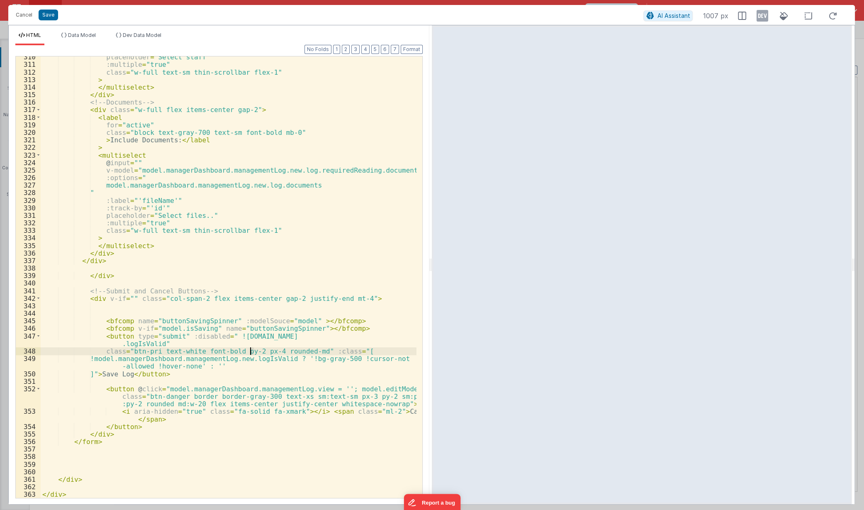
click at [252, 350] on div "placeholder = "Select staff" :multiple = "true" class = "w-full text-sm thin-sc…" at bounding box center [229, 281] width 376 height 457
drag, startPoint x: 353, startPoint y: 328, endPoint x: 100, endPoint y: 329, distance: 252.3
click at [100, 329] on div "placeholder = "Select staff" :multiple = "true" class = "w-full text-sm thin-sc…" at bounding box center [229, 281] width 376 height 457
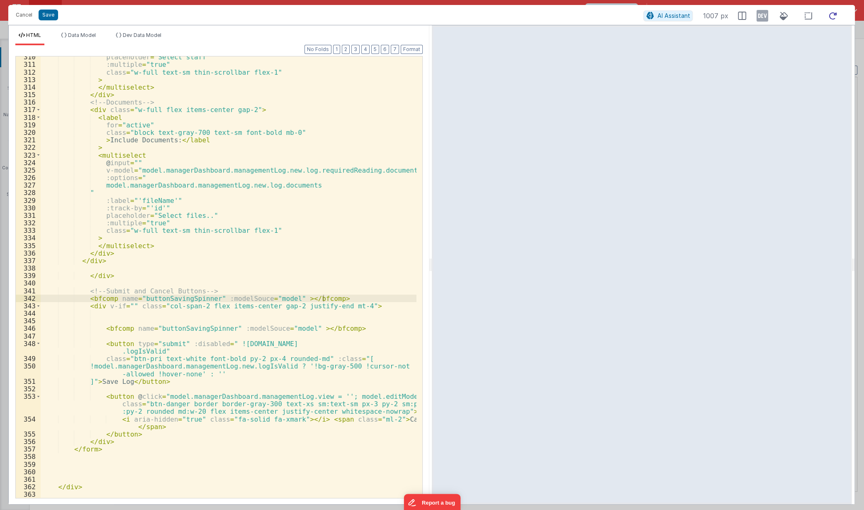
click at [835, 12] on icon at bounding box center [833, 16] width 18 height 10
click at [763, 18] on icon at bounding box center [763, 15] width 12 height 13
click at [126, 308] on div "placeholder = "Select staff" :multiple = "true" class = "w-full text-sm thin-sc…" at bounding box center [229, 281] width 376 height 457
click at [51, 12] on button "Save" at bounding box center [49, 15] width 20 height 11
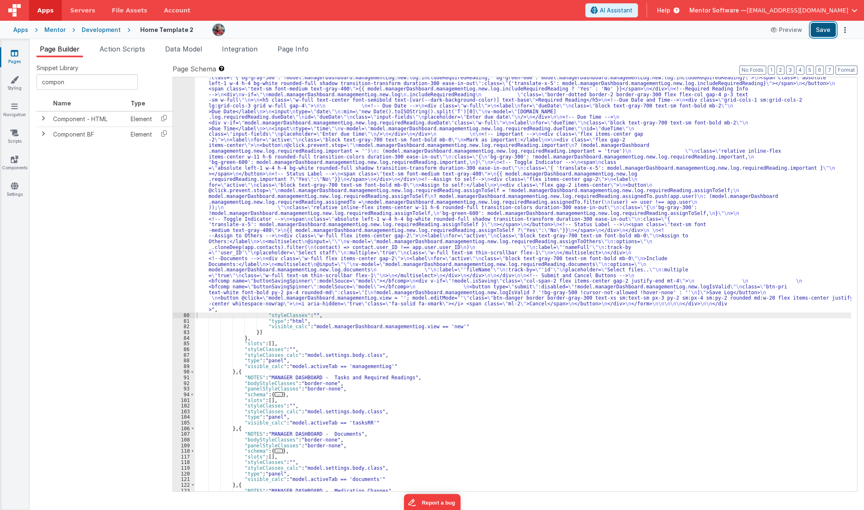
click at [827, 31] on button "Save" at bounding box center [823, 30] width 25 height 14
click at [393, 255] on div ""html" : "<div class= \" flex flex-col justify-between gap-4 lg:flex-row \" sty…" at bounding box center [523, 276] width 657 height 912
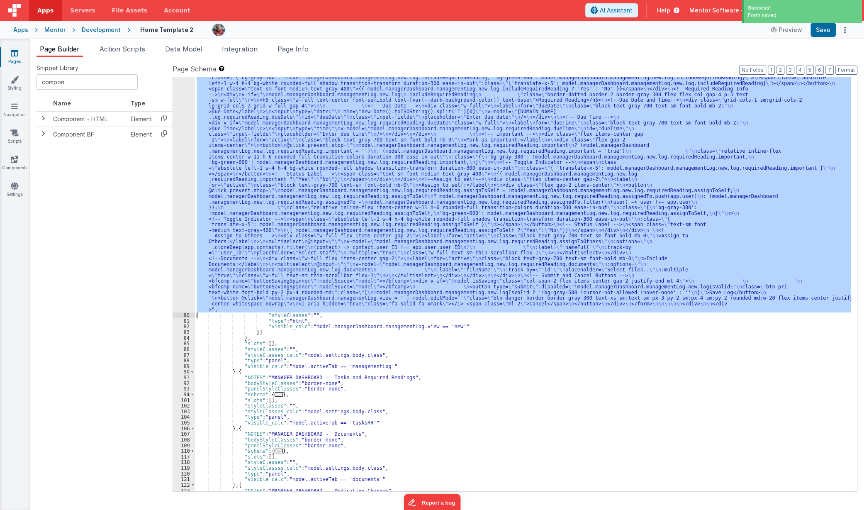
click at [178, 258] on div "79" at bounding box center [184, 66] width 22 height 492
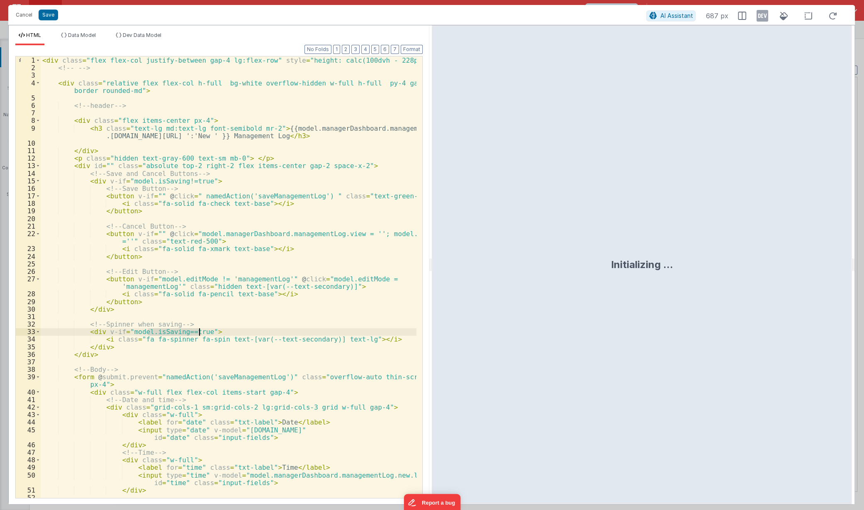
drag, startPoint x: 149, startPoint y: 332, endPoint x: 199, endPoint y: 332, distance: 49.8
click at [199, 332] on div "< div class = "flex flex-col justify-between gap-4 lg:flex-row" style = "height…" at bounding box center [229, 284] width 376 height 457
drag, startPoint x: 49, startPoint y: 15, endPoint x: 203, endPoint y: 369, distance: 386.0
click at [203, 369] on div "Cancel Save AI Assistant 1007 px HTML Data Model Dev Data Model Format 7 6 5 4 …" at bounding box center [431, 255] width 847 height 500
click at [187, 353] on div "< div class = "flex flex-col justify-between gap-4 lg:flex-row" style = "height…" at bounding box center [229, 284] width 376 height 457
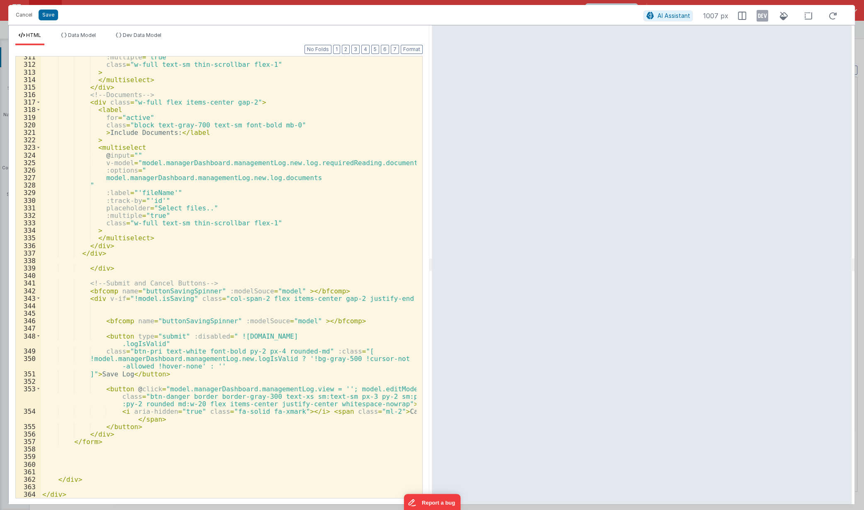
scroll to position [2833, 0]
click at [181, 298] on div ":multiple = "true" class = "w-full text-sm thin-scrollbar flex-1" > </ multisel…" at bounding box center [229, 281] width 376 height 457
click at [208, 291] on div ":multiple = "true" class = "w-full text-sm thin-scrollbar flex-1" > </ multisel…" at bounding box center [229, 281] width 376 height 457
click at [245, 291] on div ":multiple = "true" class = "w-full text-sm thin-scrollbar flex-1" > </ multisel…" at bounding box center [229, 281] width 376 height 457
click at [50, 12] on button "Save" at bounding box center [49, 15] width 20 height 11
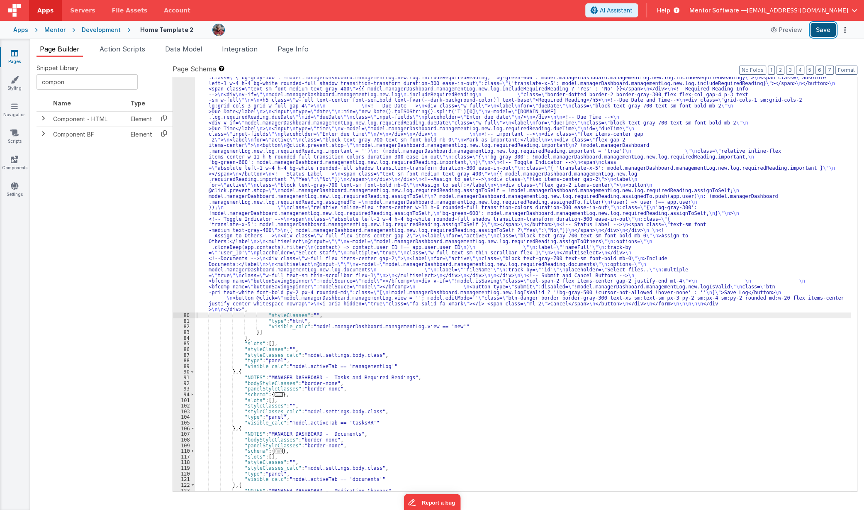
click at [821, 29] on button "Save" at bounding box center [823, 30] width 25 height 14
click at [364, 273] on div ""html" : "<div class= \" flex flex-col justify-between gap-4 lg:flex-row \" sty…" at bounding box center [523, 276] width 657 height 912
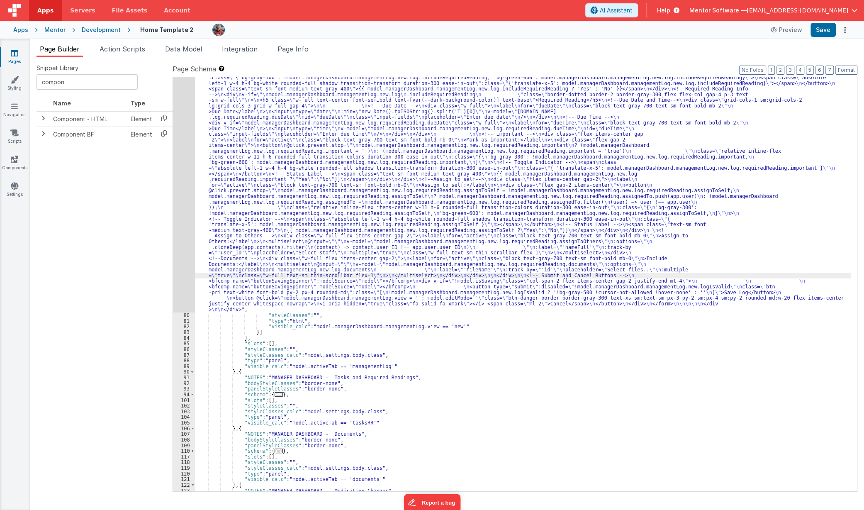
click at [181, 274] on div "79" at bounding box center [184, 66] width 22 height 492
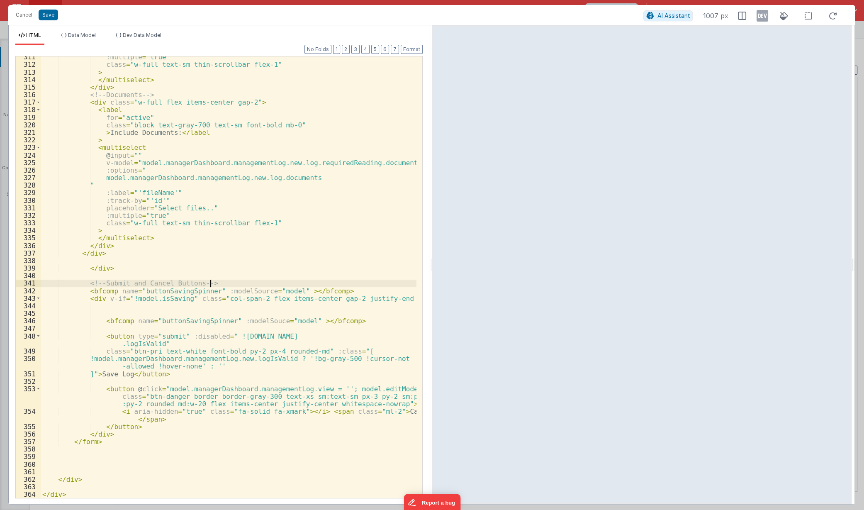
click at [237, 284] on div ":multiple = "true" class = "w-full text-sm thin-scrollbar flex-1" > </ multisel…" at bounding box center [229, 281] width 376 height 457
click at [291, 293] on div ":multiple = "true" class = "w-full text-sm thin-scrollbar flex-1" > </ multisel…" at bounding box center [229, 281] width 376 height 457
click at [293, 293] on div ":multiple = "true" class = "w-full text-sm thin-scrollbar flex-1" > </ multisel…" at bounding box center [229, 281] width 376 height 457
click at [269, 278] on div ":multiple = "true" class = "w-full text-sm thin-scrollbar flex-1" > </ multisel…" at bounding box center [229, 281] width 376 height 457
click at [266, 283] on div ":multiple = "true" class = "w-full text-sm thin-scrollbar flex-1" > </ multisel…" at bounding box center [229, 281] width 376 height 457
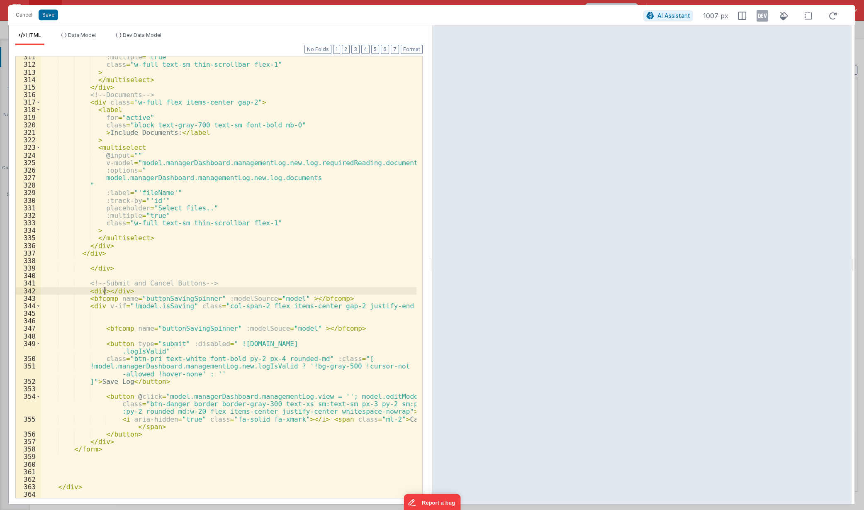
paste textarea
click at [47, 12] on button "Save" at bounding box center [49, 15] width 20 height 11
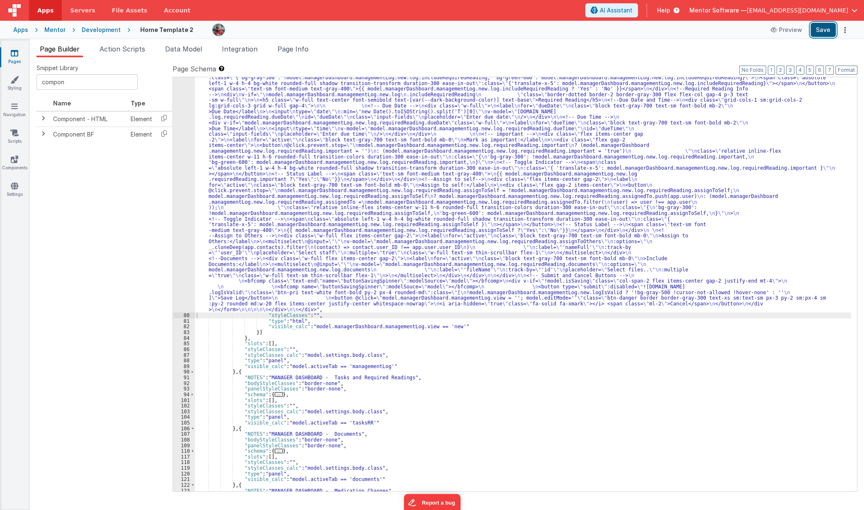
click at [828, 29] on button "Save" at bounding box center [823, 30] width 25 height 14
click at [297, 49] on span "Page Info" at bounding box center [293, 49] width 31 height 8
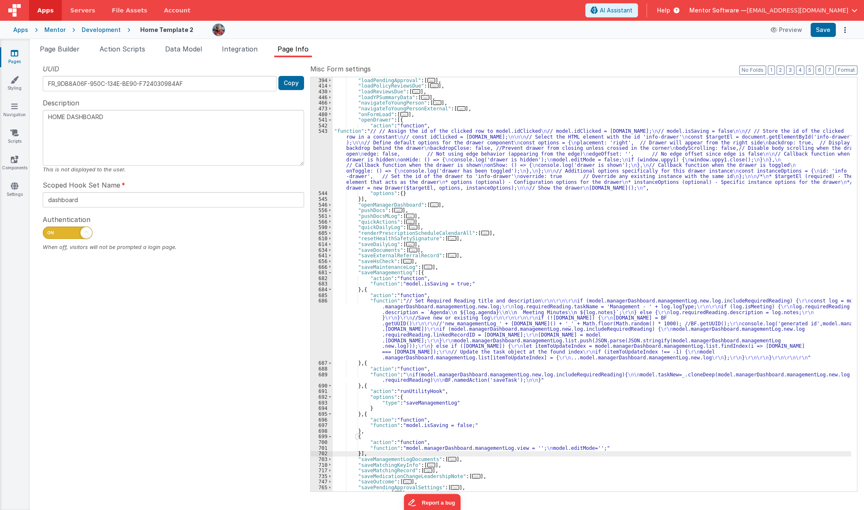
scroll to position [498, 0]
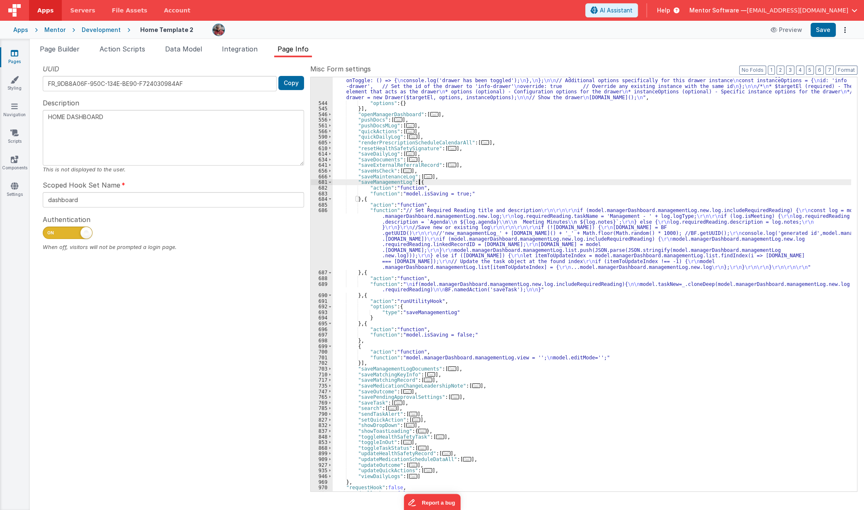
click at [488, 180] on div ""function" : "// // Assign the id of the clicked row to model.idClicked \n // m…" at bounding box center [592, 279] width 519 height 482
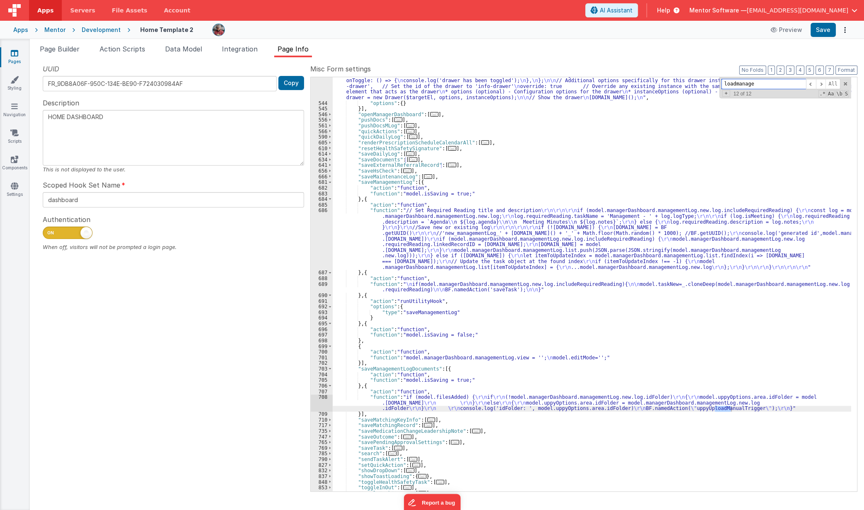
scroll to position [115, 0]
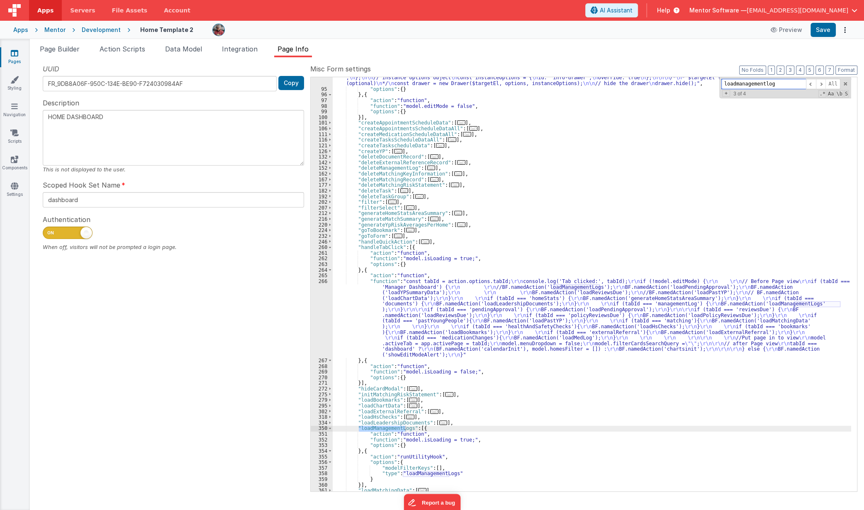
type input "loadmanagementlog"
click at [818, 30] on button "Save" at bounding box center [823, 30] width 25 height 14
click at [56, 46] on span "Page Builder" at bounding box center [60, 49] width 40 height 8
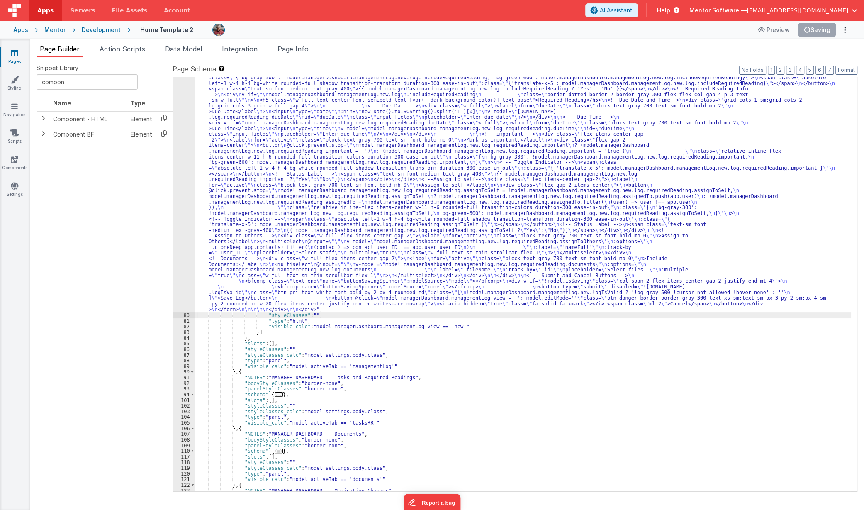
click at [359, 247] on div ""html" : "<div class= \" flex flex-col justify-between gap-4 lg:flex-row \" sty…" at bounding box center [523, 276] width 657 height 912
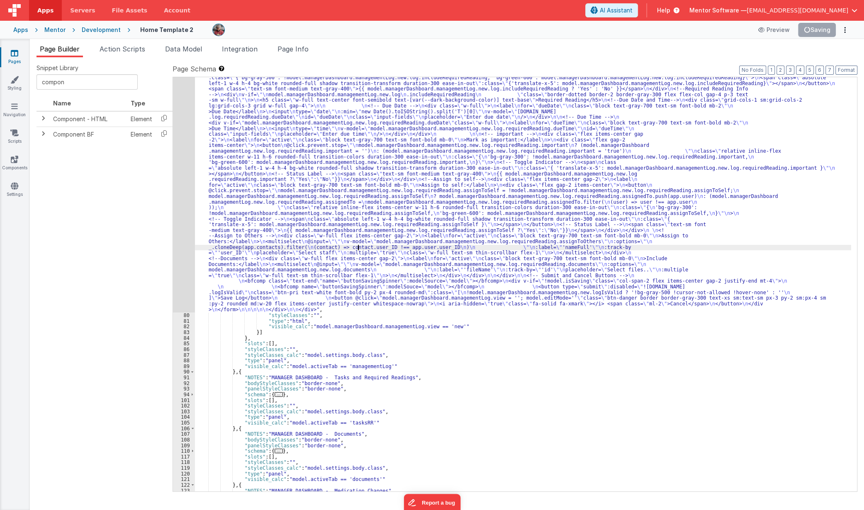
click at [182, 245] on div "79" at bounding box center [184, 66] width 22 height 492
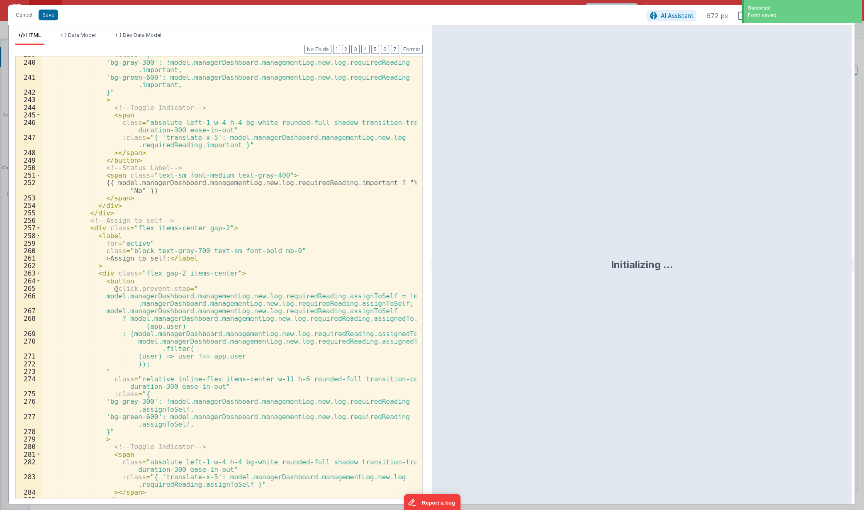
scroll to position [2840, 0]
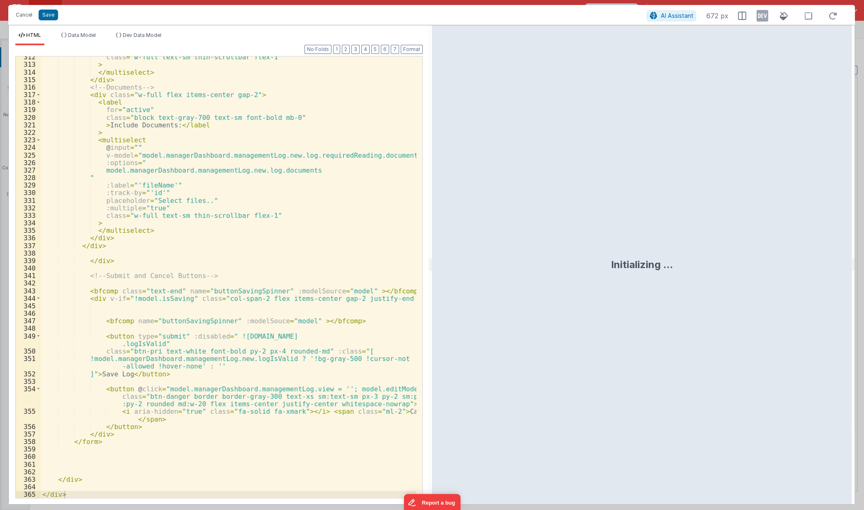
click at [132, 308] on div "class = "w-full text-sm thin-scrollbar flex-1" > </ multiselect > </ div > <!--…" at bounding box center [229, 281] width 376 height 457
click at [135, 312] on div "class = "w-full text-sm thin-scrollbar flex-1" > </ multiselect > </ div > <!--…" at bounding box center [229, 281] width 376 height 457
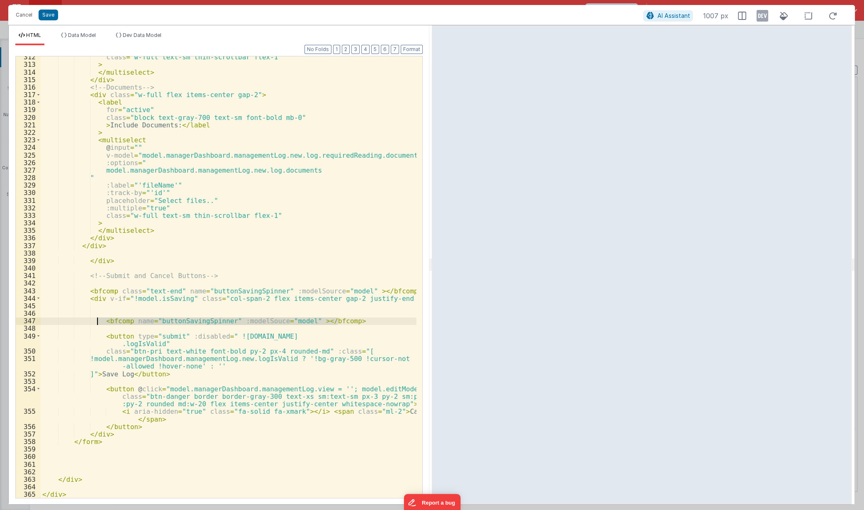
drag, startPoint x: 361, startPoint y: 318, endPoint x: 98, endPoint y: 320, distance: 263.1
click at [98, 320] on div "class = "w-full text-sm thin-scrollbar flex-1" > </ multiselect > </ div > <!--…" at bounding box center [229, 281] width 376 height 457
click at [150, 283] on div "class = "w-full text-sm thin-scrollbar flex-1" > </ multiselect > </ div > <!--…" at bounding box center [229, 281] width 376 height 457
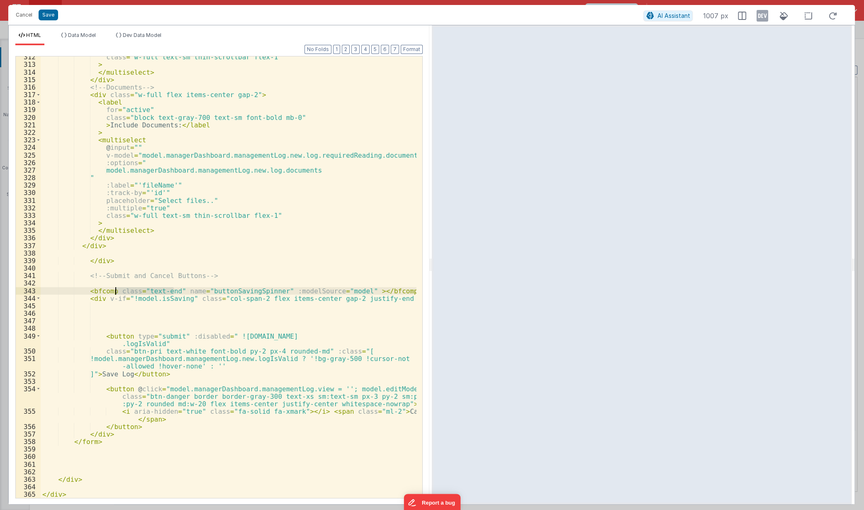
drag, startPoint x: 173, startPoint y: 289, endPoint x: 115, endPoint y: 289, distance: 57.3
click at [115, 289] on div "class = "w-full text-sm thin-scrollbar flex-1" > </ multiselect > </ div > <!--…" at bounding box center [229, 281] width 376 height 457
click at [116, 284] on div "class = "w-full text-sm thin-scrollbar flex-1" > </ multiselect > </ div > <!--…" at bounding box center [229, 281] width 376 height 457
paste textarea
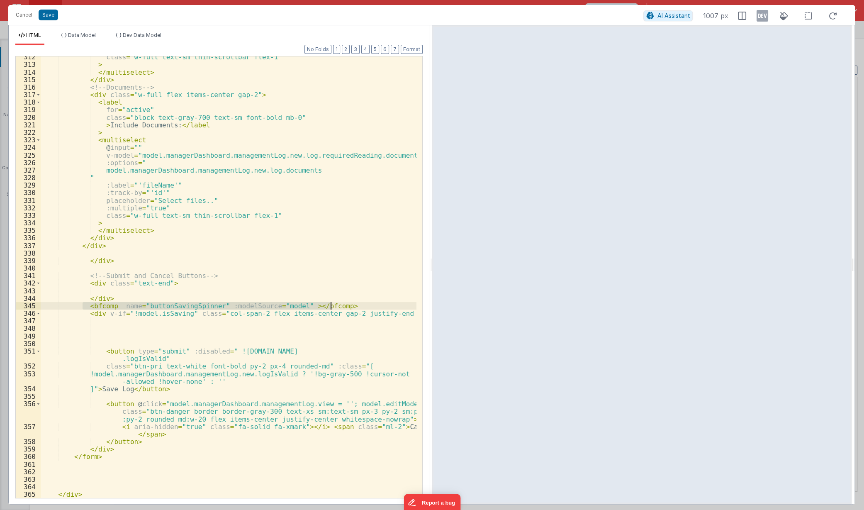
drag, startPoint x: 84, startPoint y: 306, endPoint x: 388, endPoint y: 308, distance: 304.6
click at [388, 308] on div "class = "w-full text-sm thin-scrollbar flex-1" > </ multiselect > </ div > <!--…" at bounding box center [229, 281] width 376 height 457
click at [178, 288] on div "class = "w-full text-sm thin-scrollbar flex-1" > </ multiselect > </ div > <!--…" at bounding box center [229, 281] width 376 height 457
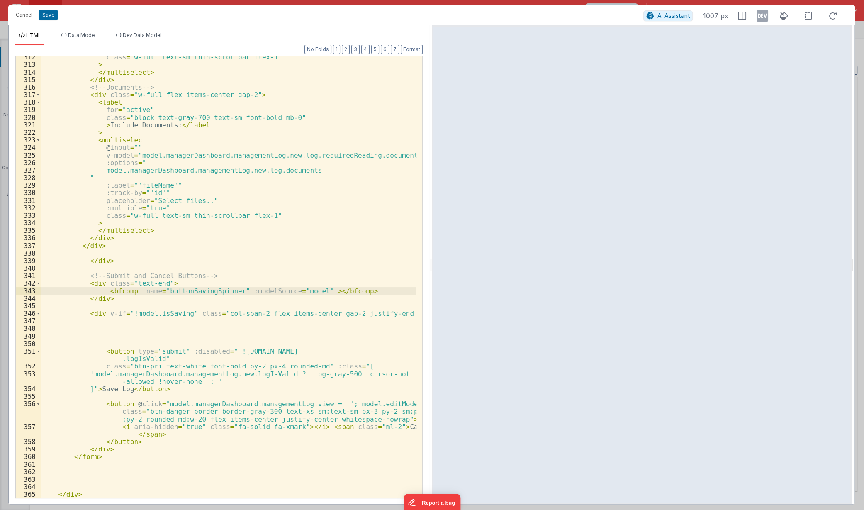
click at [171, 307] on div "class = "w-full text-sm thin-scrollbar flex-1" > </ multiselect > </ div > <!--…" at bounding box center [229, 281] width 376 height 457
click at [48, 17] on button "Save" at bounding box center [49, 15] width 20 height 11
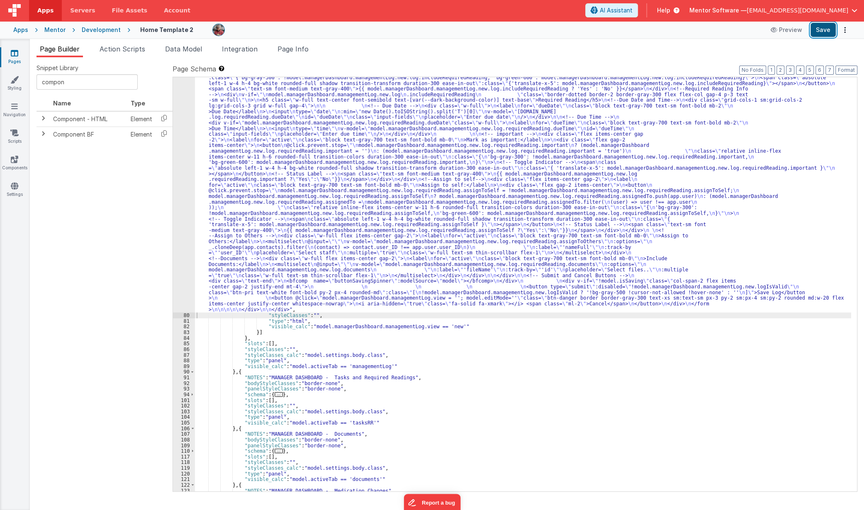
click at [831, 33] on button "Save" at bounding box center [823, 30] width 25 height 14
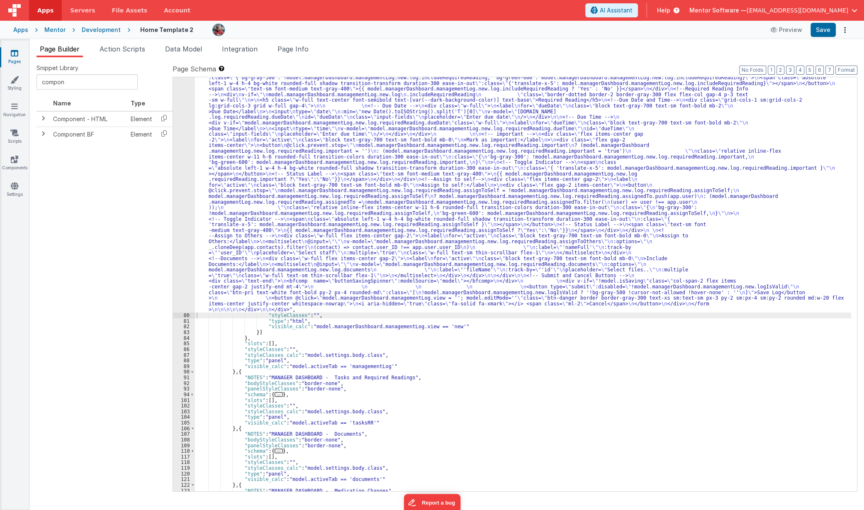
click at [328, 251] on div ""html" : "<div class= \" flex flex-col justify-between gap-4 lg:flex-row \" sty…" at bounding box center [523, 276] width 657 height 912
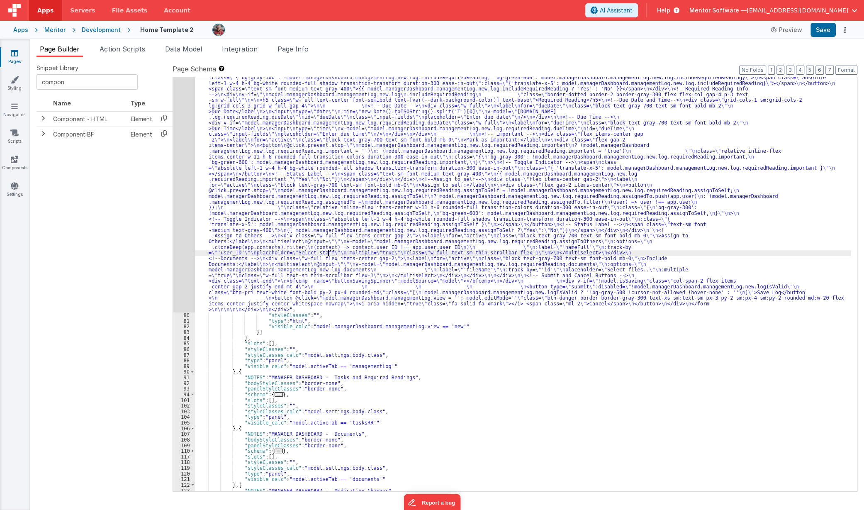
click at [183, 262] on div "79" at bounding box center [184, 66] width 22 height 492
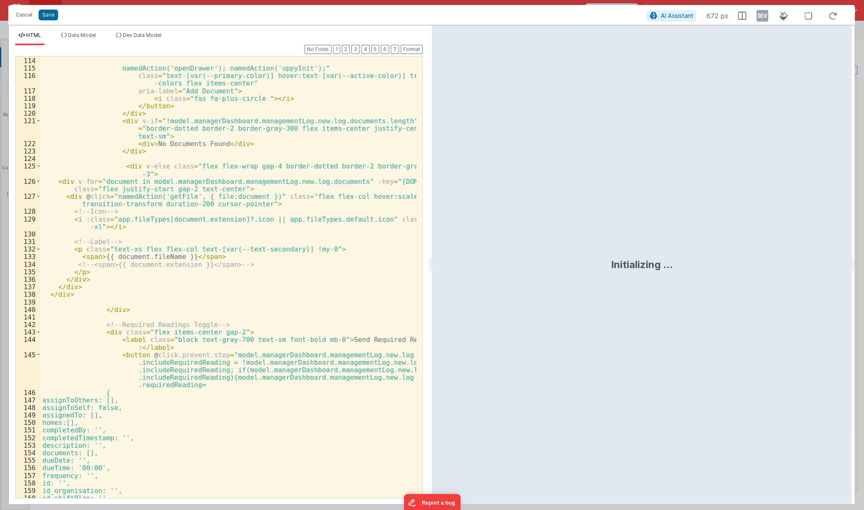
scroll to position [2855, 0]
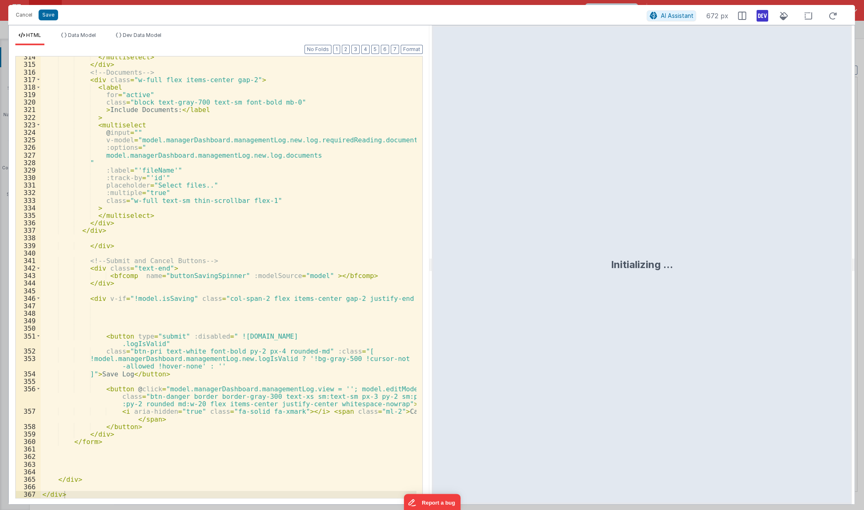
click at [762, 19] on icon at bounding box center [763, 15] width 12 height 13
click at [158, 40] on li "Dev Data Model" at bounding box center [138, 38] width 52 height 13
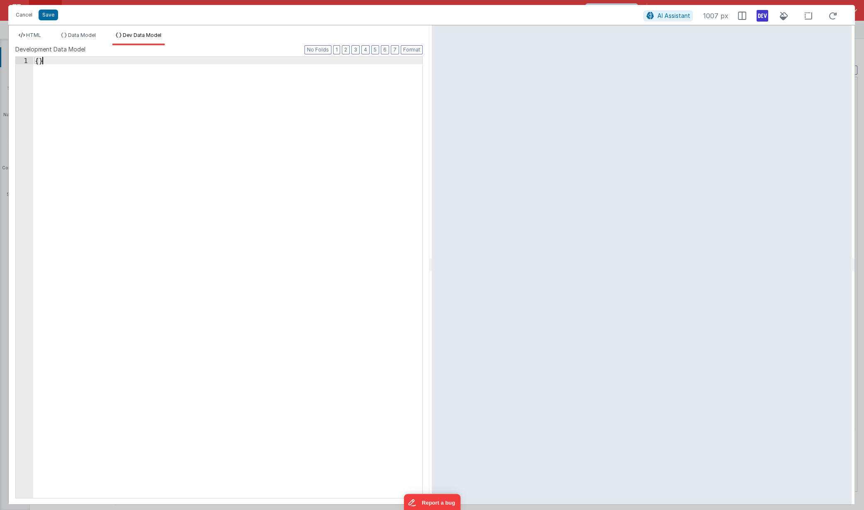
click at [110, 80] on div "{ }" at bounding box center [227, 285] width 389 height 456
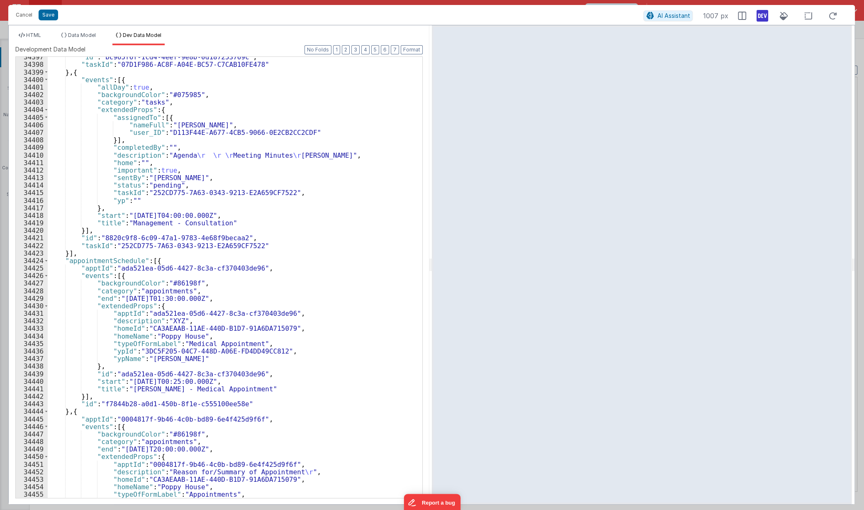
scroll to position [13157, 0]
click at [347, 47] on button "2" at bounding box center [346, 49] width 8 height 9
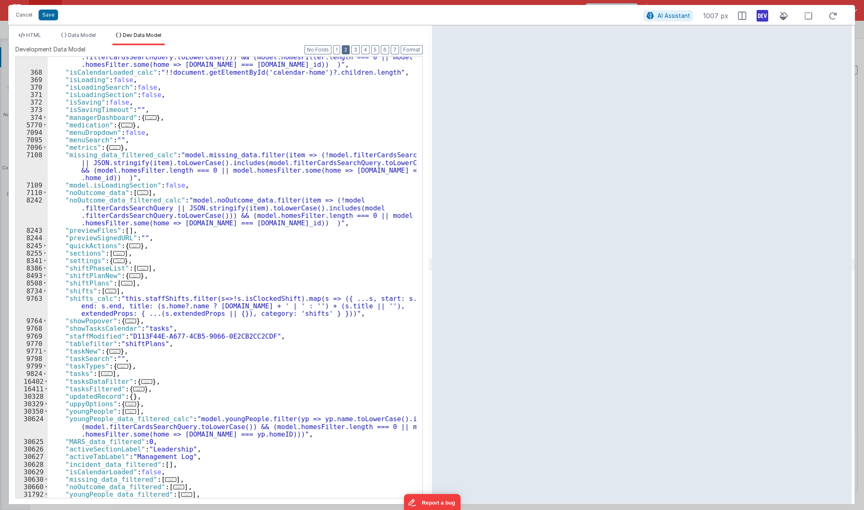
scroll to position [124, 0]
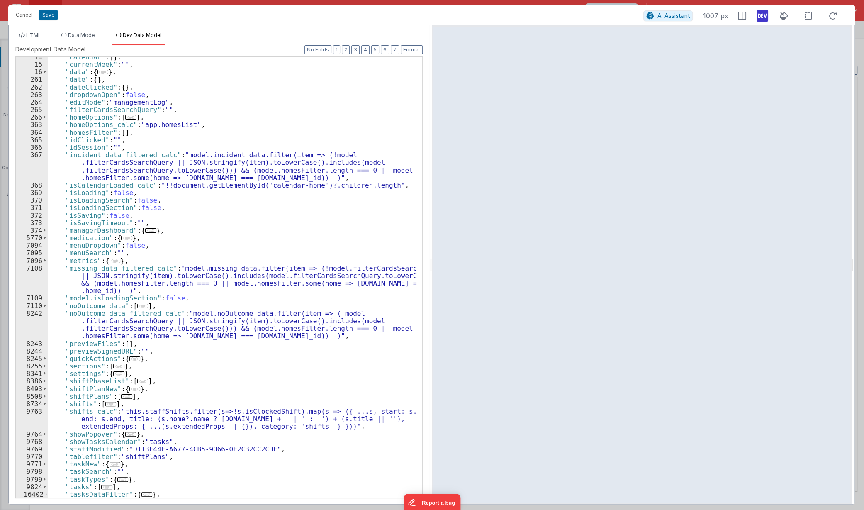
click at [120, 216] on div ""calendar" : [ ] , "currentWeek" : "" , "data" : { ... } , "date" : { } , "date…" at bounding box center [232, 281] width 369 height 456
click at [87, 30] on div "HTML Data Model Dev Data Model Format 7 6 5 4 3 2 1 No Folds 314 315 316 317 31…" at bounding box center [219, 264] width 421 height 479
click at [86, 33] on span "Data Model" at bounding box center [82, 35] width 28 height 6
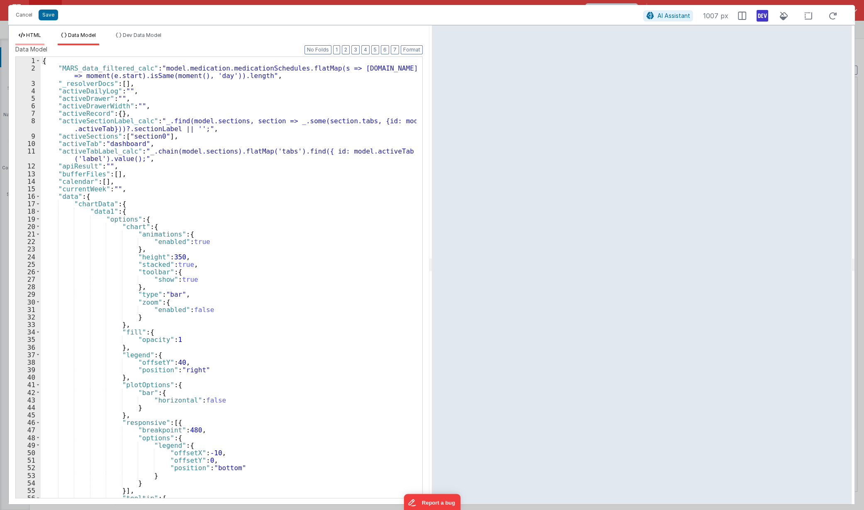
click at [32, 37] on span "HTML" at bounding box center [33, 35] width 15 height 6
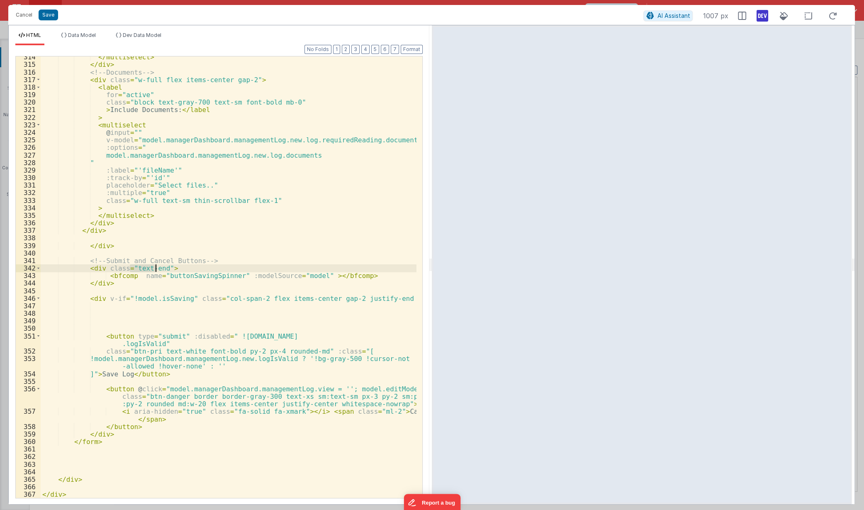
drag, startPoint x: 130, startPoint y: 268, endPoint x: 156, endPoint y: 268, distance: 25.7
click at [156, 268] on div "</ multiselect > </ div > <!-- Documents --> < div class = "w-full flex items-c…" at bounding box center [229, 281] width 376 height 457
click at [170, 268] on div "</ multiselect > </ div > <!-- Documents --> < div class = "w-full flex items-c…" at bounding box center [229, 281] width 376 height 457
click at [149, 35] on span "Dev Data Model" at bounding box center [142, 35] width 39 height 6
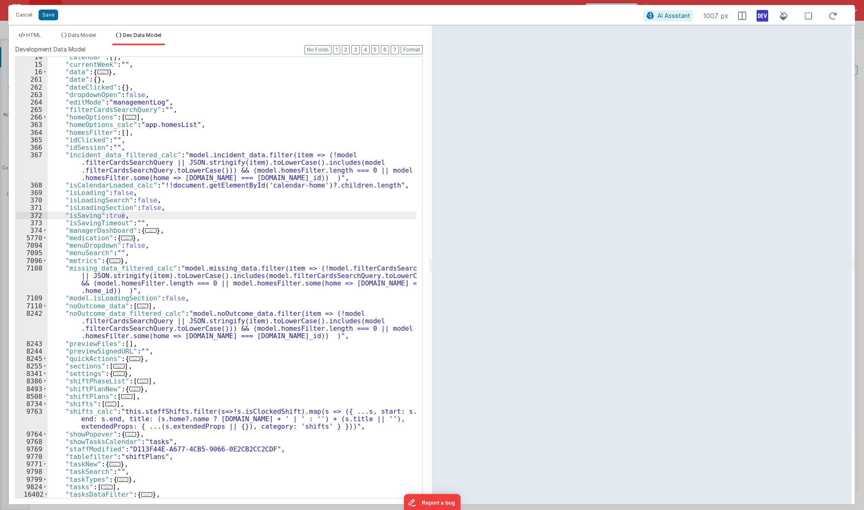
click at [191, 159] on div ""calendar" : [ ] , "currentWeek" : "" , "data" : { ... } , "date" : { } , "date…" at bounding box center [232, 281] width 369 height 456
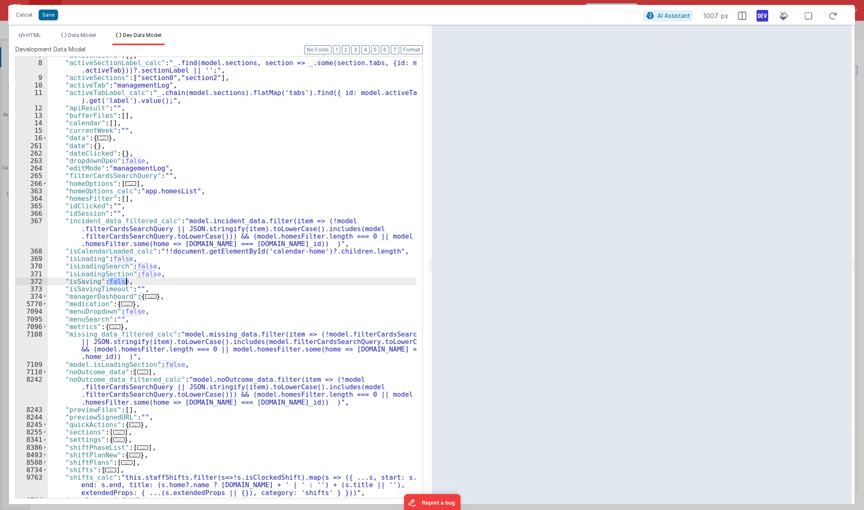
scroll to position [58, 0]
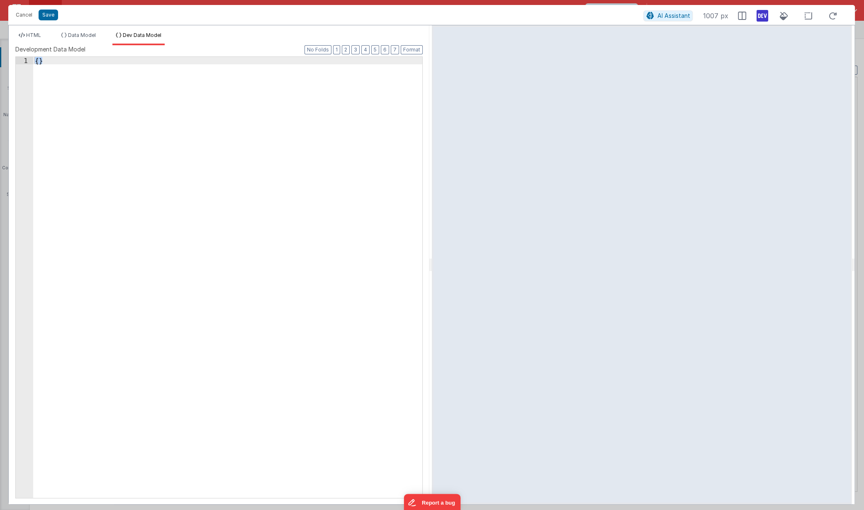
click at [754, 16] on div "AI Assistant 1007 px" at bounding box center [743, 15] width 198 height 15
click at [763, 17] on icon at bounding box center [763, 15] width 12 height 13
click at [31, 32] on span "HTML" at bounding box center [33, 35] width 15 height 6
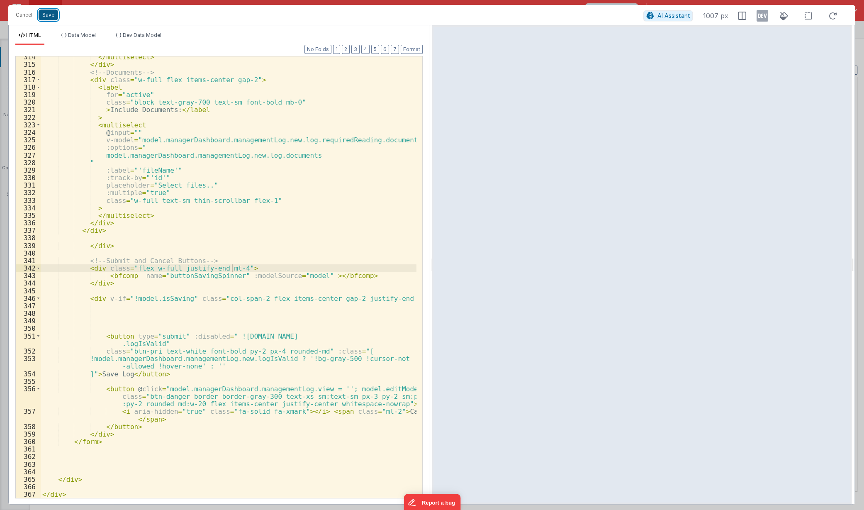
click at [48, 15] on button "Save" at bounding box center [49, 15] width 20 height 11
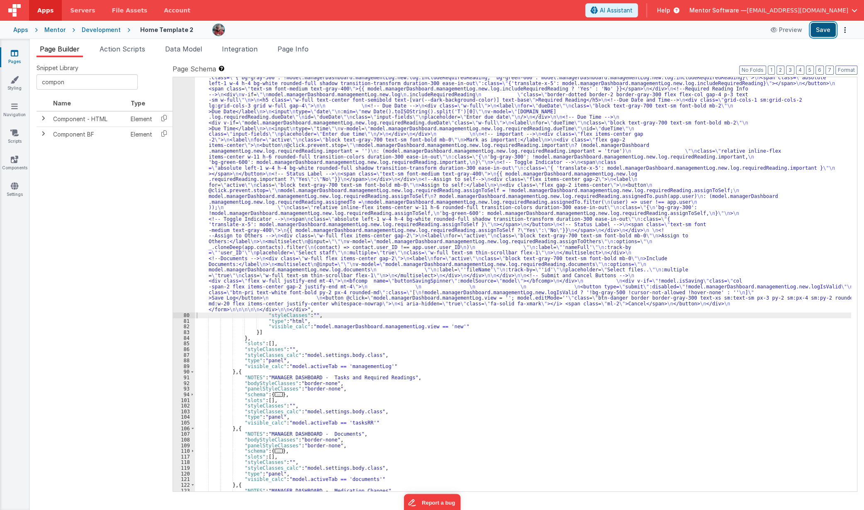
click at [829, 27] on button "Save" at bounding box center [823, 30] width 25 height 14
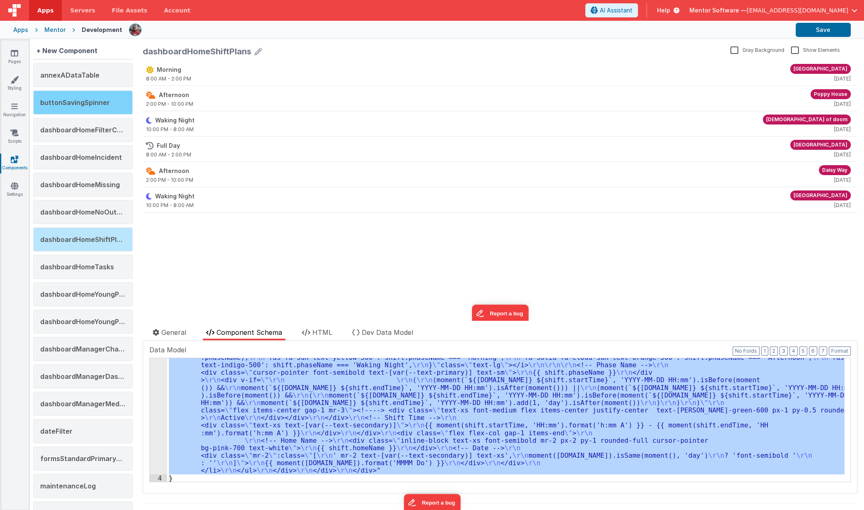
click at [97, 100] on span "buttonSavingSpinner" at bounding box center [75, 102] width 70 height 8
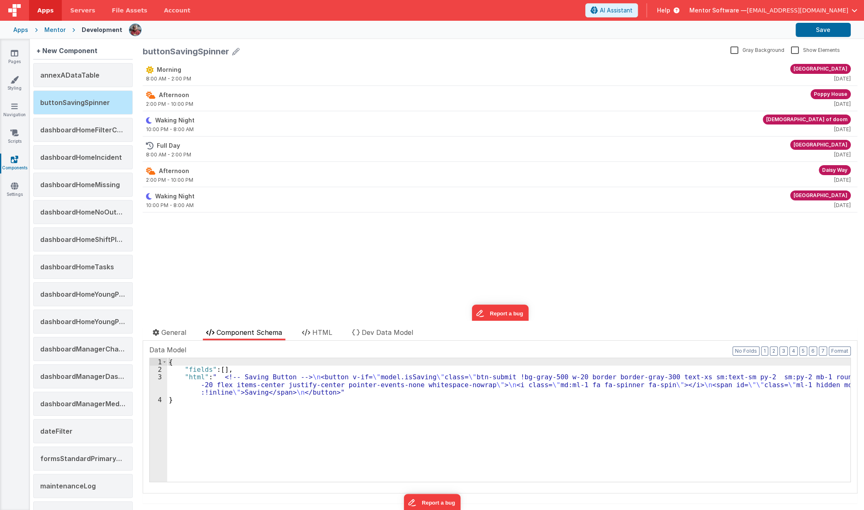
click at [233, 54] on icon at bounding box center [235, 52] width 7 height 12
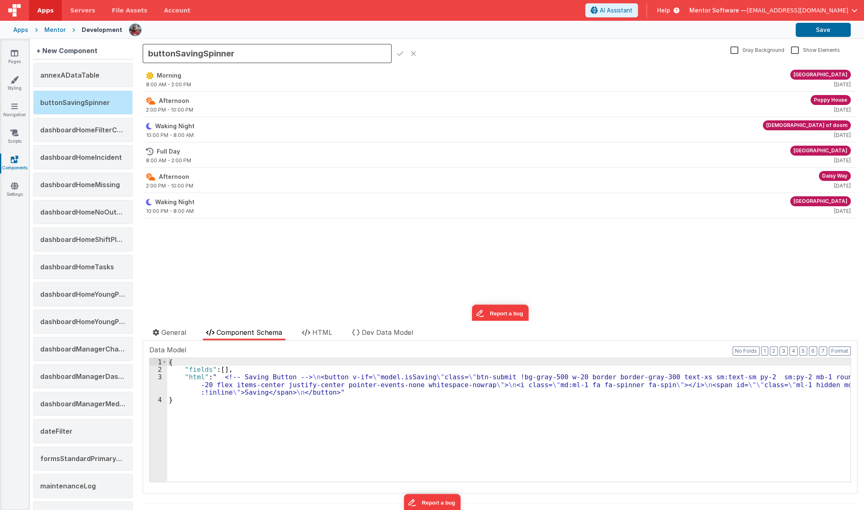
click at [215, 55] on input "buttonSavingSpinner" at bounding box center [267, 53] width 249 height 19
click at [411, 56] on icon at bounding box center [414, 54] width 6 height 12
